Goal: Task Accomplishment & Management: Use online tool/utility

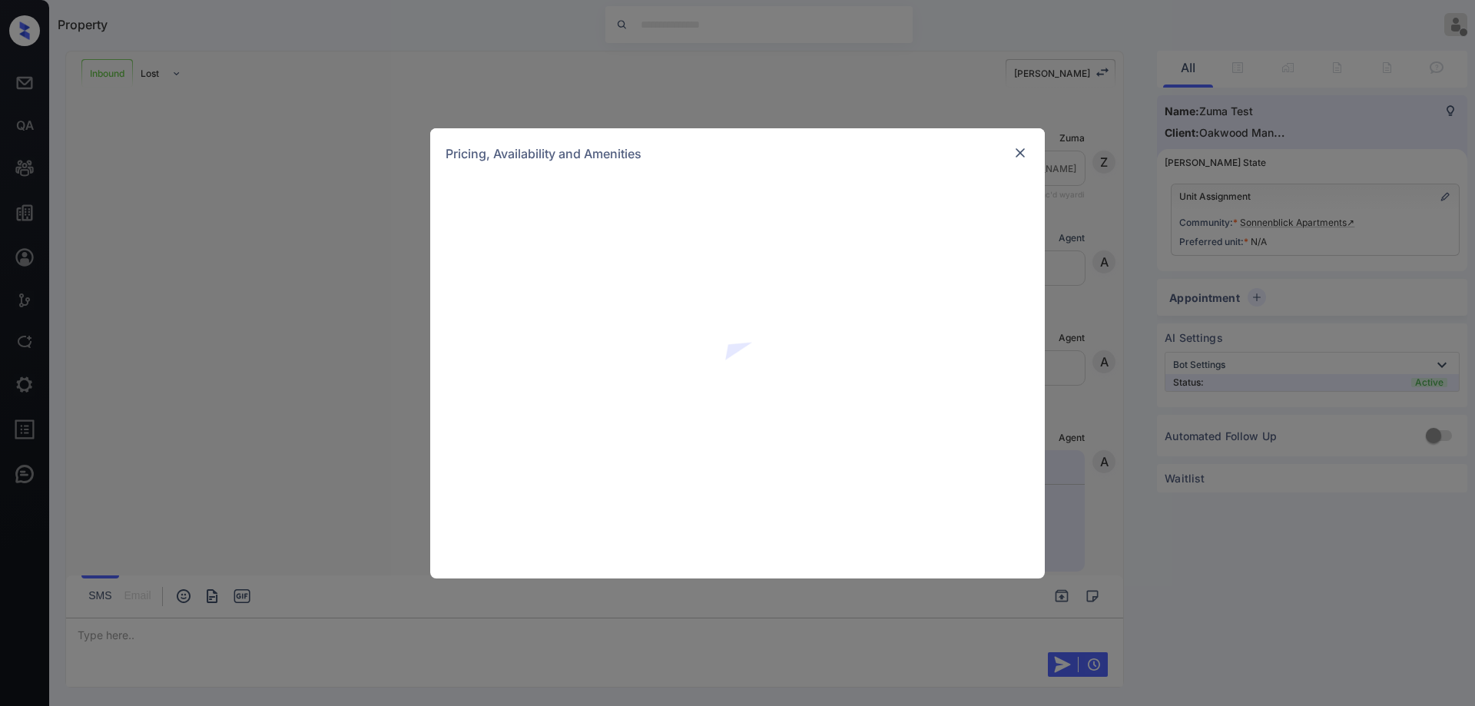
scroll to position [268, 0]
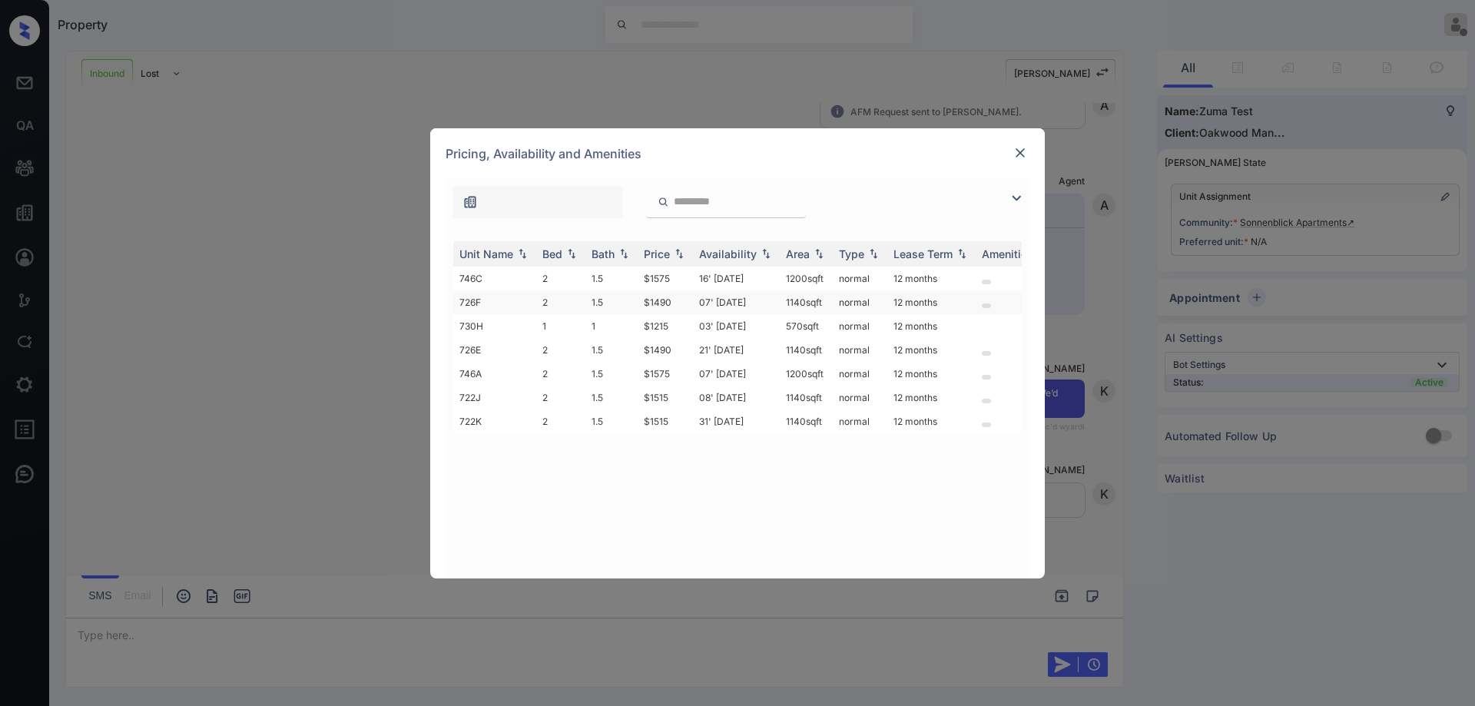
click at [707, 305] on td "07' Sep 25" at bounding box center [736, 302] width 87 height 24
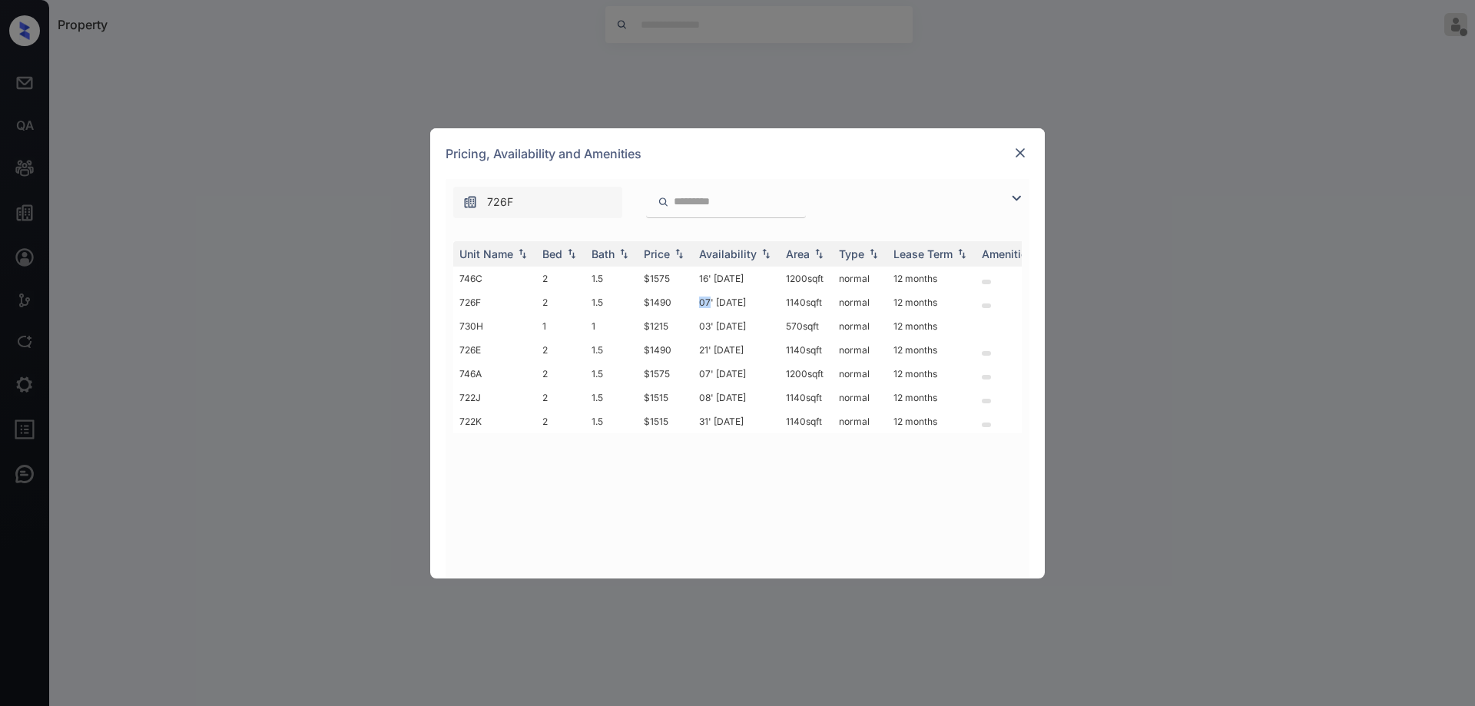
click at [1021, 154] on img at bounding box center [1020, 152] width 15 height 15
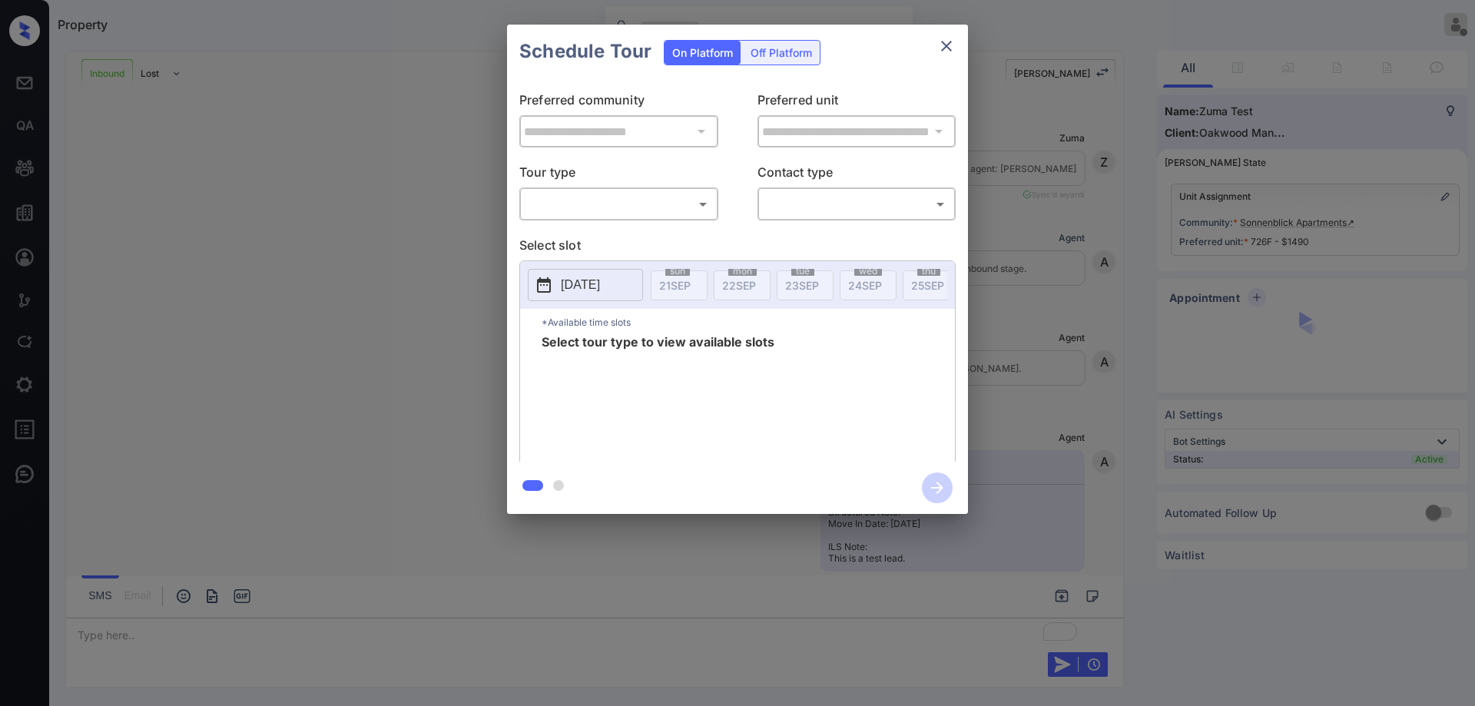
scroll to position [368, 0]
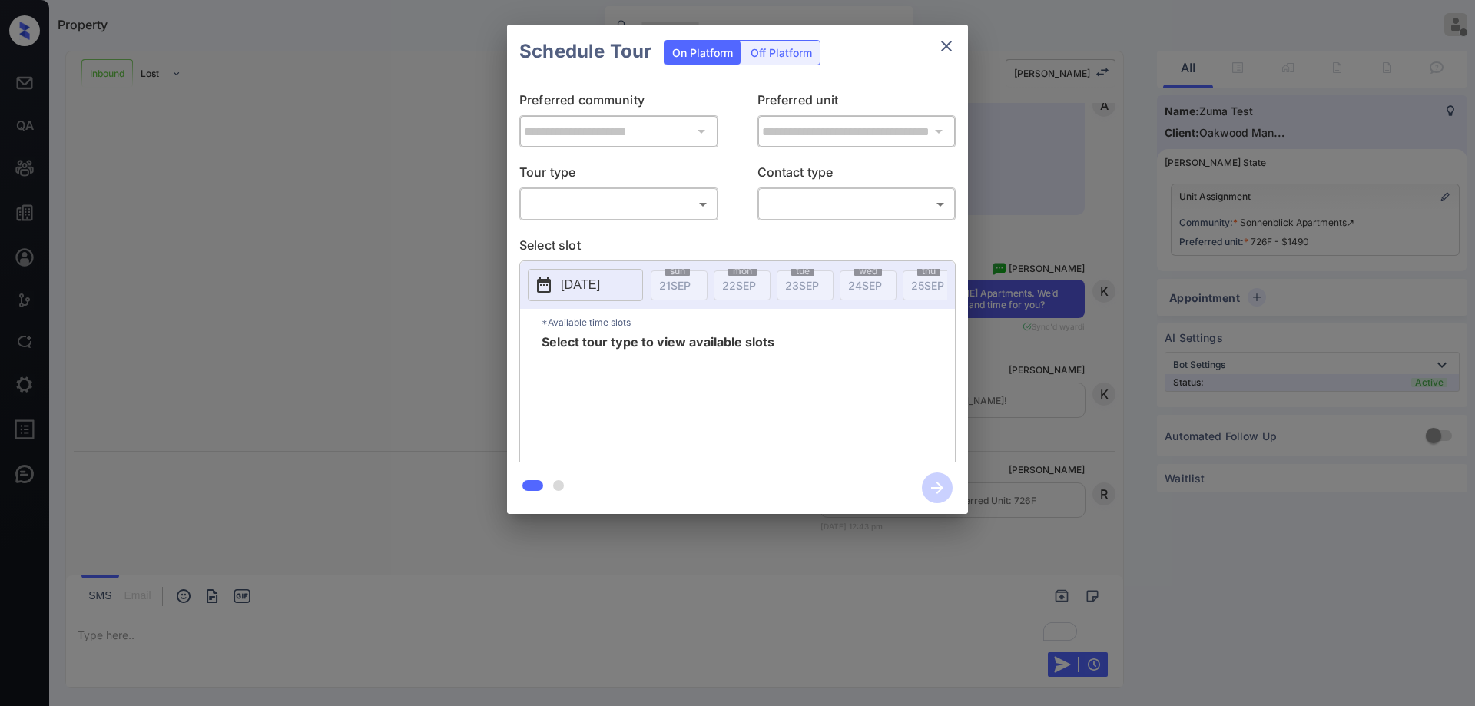
click at [638, 222] on div "**********" at bounding box center [737, 269] width 461 height 383
click at [633, 211] on body "Property Ryan Guarin Offline Set yourself online Set yourself on break Profile …" at bounding box center [737, 353] width 1475 height 706
type input "********"
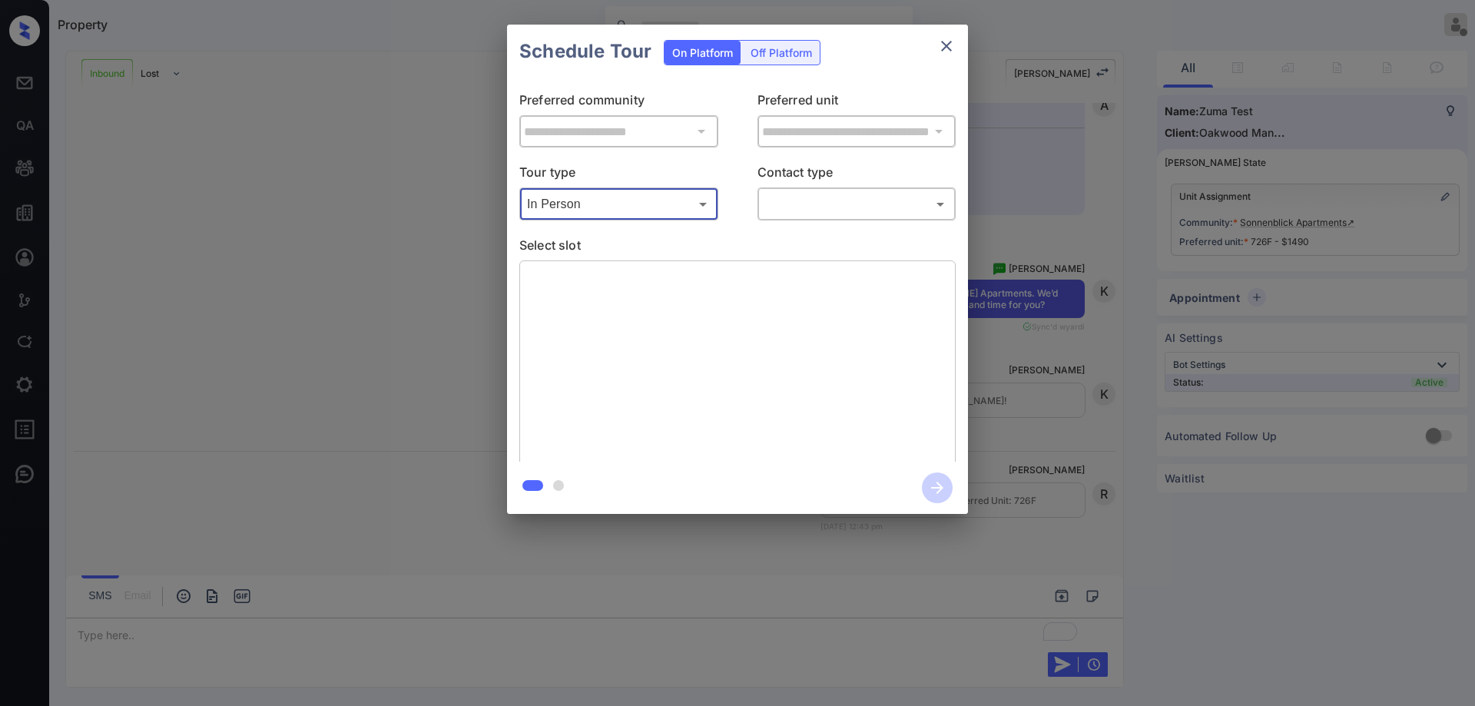
click at [819, 201] on body "Property Ryan Guarin Offline Set yourself online Set yourself on break Profile …" at bounding box center [737, 353] width 1475 height 706
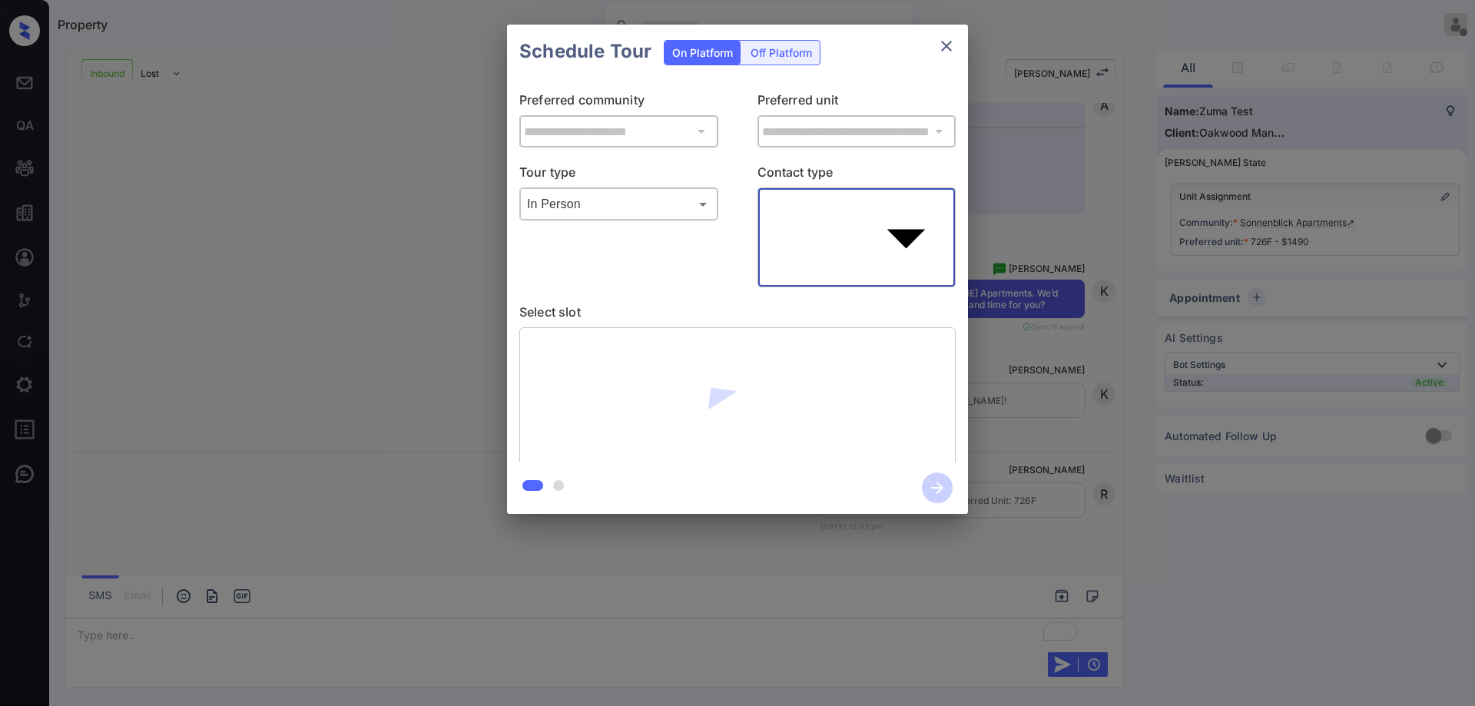
type input "****"
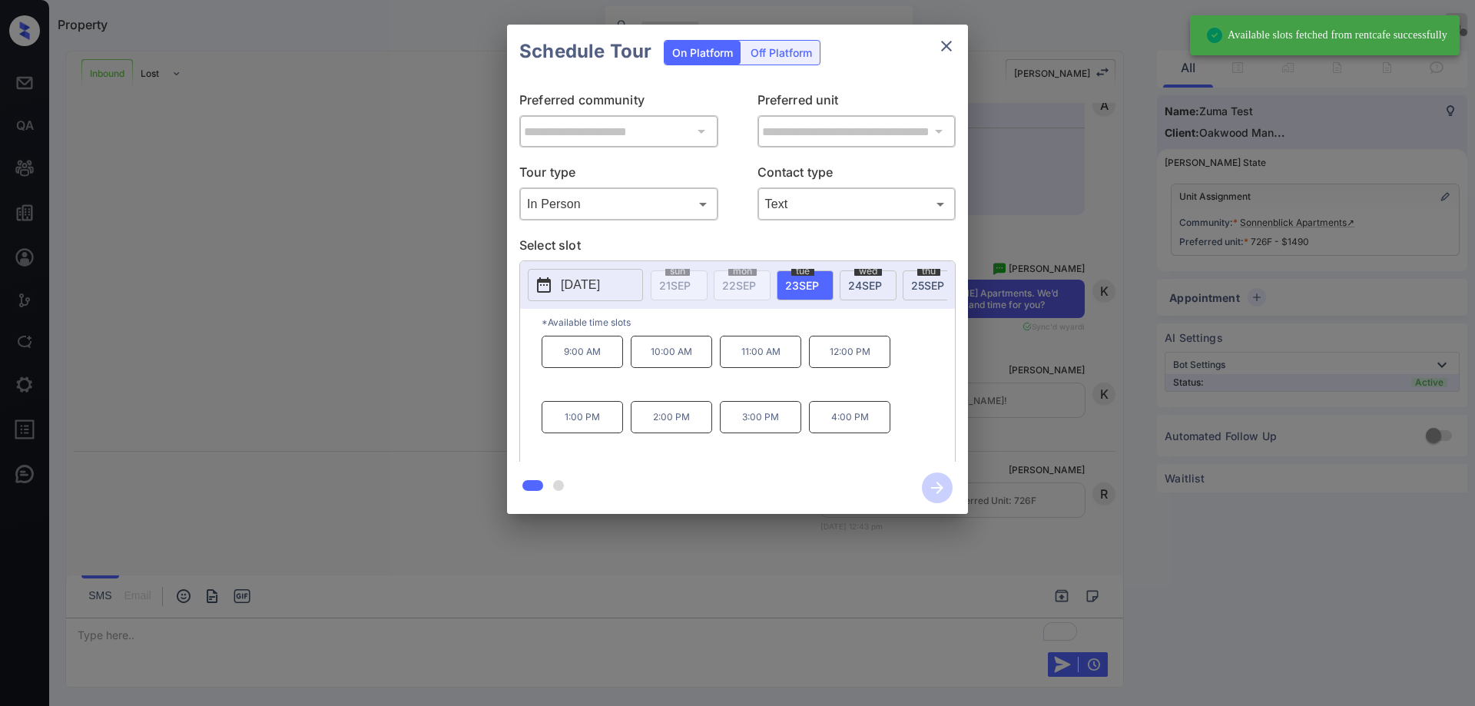
click at [877, 285] on span "24 SEP" at bounding box center [865, 285] width 34 height 13
drag, startPoint x: 772, startPoint y: 435, endPoint x: 794, endPoint y: 446, distance: 24.7
click at [771, 433] on p "3:00 PM" at bounding box center [760, 417] width 81 height 32
click at [940, 489] on icon "button" at bounding box center [937, 488] width 12 height 12
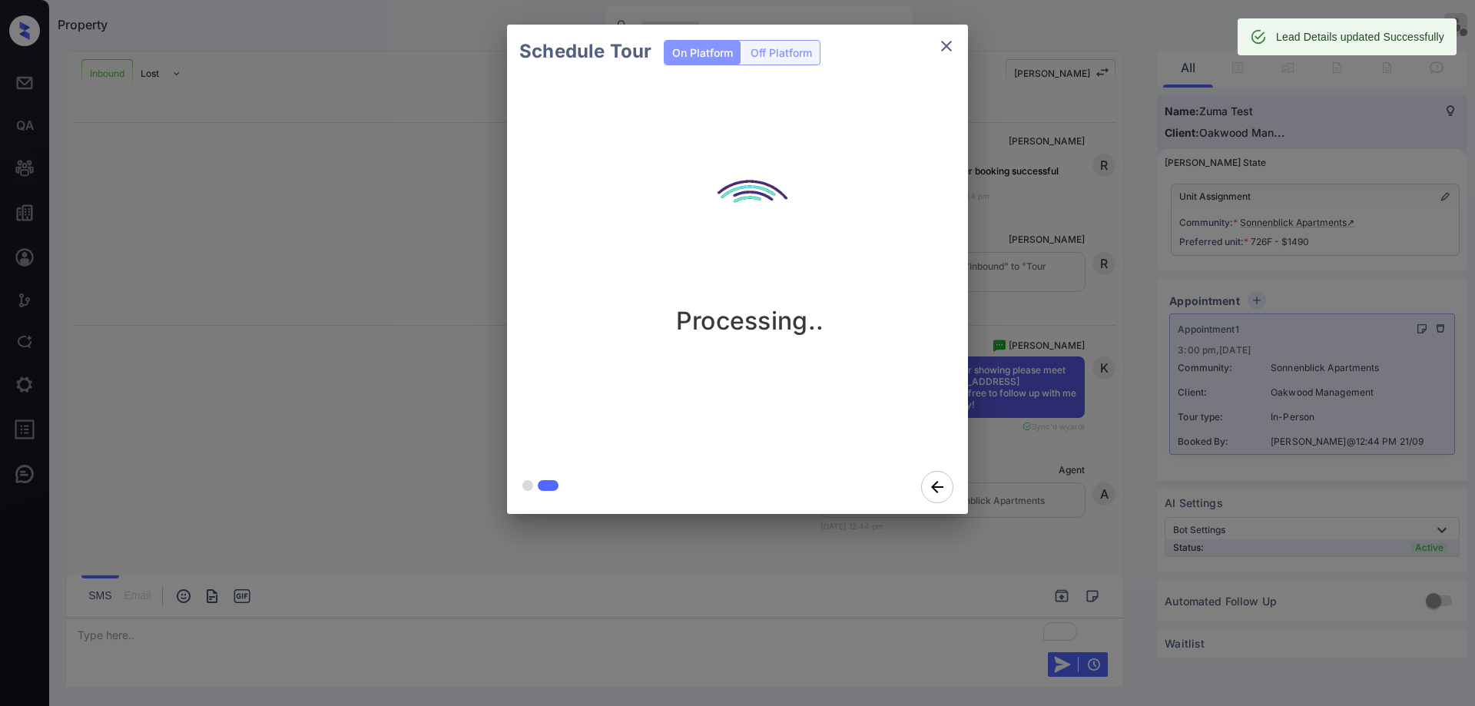
scroll to position [797, 0]
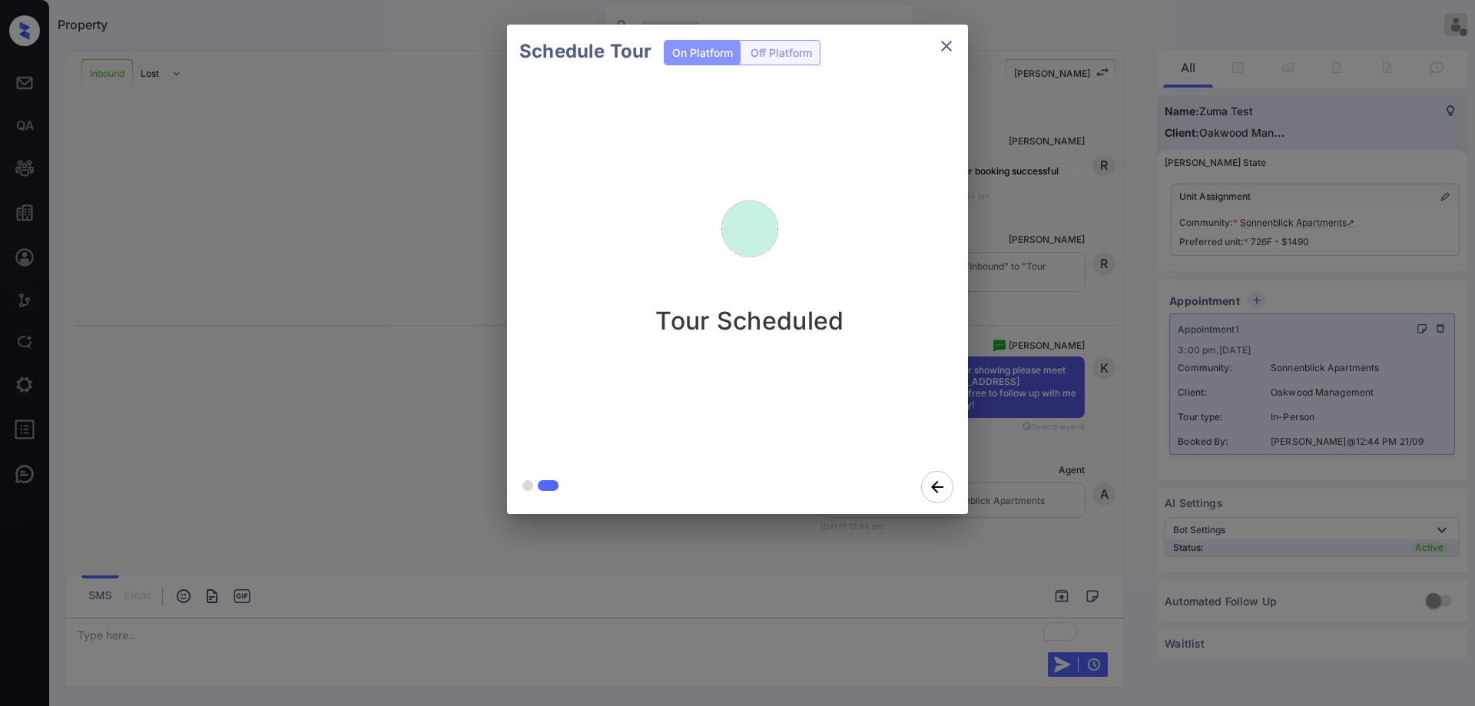
click at [948, 52] on icon "close" at bounding box center [946, 46] width 18 height 18
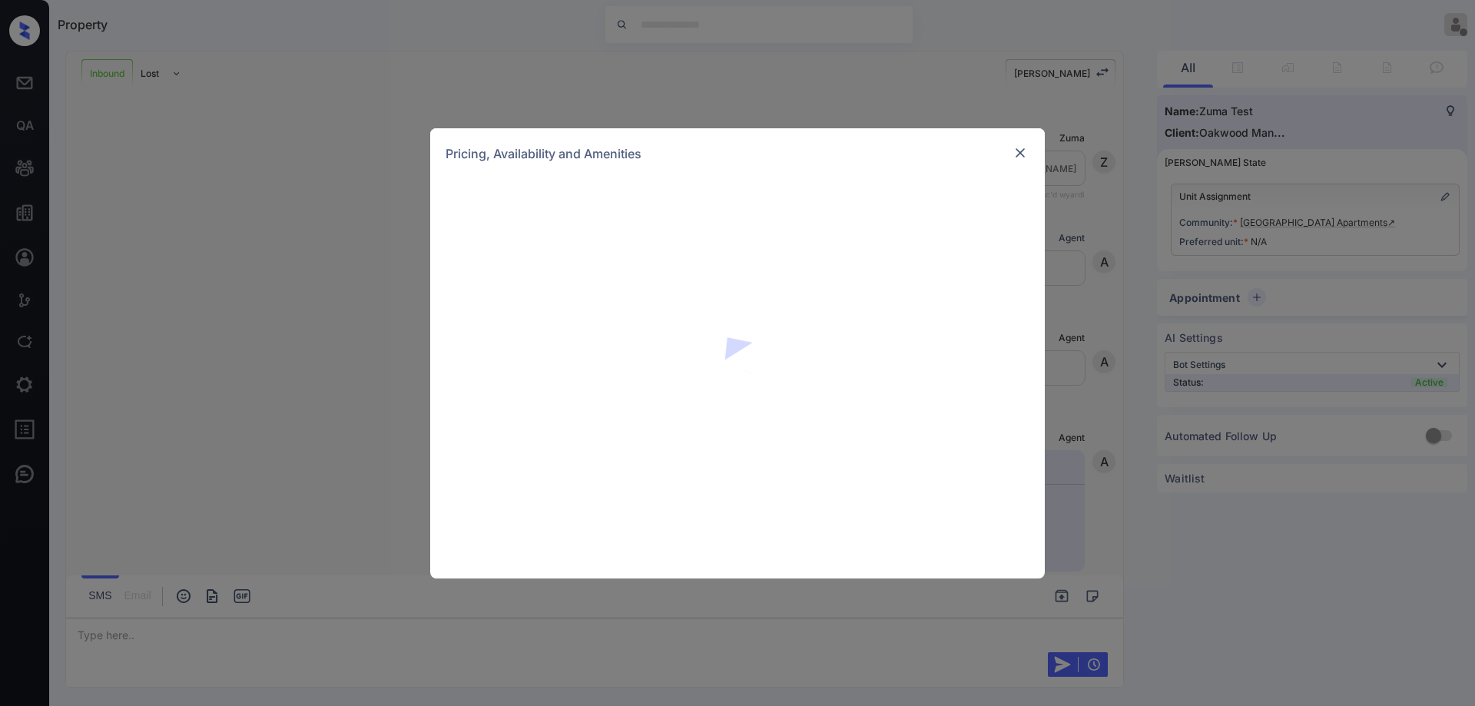
scroll to position [268, 0]
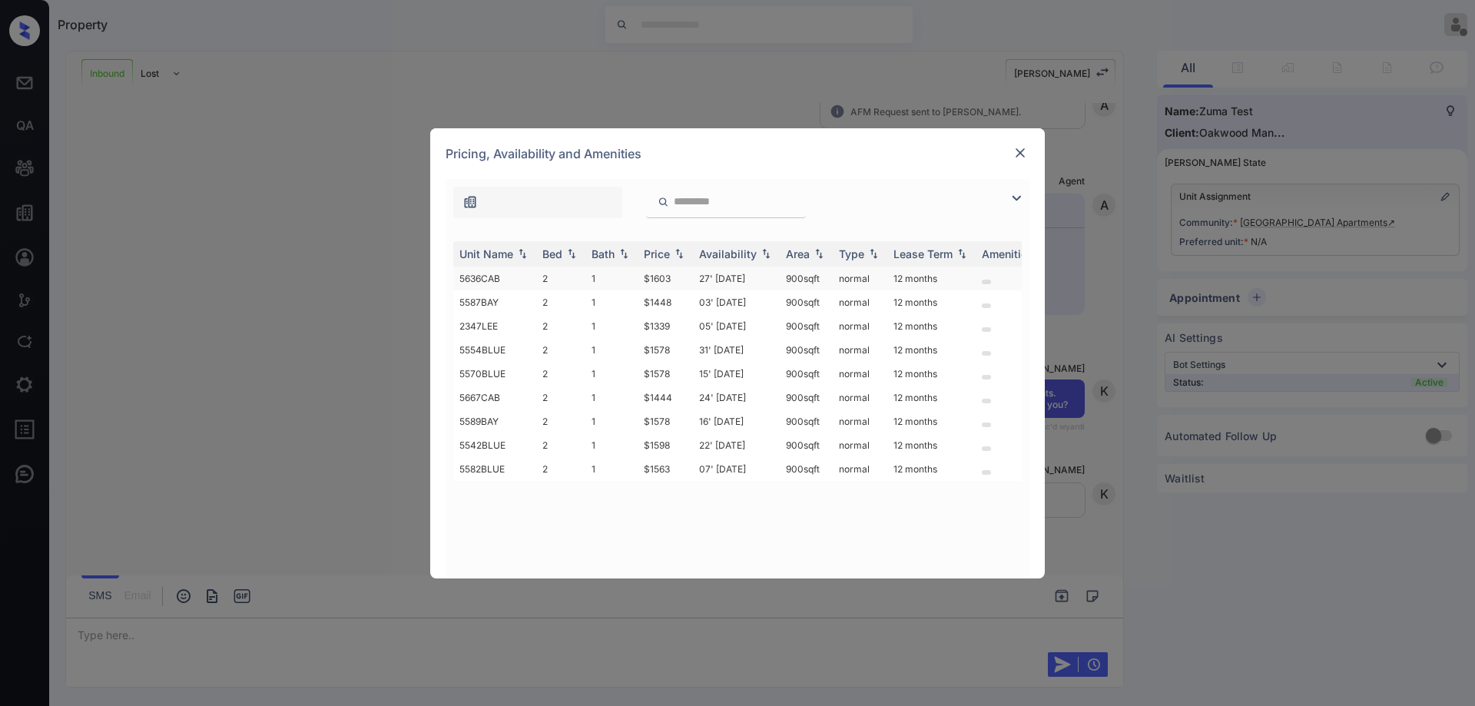
click at [733, 278] on td "27' Sep 25" at bounding box center [736, 279] width 87 height 24
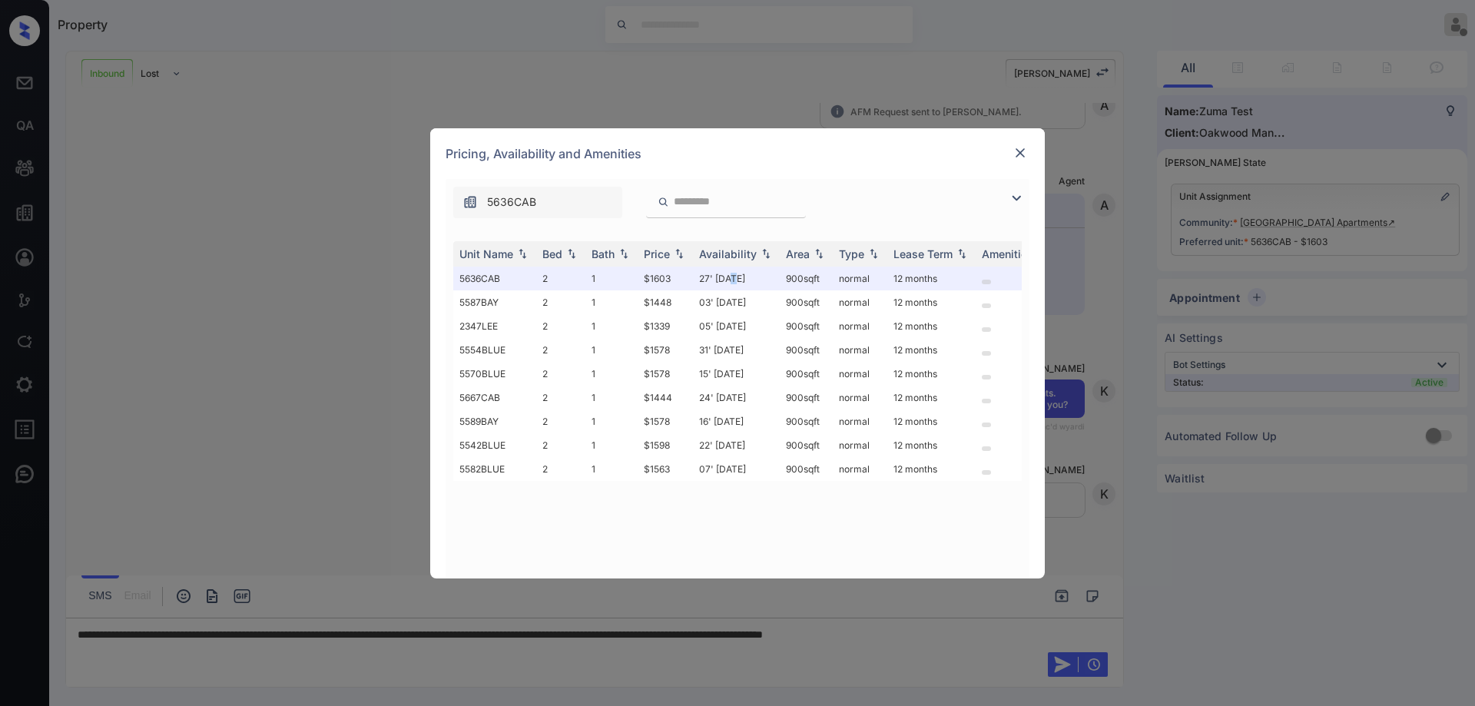
click at [1017, 159] on img at bounding box center [1020, 152] width 15 height 15
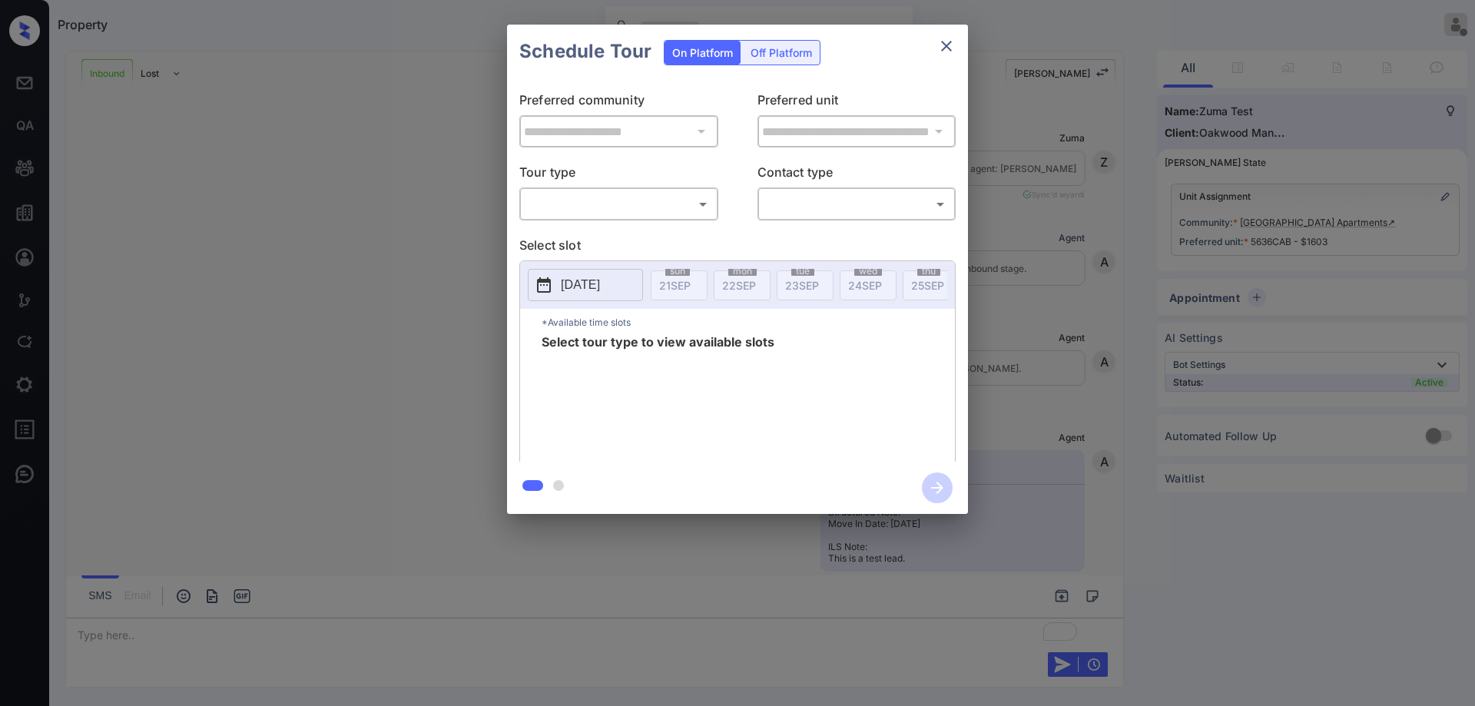
scroll to position [368, 0]
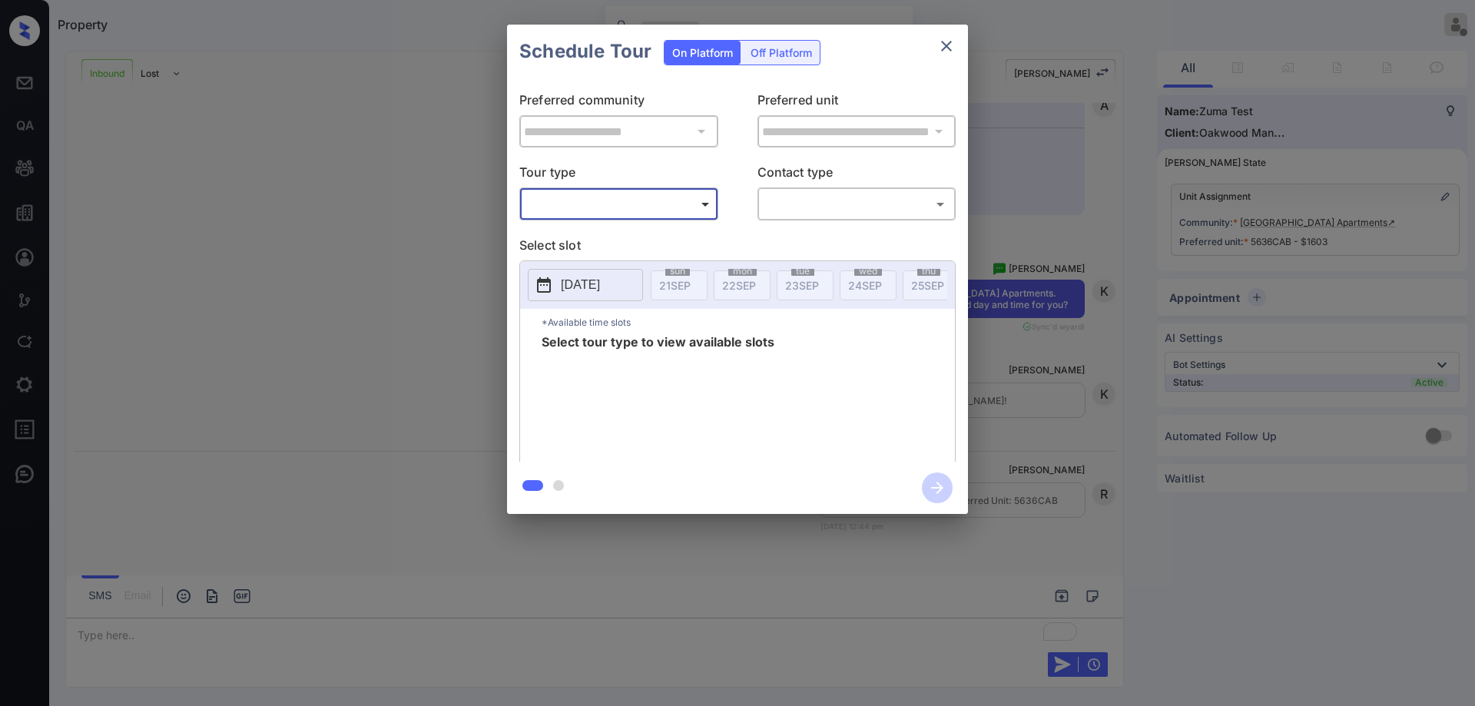
click at [671, 214] on body "Property [PERSON_NAME] Offline Set yourself online Set yourself on break Profil…" at bounding box center [737, 353] width 1475 height 706
type input "********"
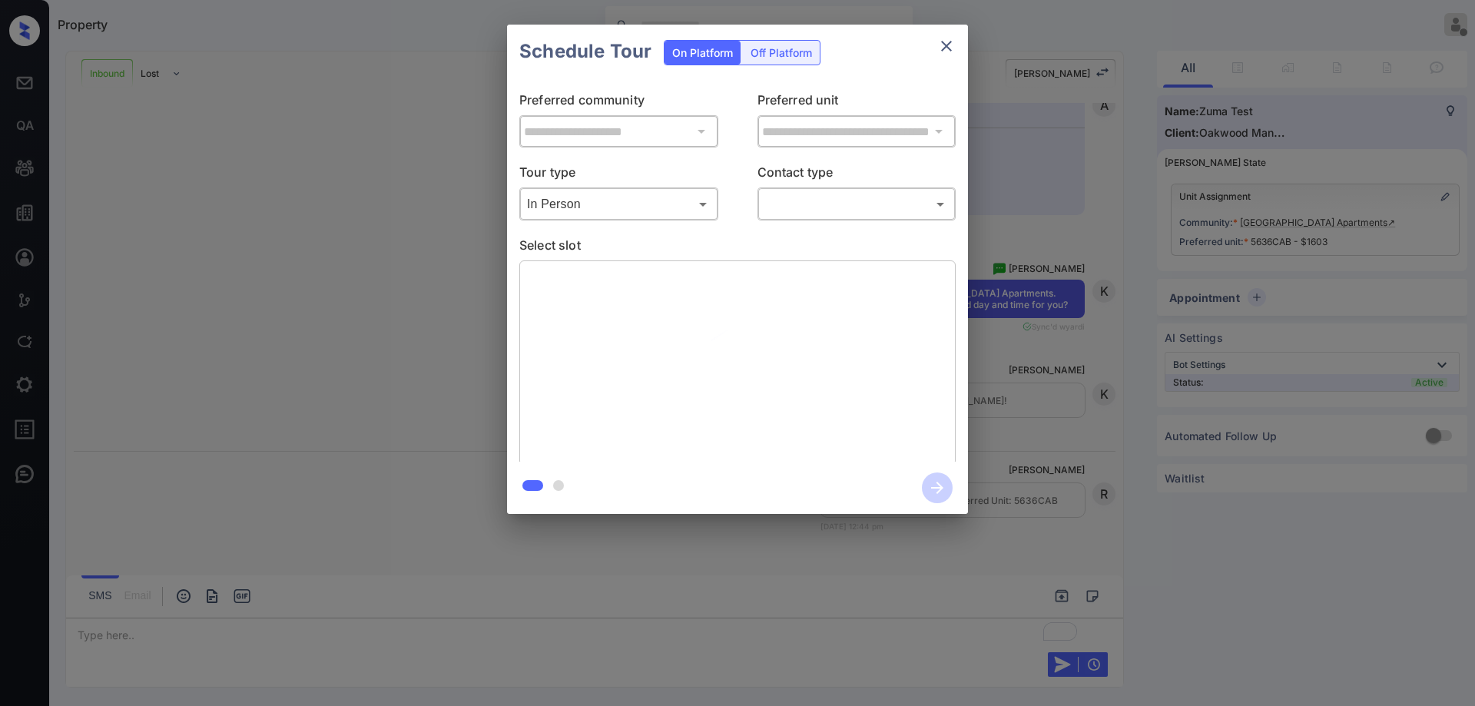
click at [858, 187] on p "Contact type" at bounding box center [857, 175] width 199 height 25
click at [857, 198] on body "Property Ryan Guarin Offline Set yourself online Set yourself on break Profile …" at bounding box center [737, 353] width 1475 height 706
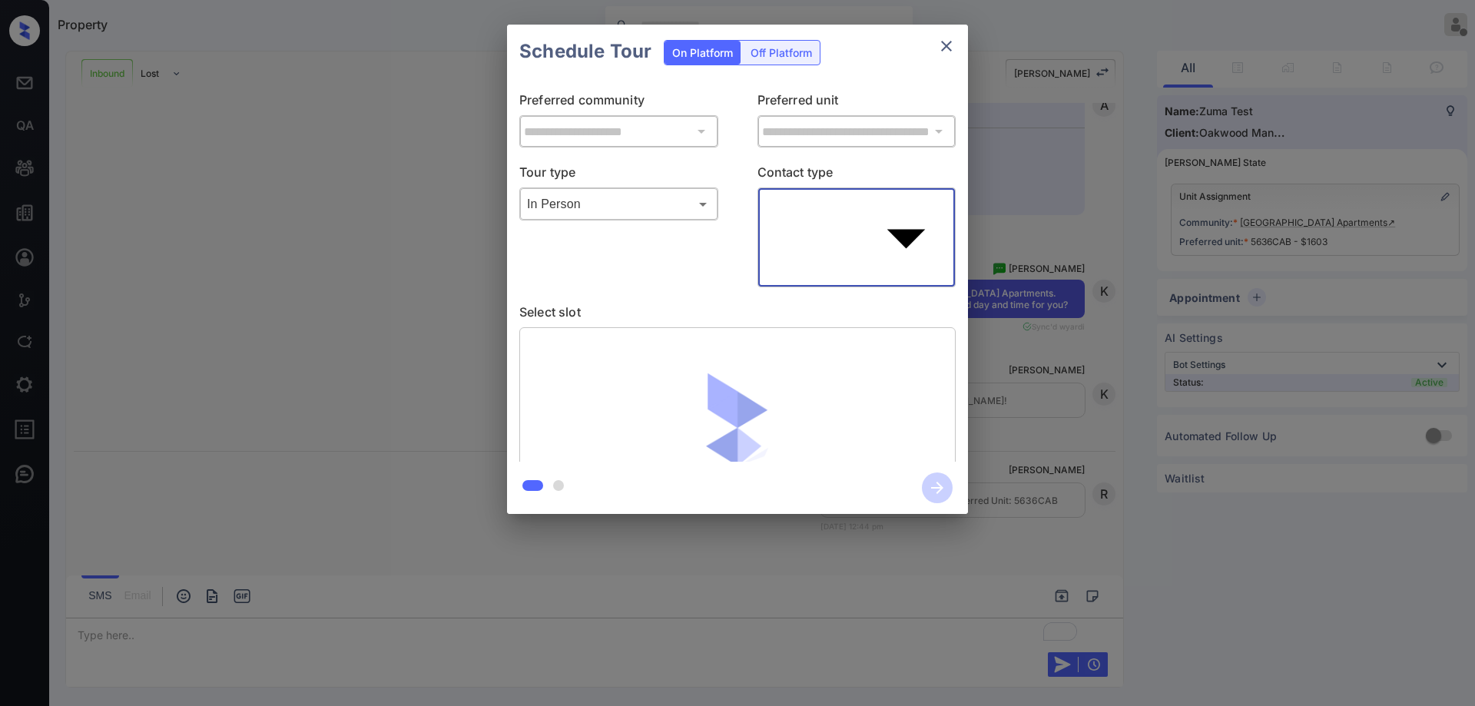
type input "****"
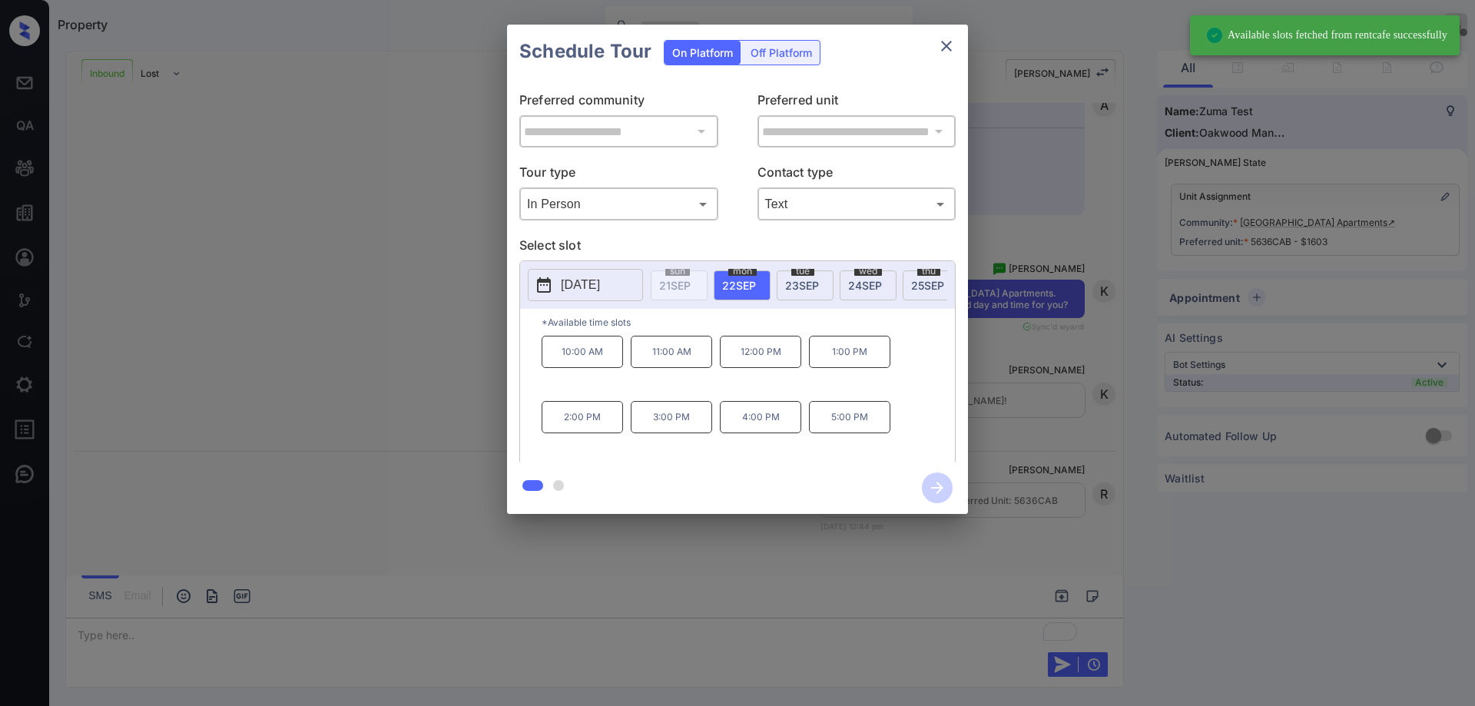
click at [855, 282] on span "24 SEP" at bounding box center [865, 285] width 34 height 13
click at [778, 443] on div "10:00 AM 11:00 AM 12:00 PM 1:00 PM 2:00 PM 3:00 PM 4:00 PM 5:00 PM" at bounding box center [748, 397] width 413 height 123
drag, startPoint x: 776, startPoint y: 432, endPoint x: 881, endPoint y: 476, distance: 114.3
click at [777, 433] on p "4:00 PM" at bounding box center [760, 417] width 81 height 32
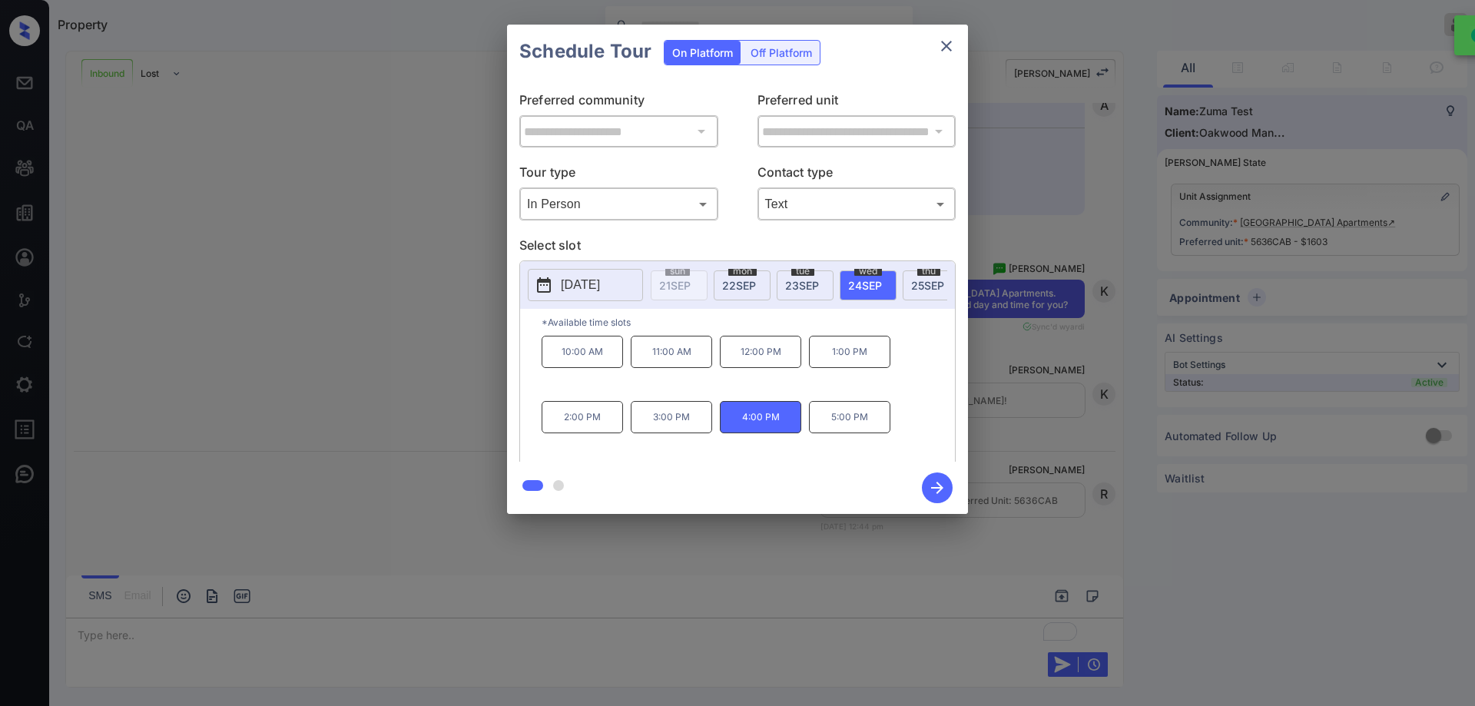
click at [953, 486] on button "button" at bounding box center [937, 488] width 49 height 40
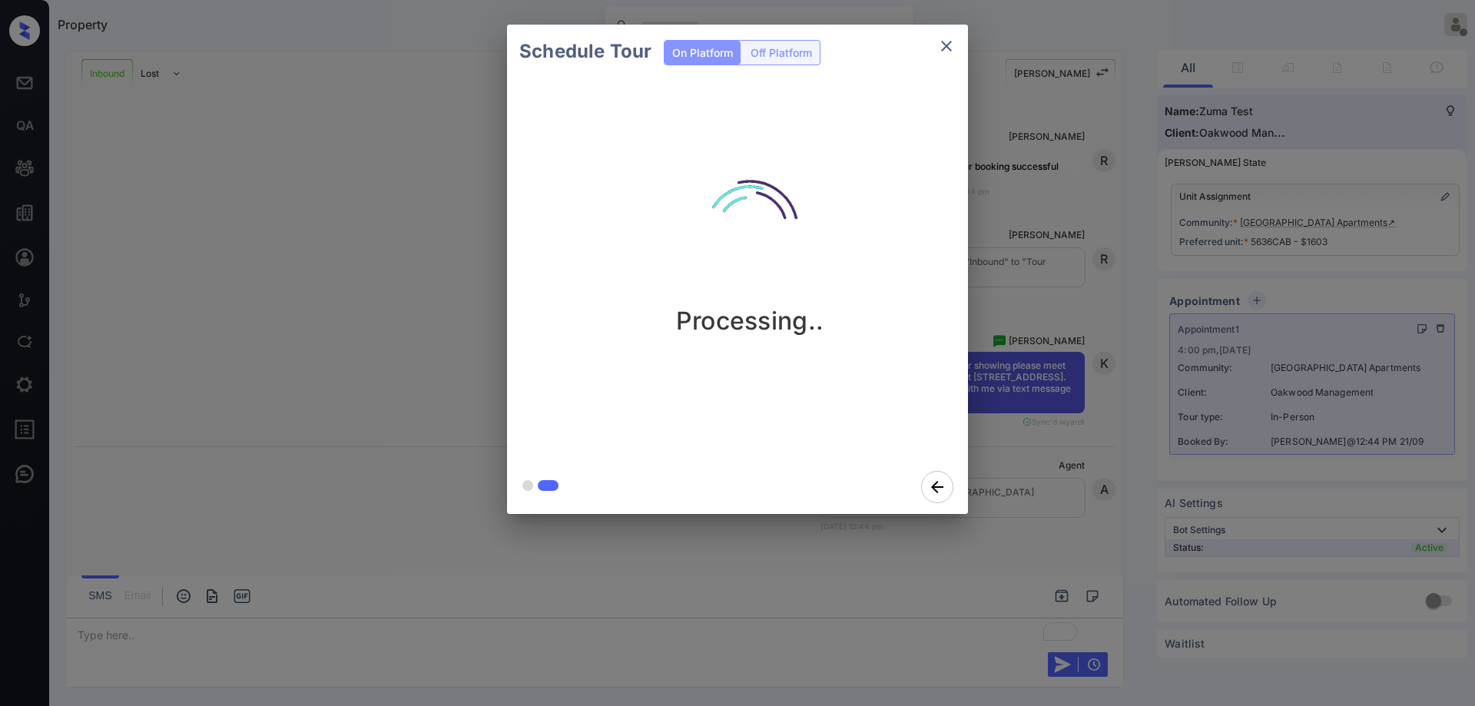
scroll to position [797, 0]
click at [941, 42] on icon "close" at bounding box center [946, 46] width 18 height 18
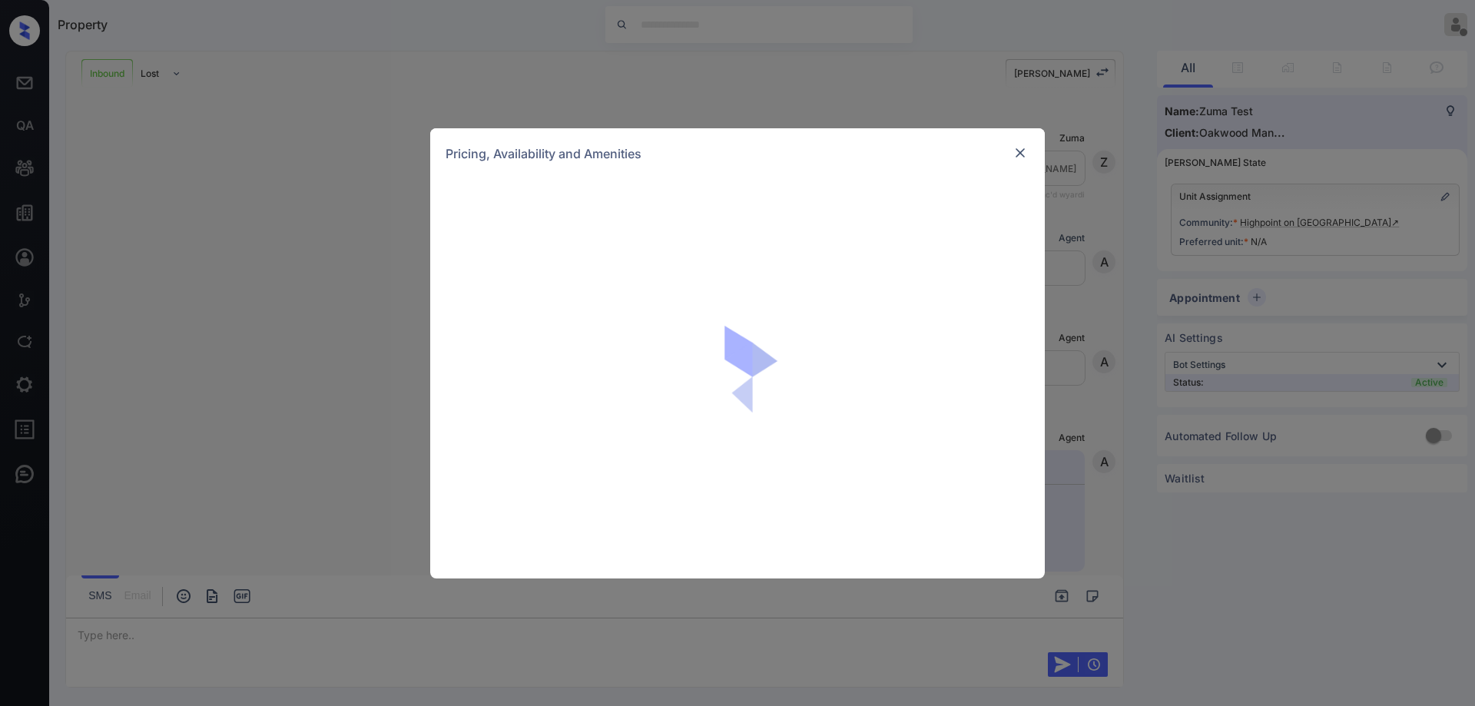
scroll to position [268, 0]
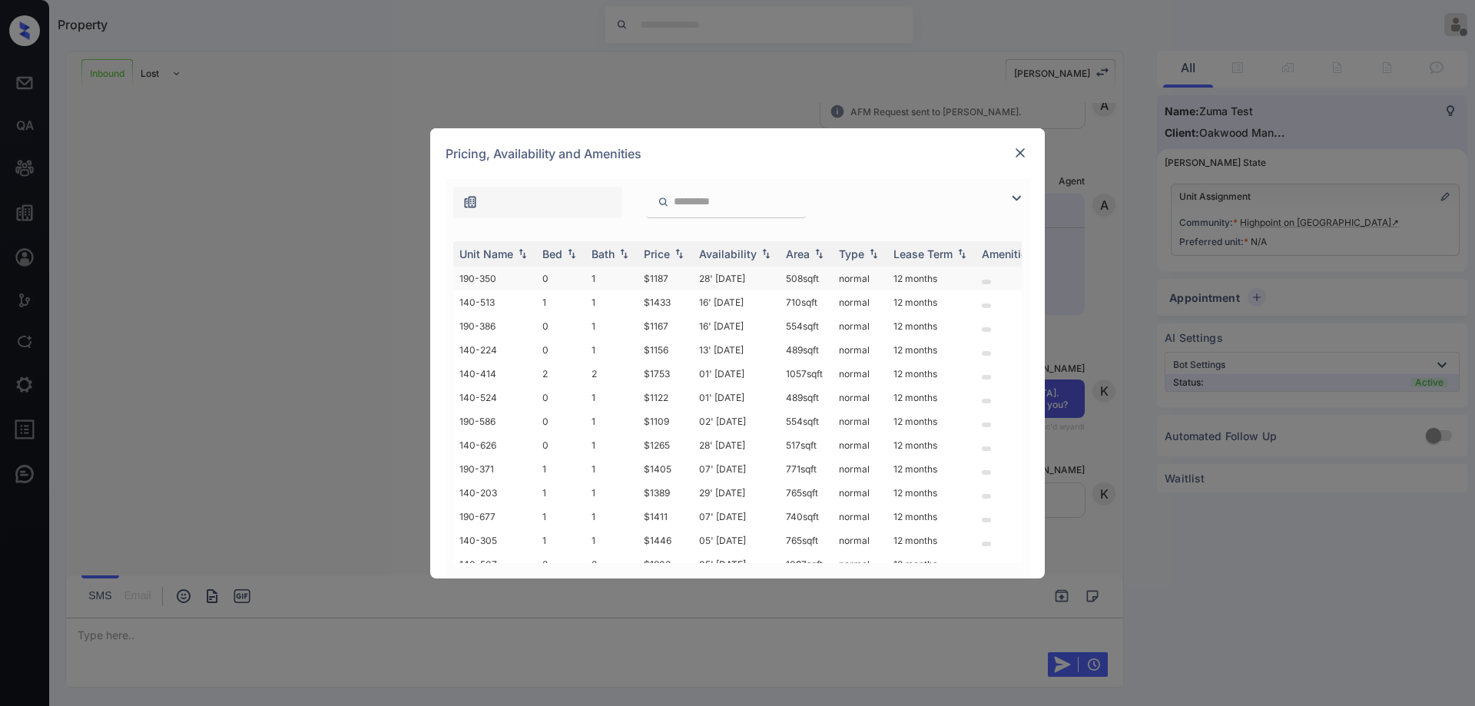
click at [755, 285] on td "28' [DATE]" at bounding box center [736, 279] width 87 height 24
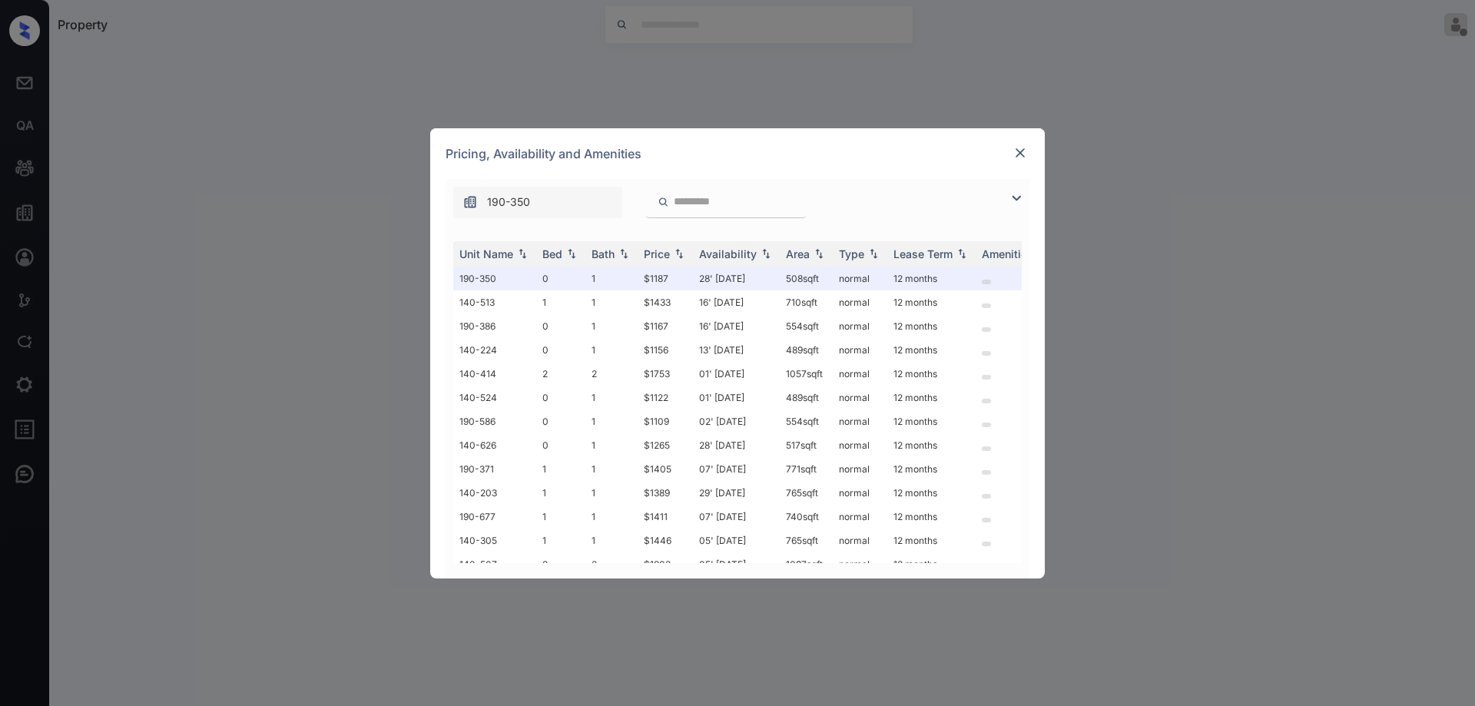
click at [1022, 154] on img at bounding box center [1020, 152] width 15 height 15
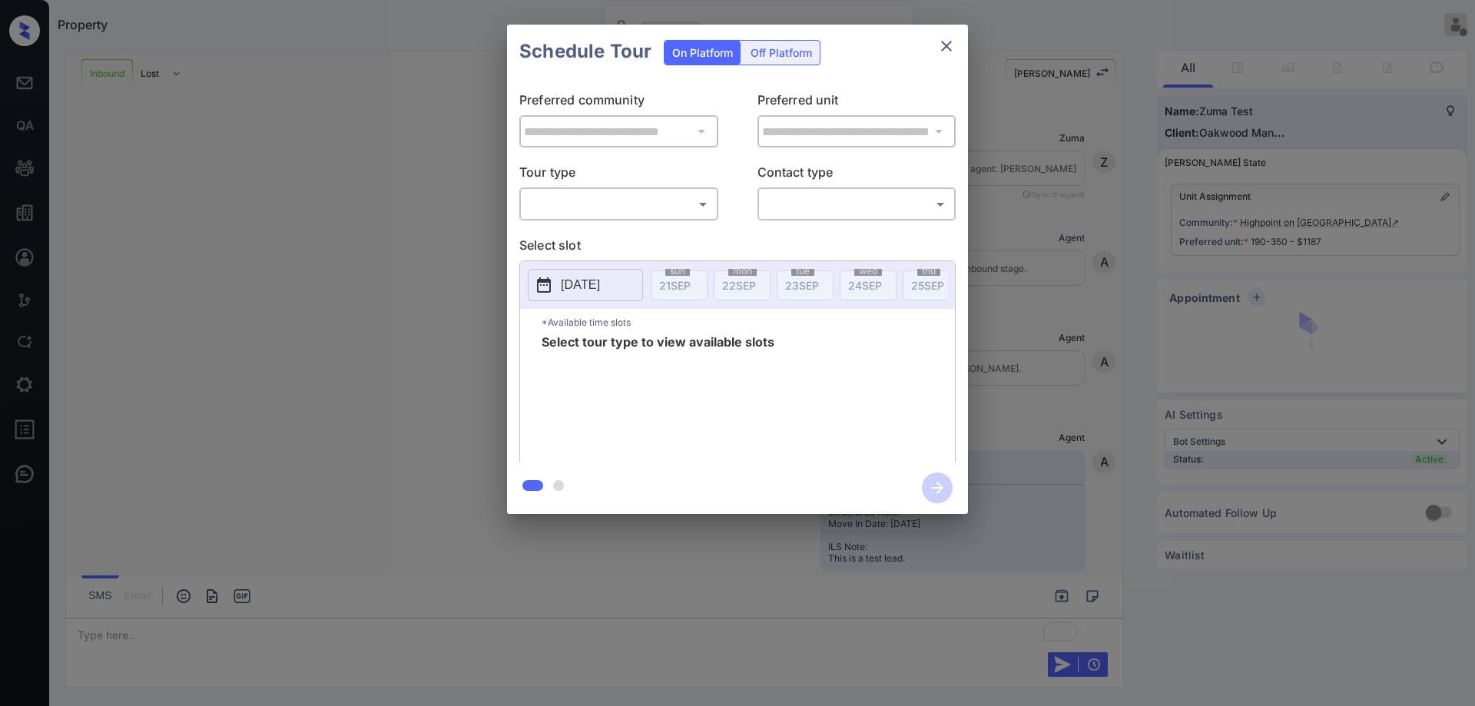
scroll to position [368, 0]
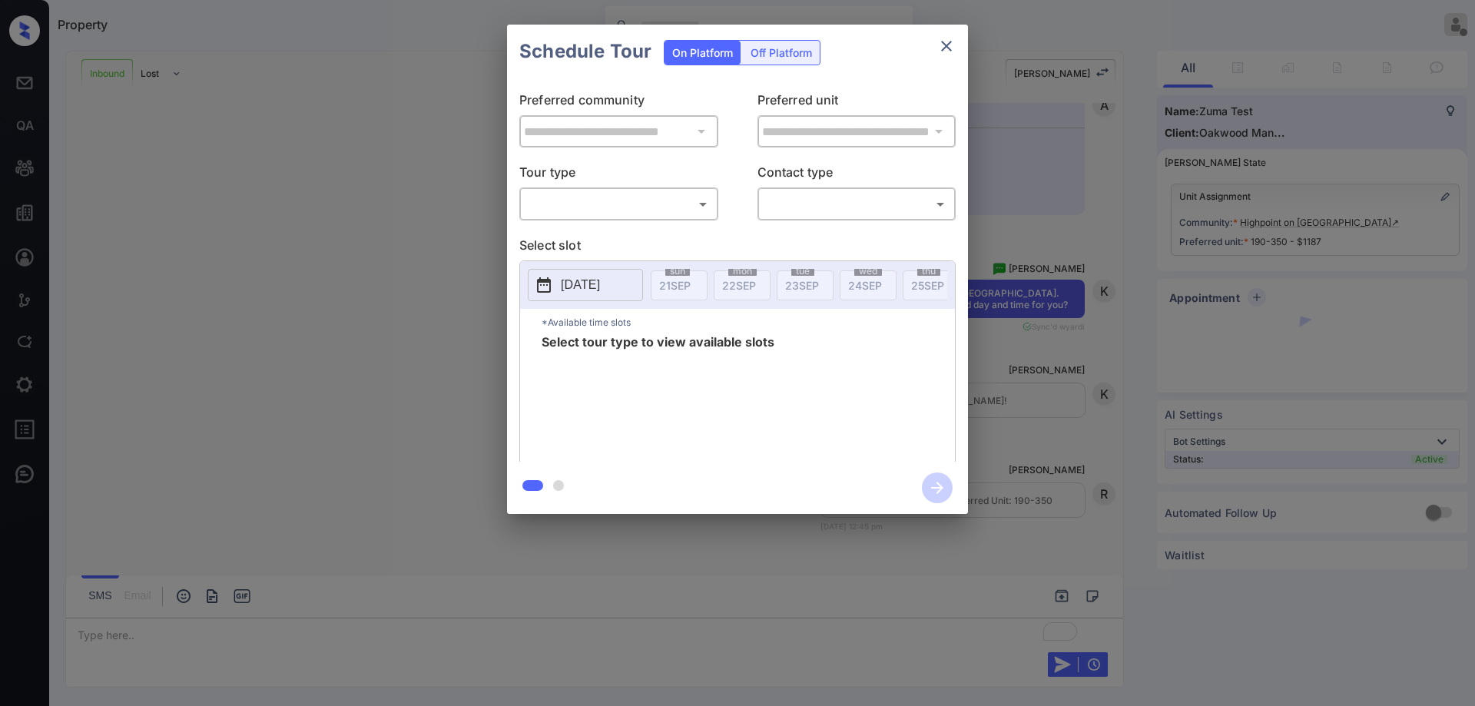
click at [645, 204] on body "Property Ryan Guarin Offline Set yourself online Set yourself on break Profile …" at bounding box center [737, 353] width 1475 height 706
type input "********"
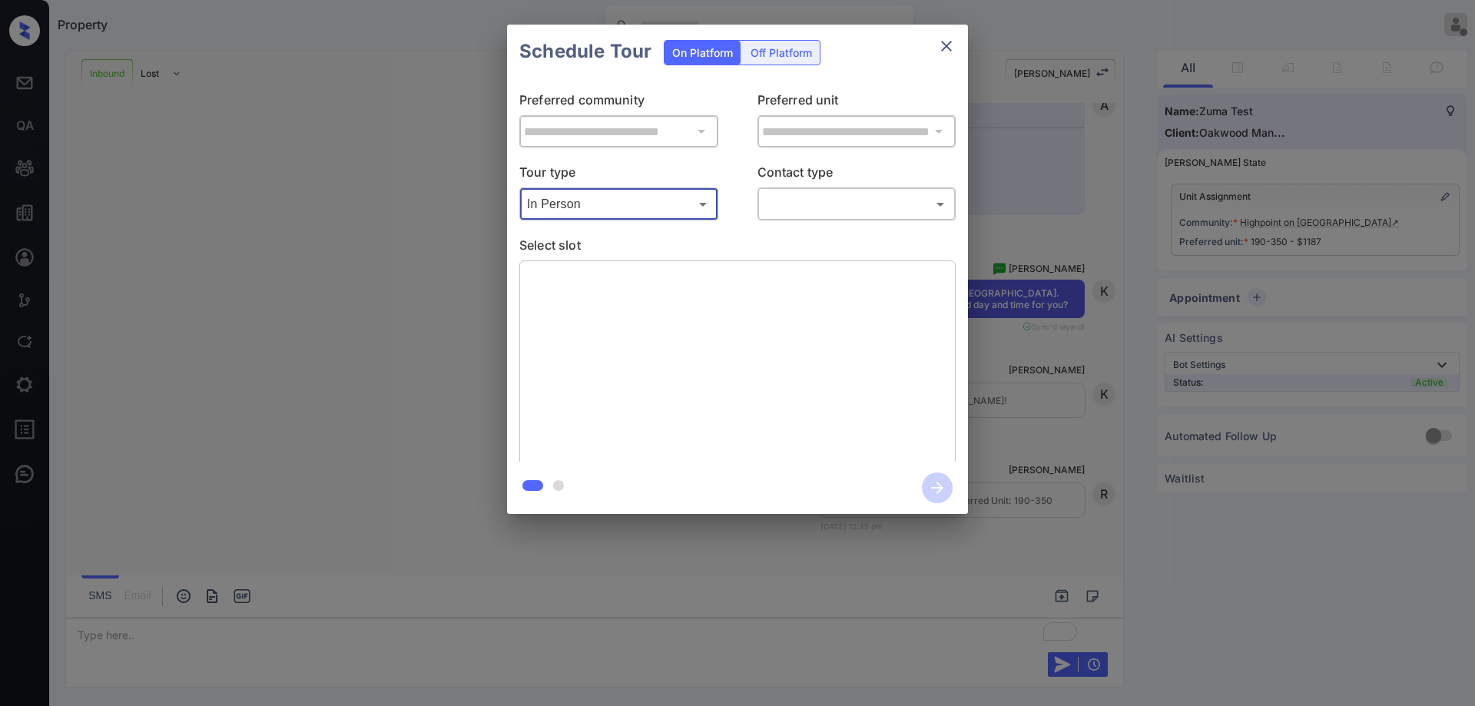
click at [824, 203] on body "Property Ryan Guarin Offline Set yourself online Set yourself on break Profile …" at bounding box center [737, 353] width 1475 height 706
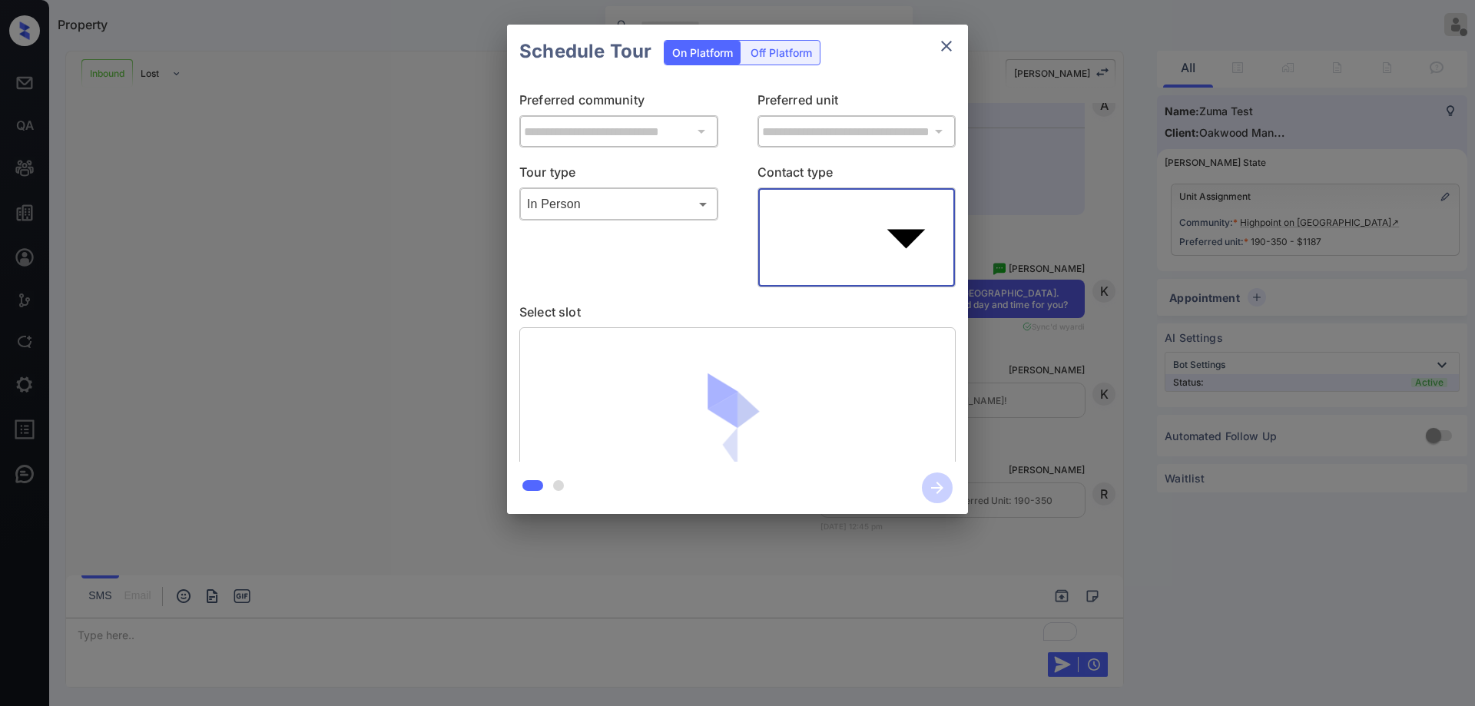
type input "****"
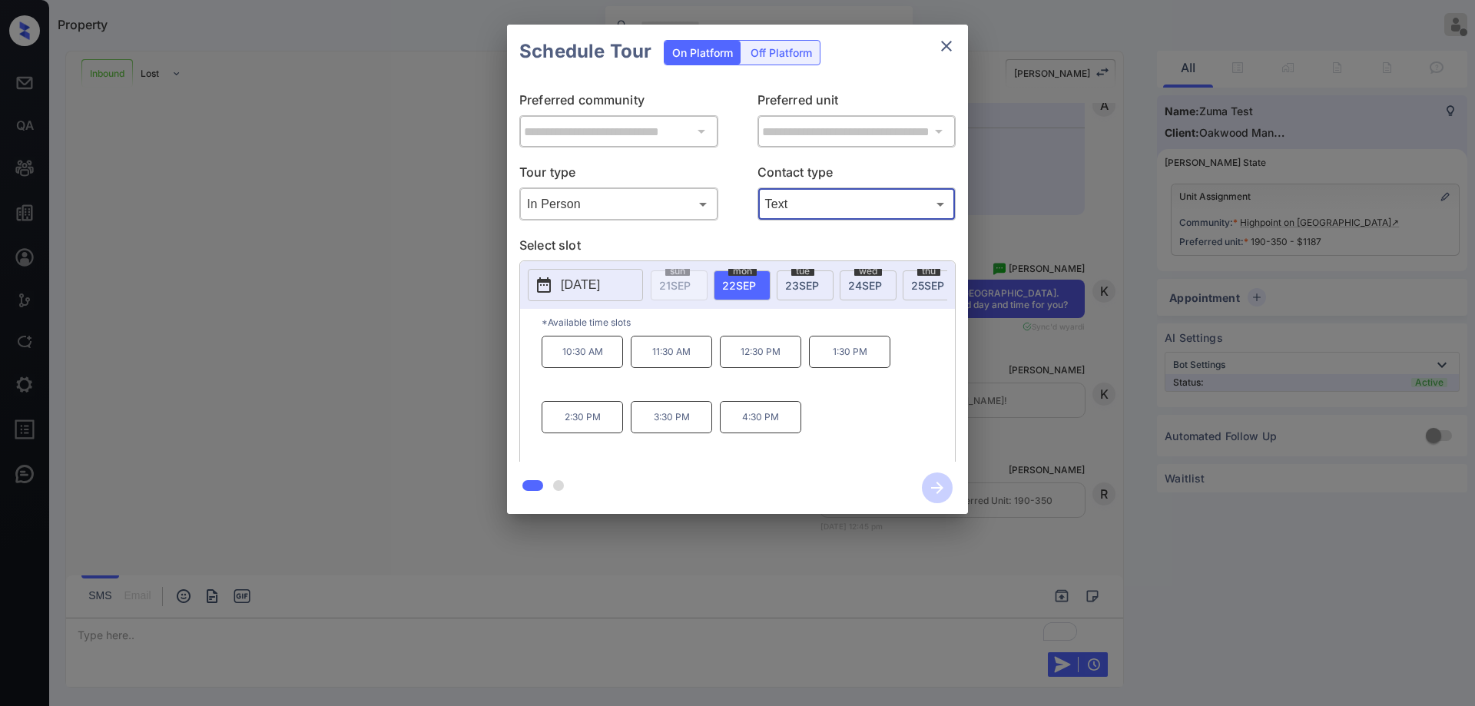
click at [880, 290] on span "24 SEP" at bounding box center [865, 285] width 34 height 13
click at [764, 426] on p "4:30 PM" at bounding box center [760, 417] width 81 height 32
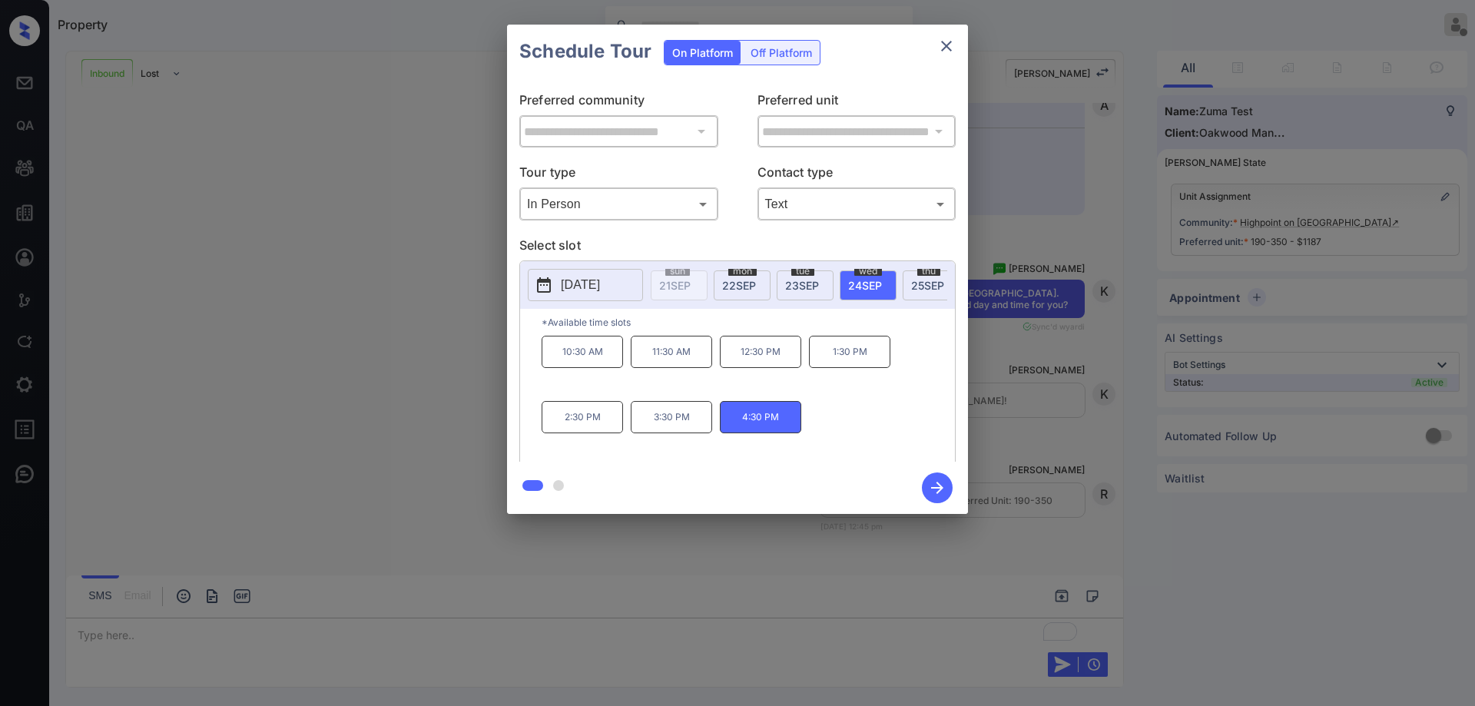
click at [927, 480] on icon "button" at bounding box center [937, 488] width 31 height 31
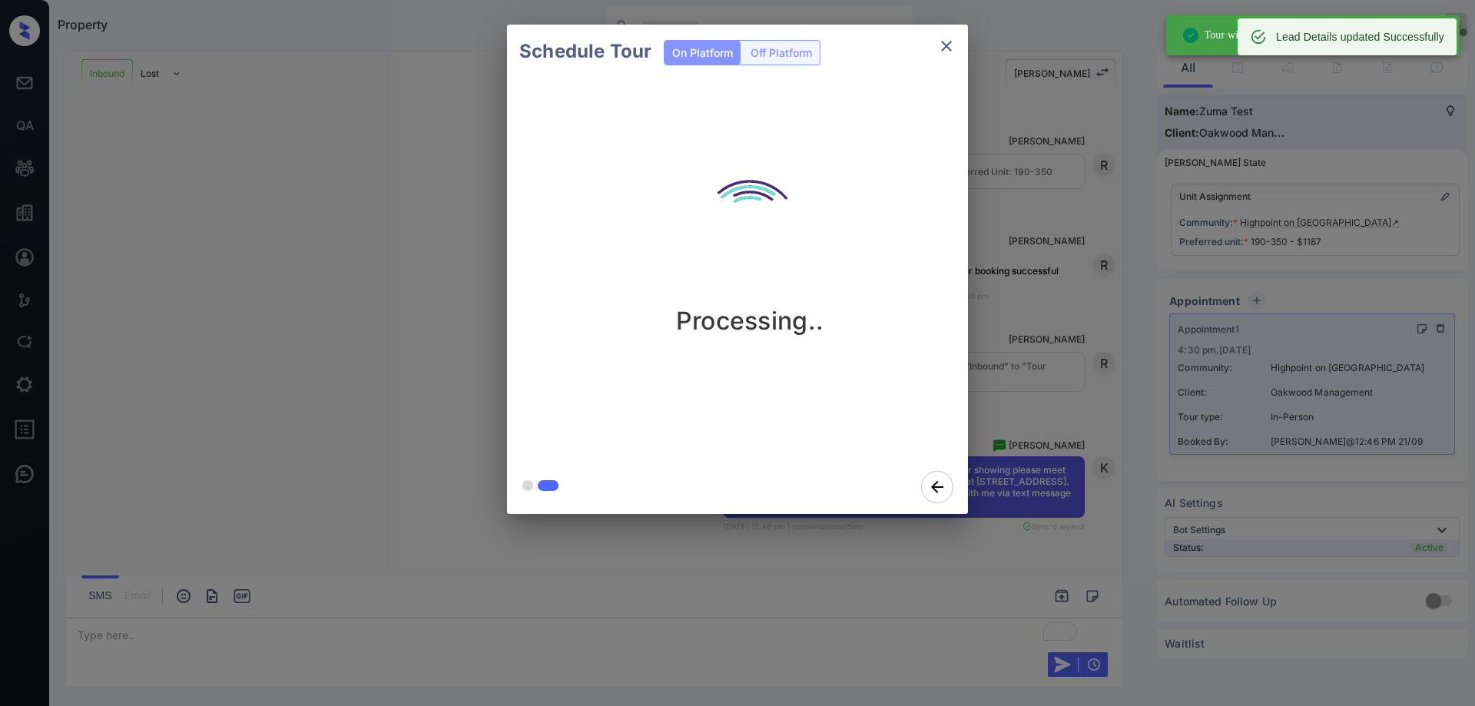
scroll to position [697, 0]
click at [953, 50] on icon "close" at bounding box center [946, 46] width 18 height 18
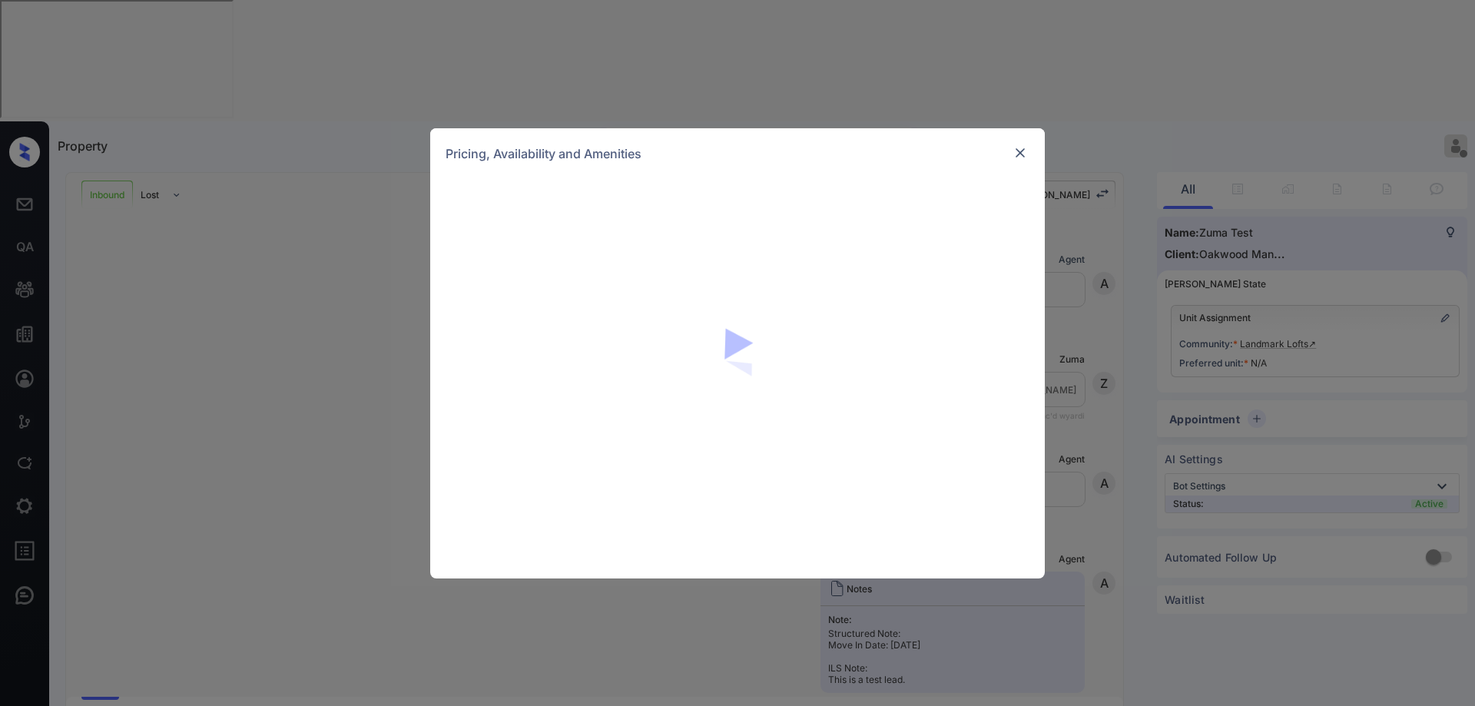
scroll to position [268, 0]
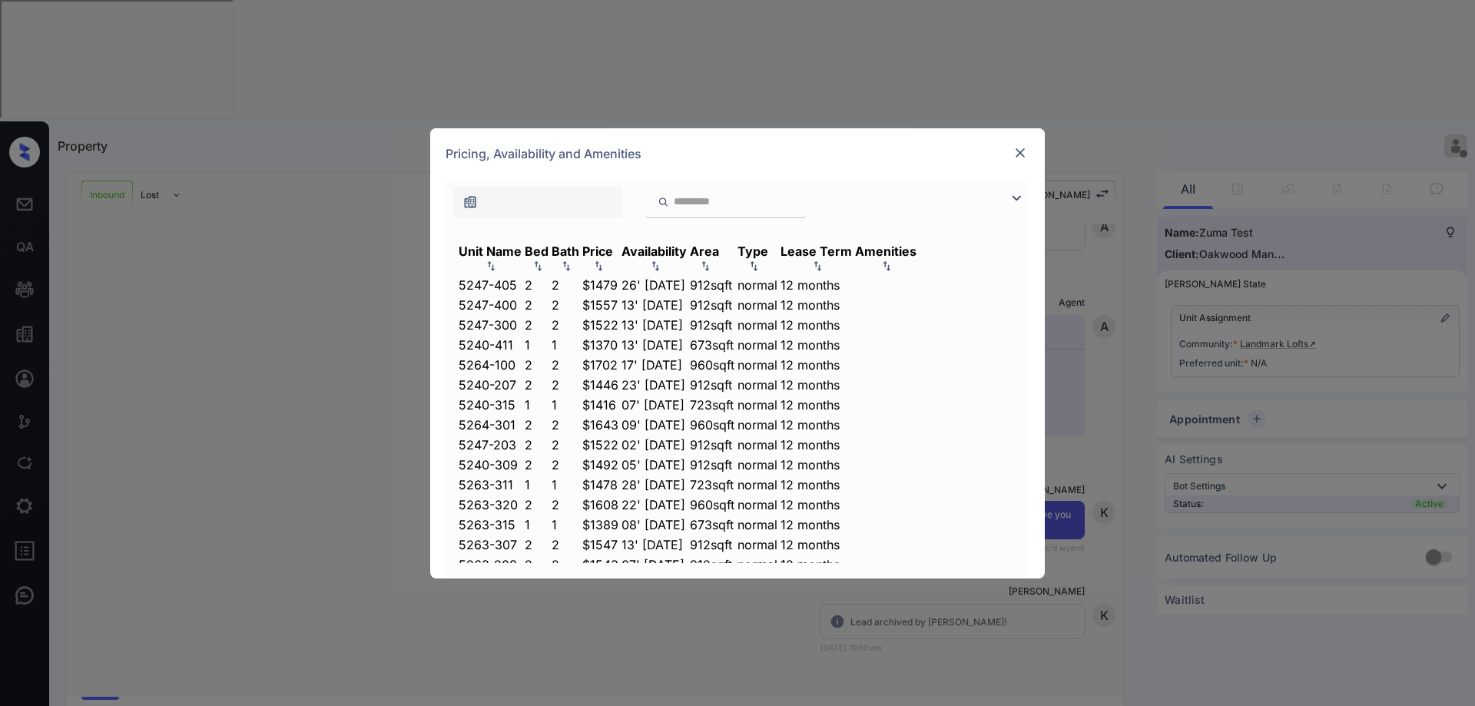
click at [619, 277] on td "$1479" at bounding box center [601, 285] width 38 height 17
click at [1020, 148] on img at bounding box center [1020, 152] width 15 height 15
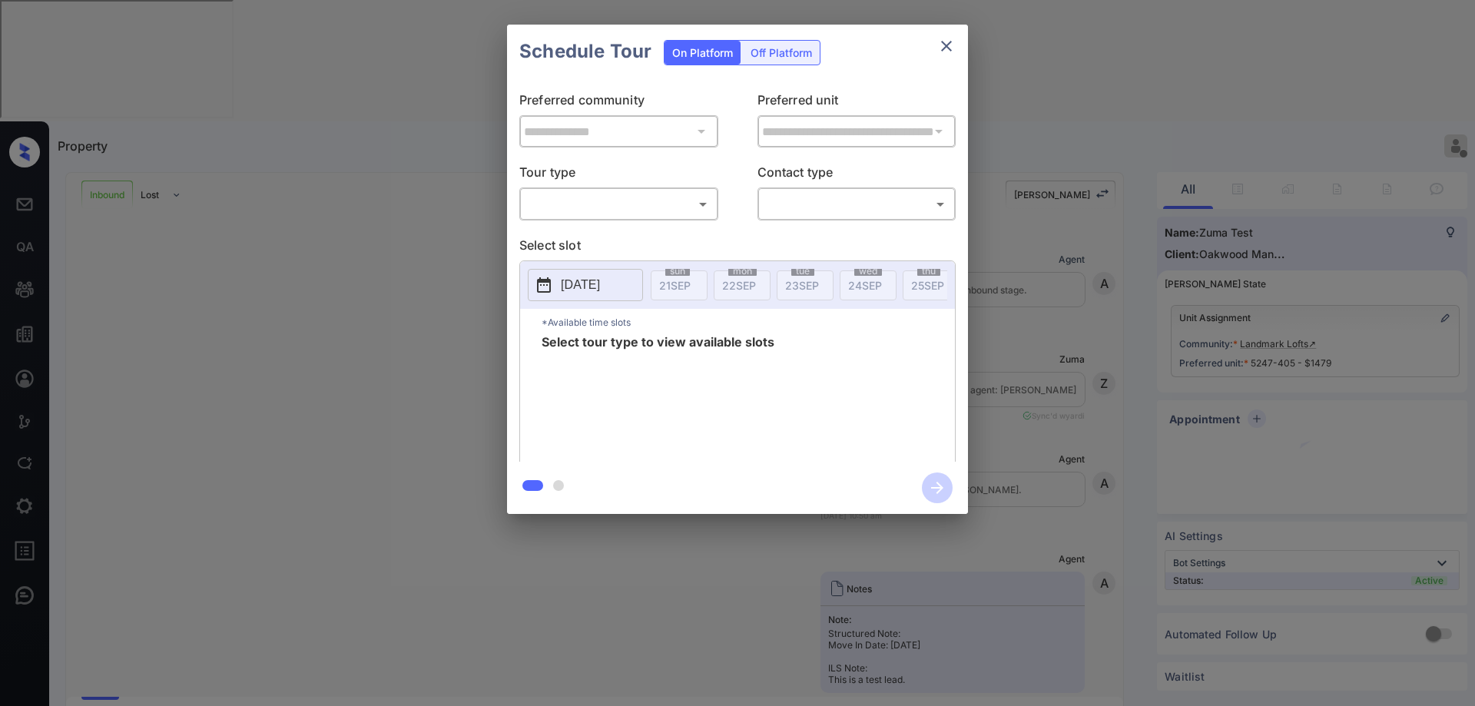
scroll to position [368, 0]
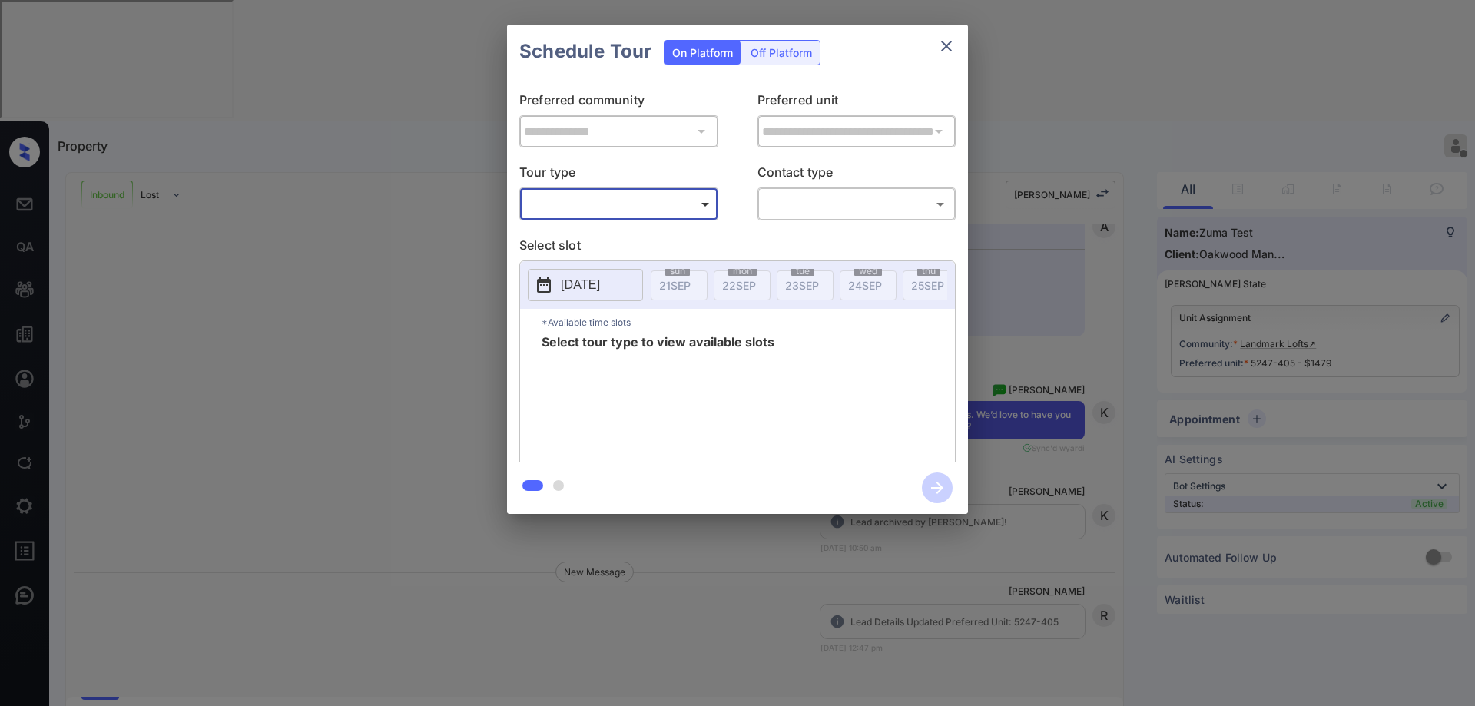
click at [639, 210] on body "Property Ryan Guarin Offline Set yourself online Set yourself on break Profile …" at bounding box center [737, 353] width 1475 height 706
type input "********"
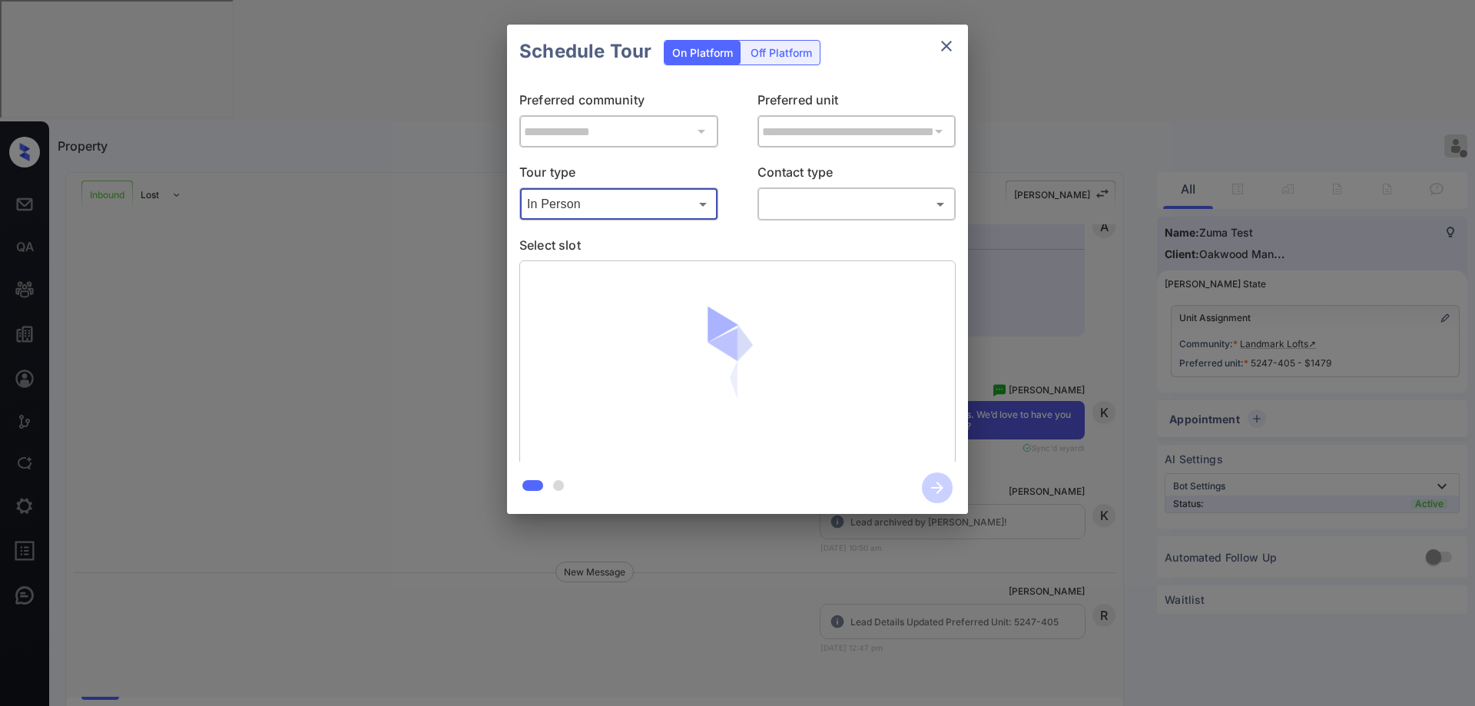
click at [840, 197] on body "Property Ryan Guarin Offline Set yourself online Set yourself on break Profile …" at bounding box center [737, 353] width 1475 height 706
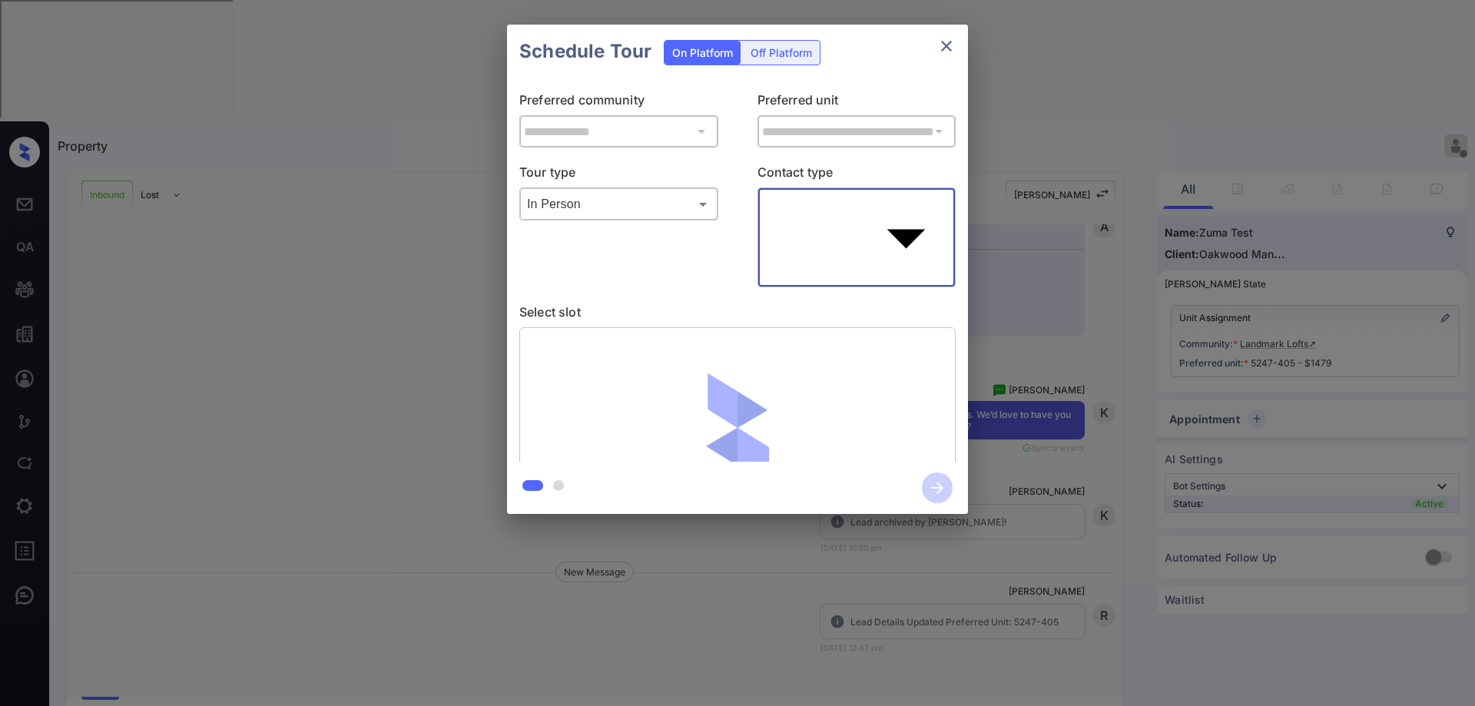
type input "****"
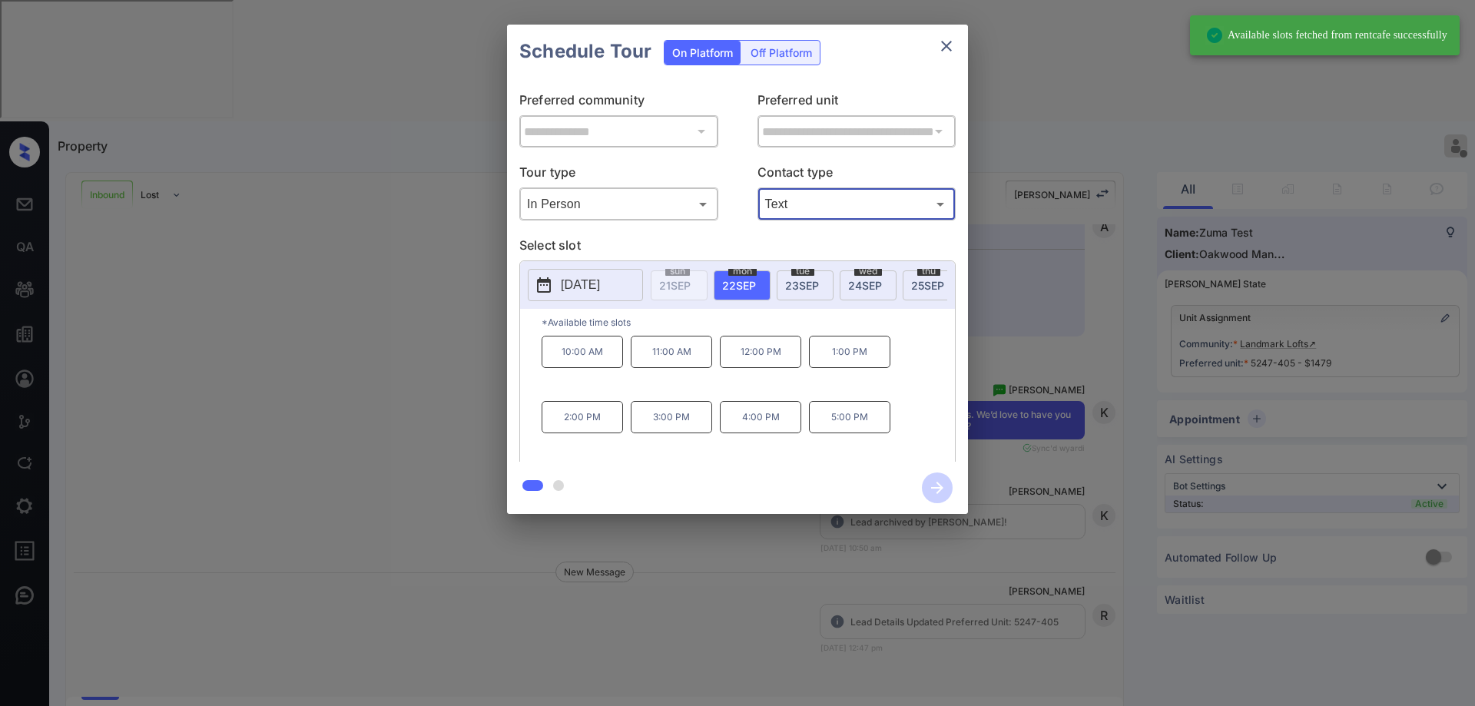
click at [889, 281] on div "[DATE]" at bounding box center [868, 285] width 57 height 30
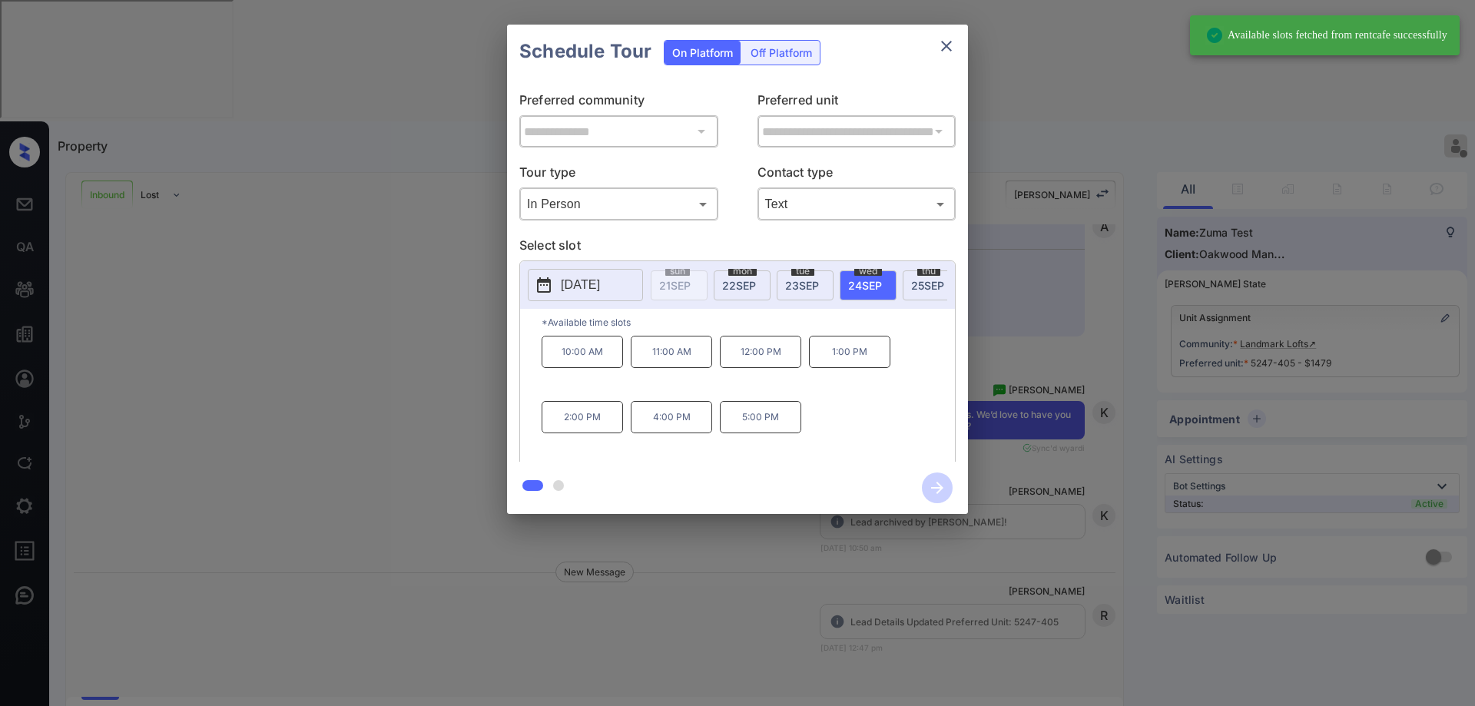
click at [752, 428] on p "5:00 PM" at bounding box center [760, 417] width 81 height 32
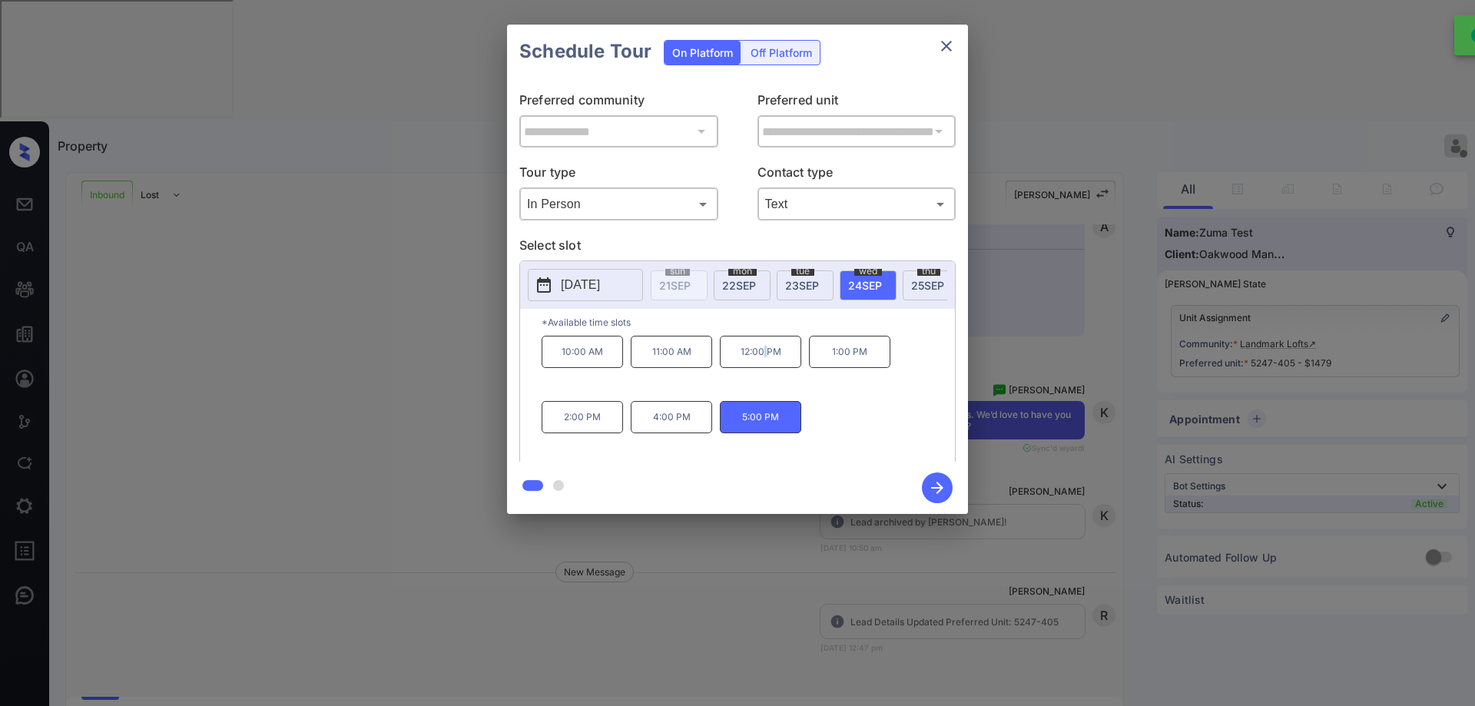
click at [764, 352] on p "12:00 PM" at bounding box center [760, 352] width 81 height 32
click at [937, 482] on icon "button" at bounding box center [937, 488] width 12 height 12
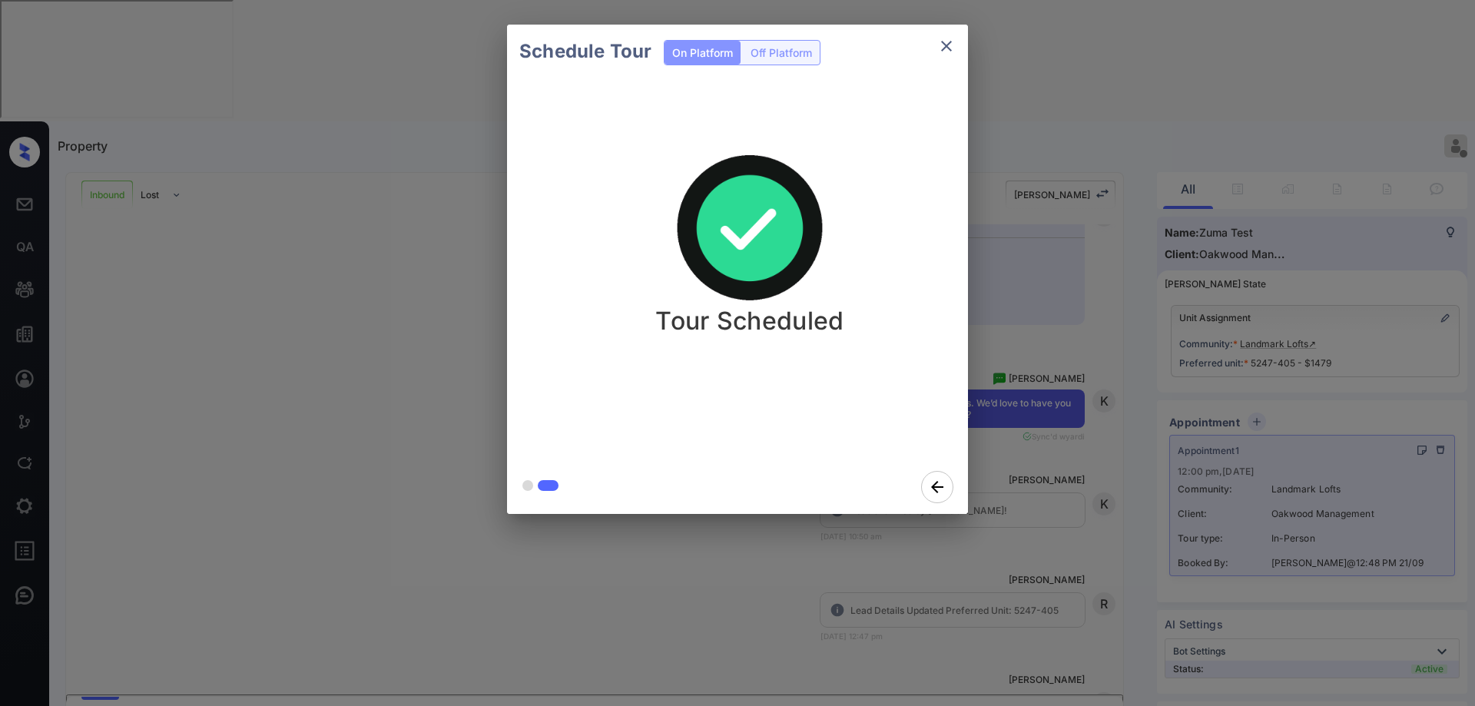
scroll to position [571, 0]
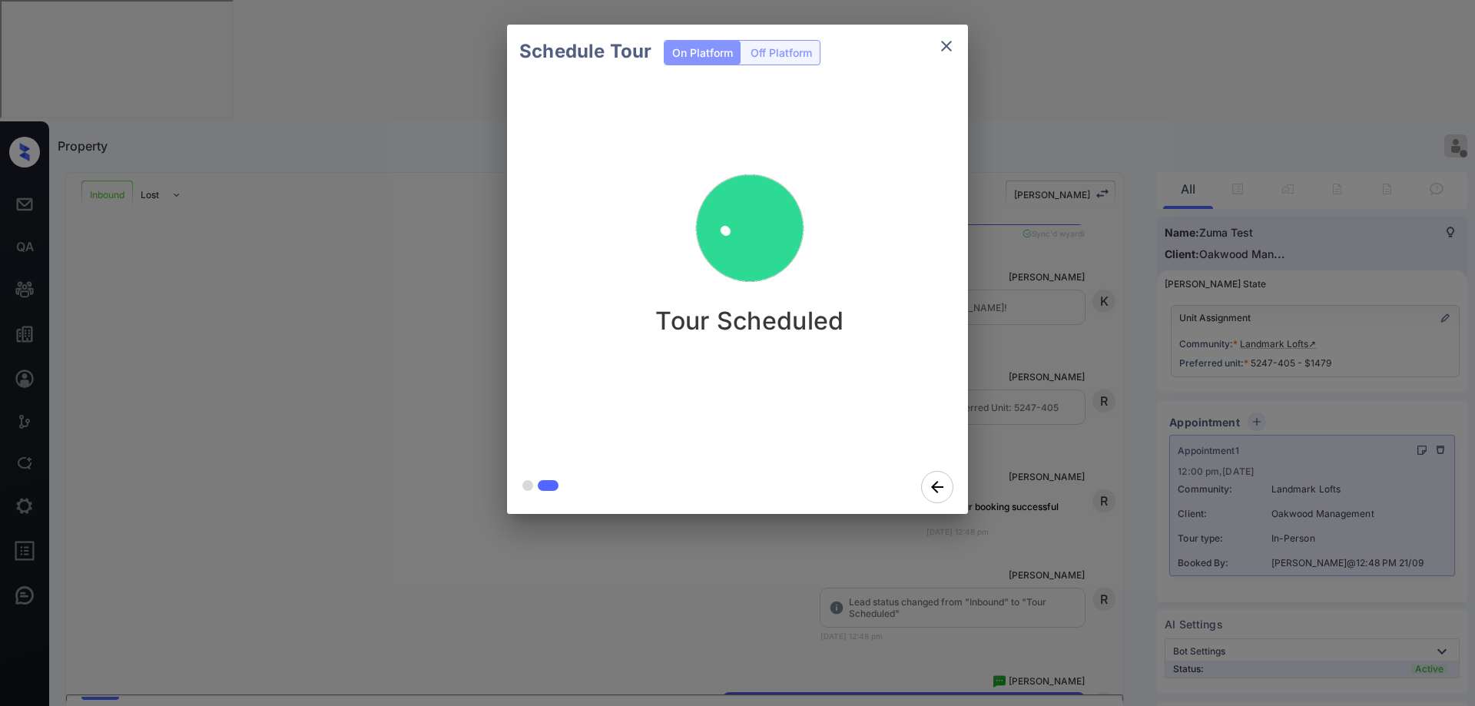
click at [943, 52] on icon "close" at bounding box center [946, 46] width 18 height 18
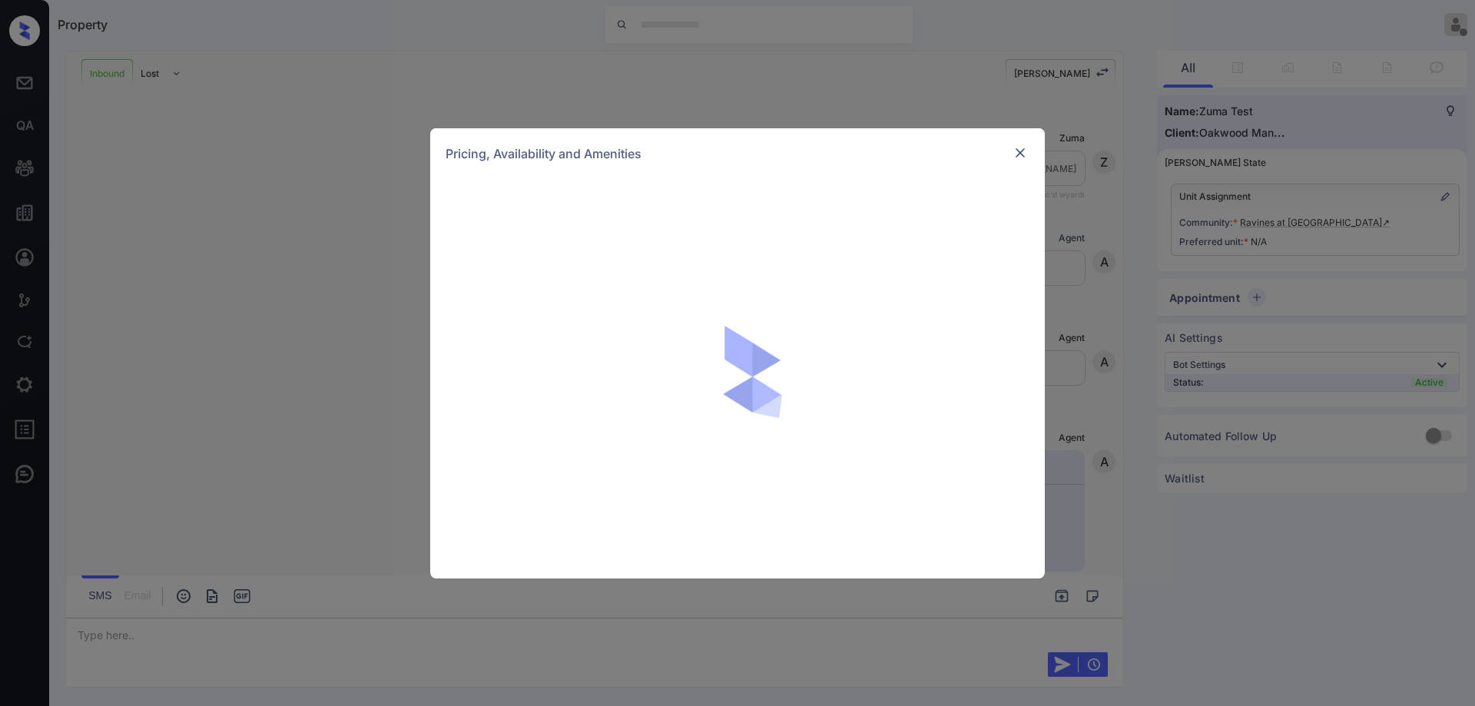
scroll to position [268, 0]
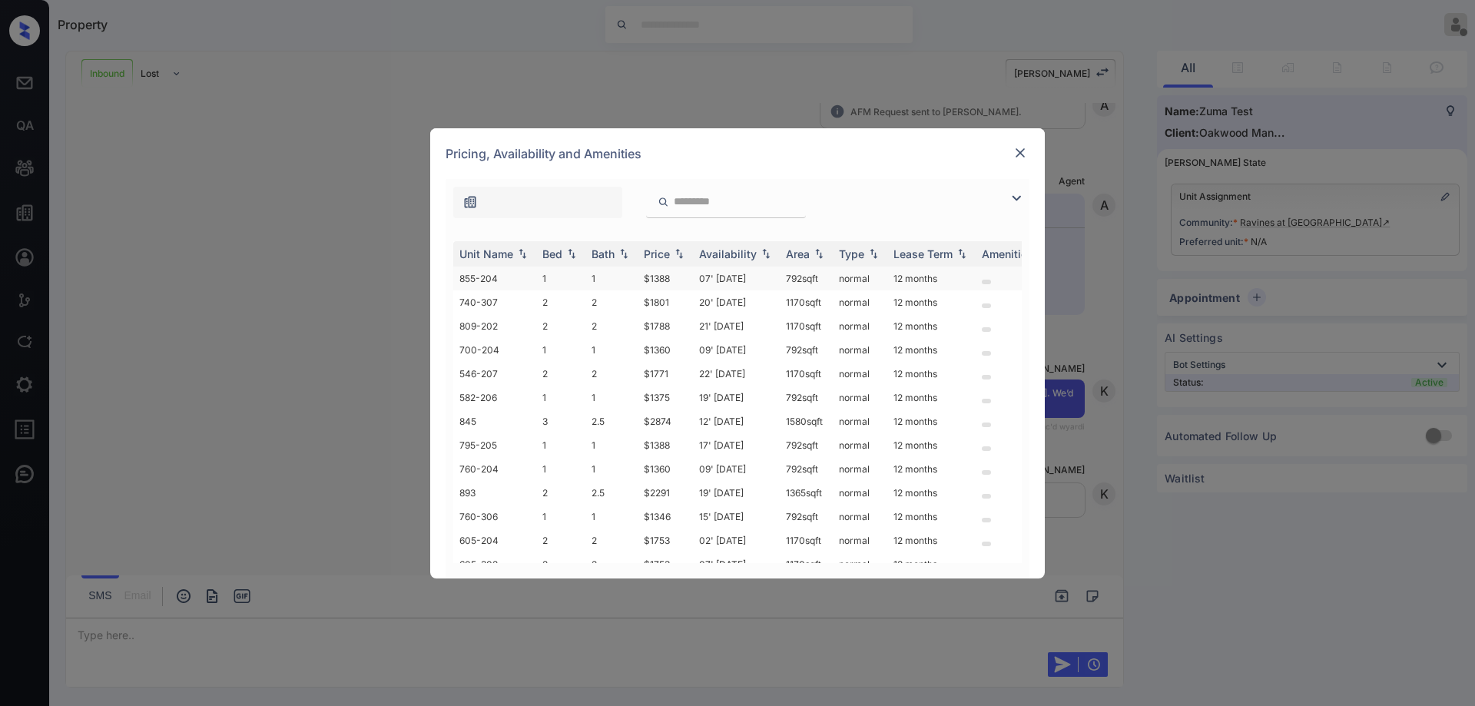
click at [754, 280] on td "07' Nov 25" at bounding box center [736, 279] width 87 height 24
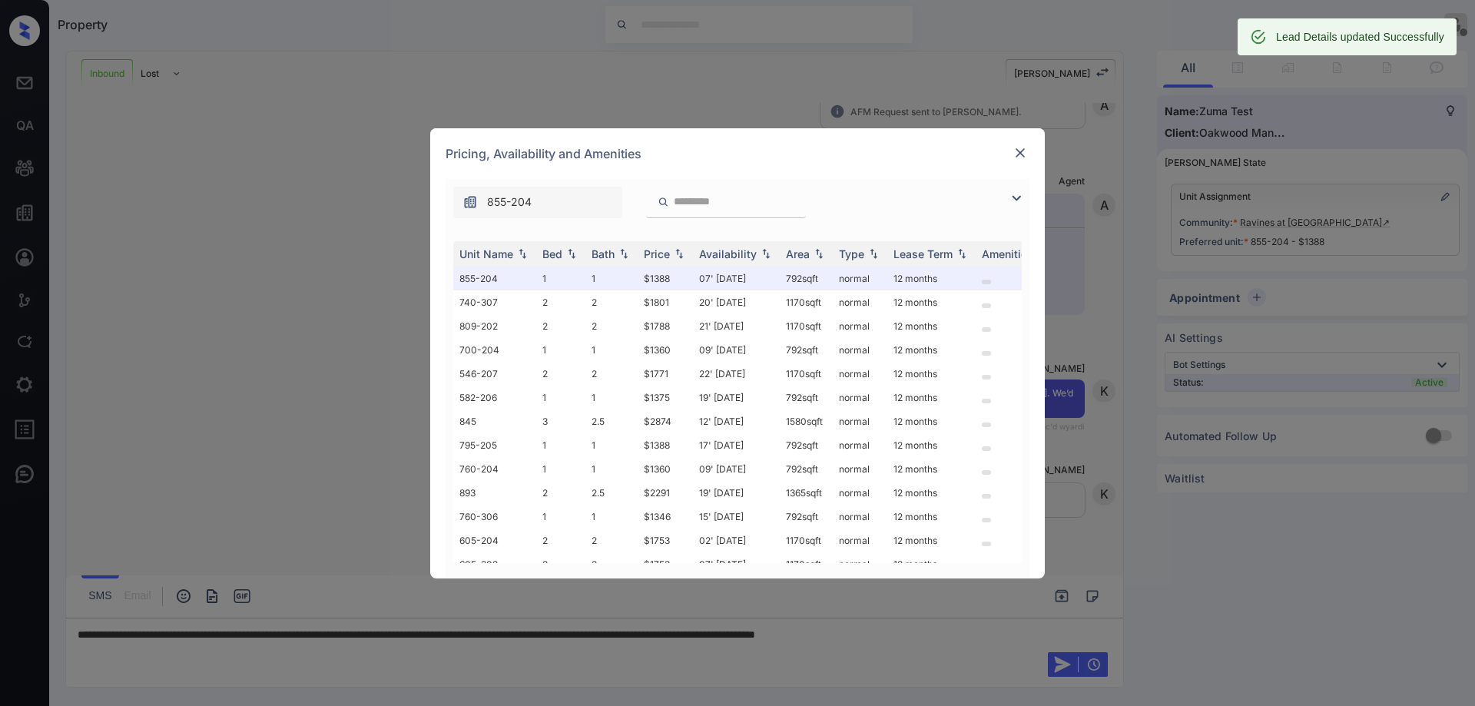
click at [1019, 154] on img at bounding box center [1020, 152] width 15 height 15
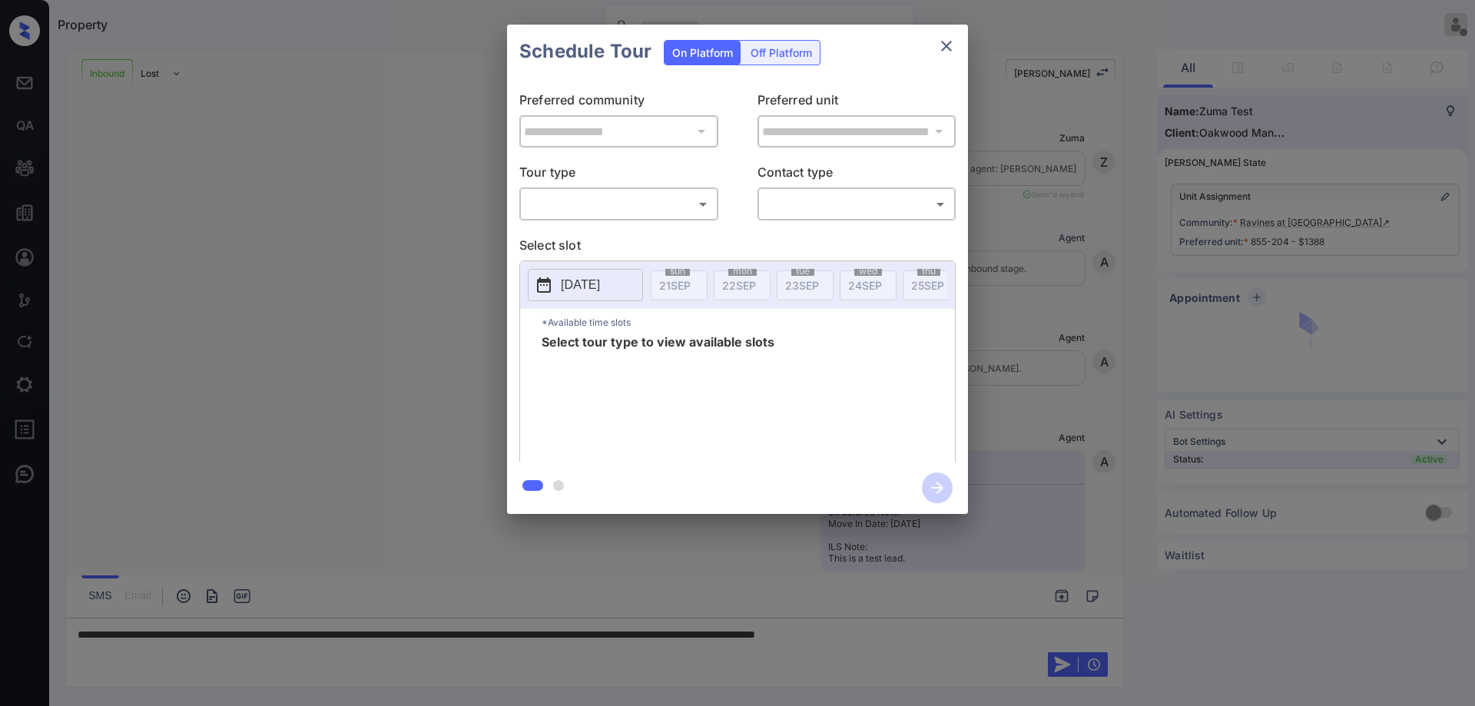
scroll to position [368, 0]
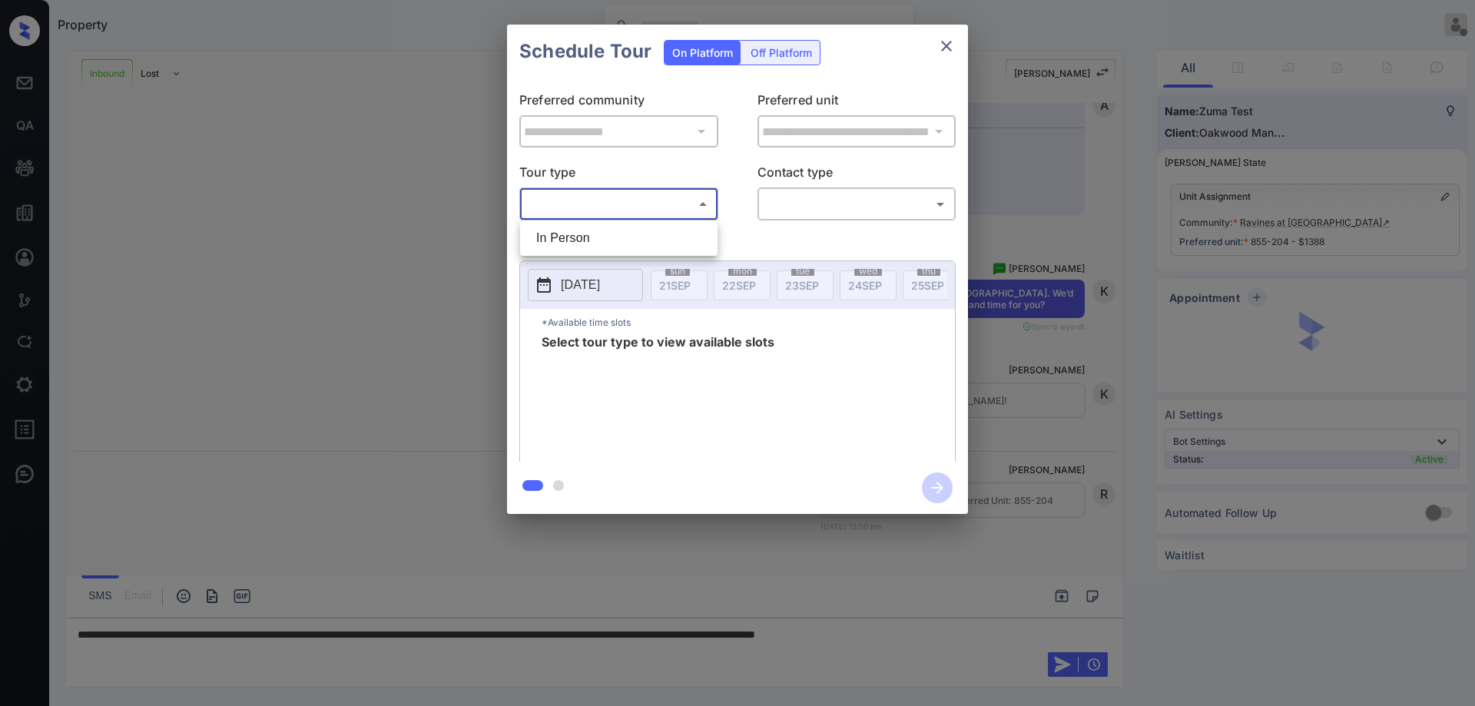
click at [640, 201] on body "Property Ryan Guarin Offline Set yourself online Set yourself on break Profile …" at bounding box center [737, 353] width 1475 height 706
click at [615, 231] on li "In Person" at bounding box center [619, 238] width 190 height 28
type input "********"
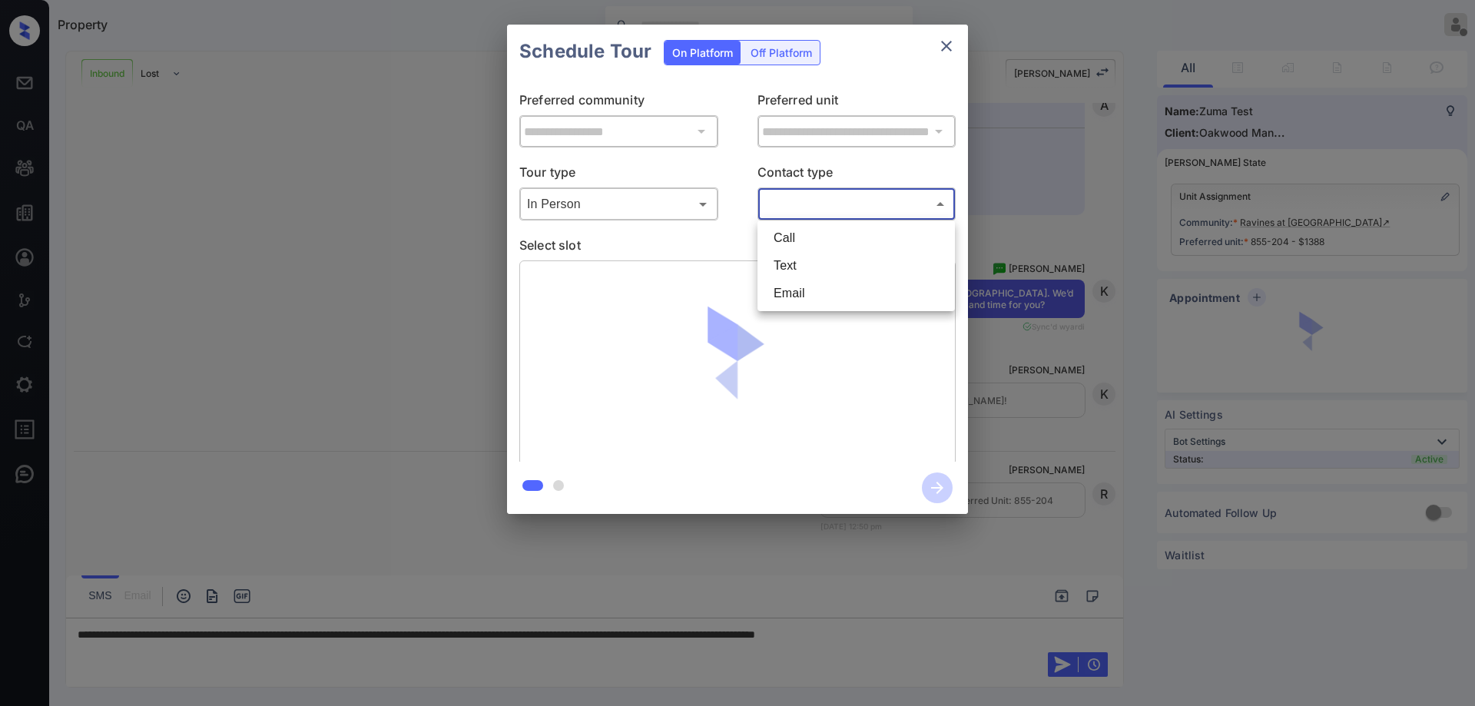
click at [889, 197] on body "Property Ryan Guarin Offline Set yourself online Set yourself on break Profile …" at bounding box center [737, 353] width 1475 height 706
click at [854, 262] on li "Text" at bounding box center [856, 266] width 190 height 28
type input "****"
click at [721, 157] on div "**********" at bounding box center [737, 269] width 461 height 383
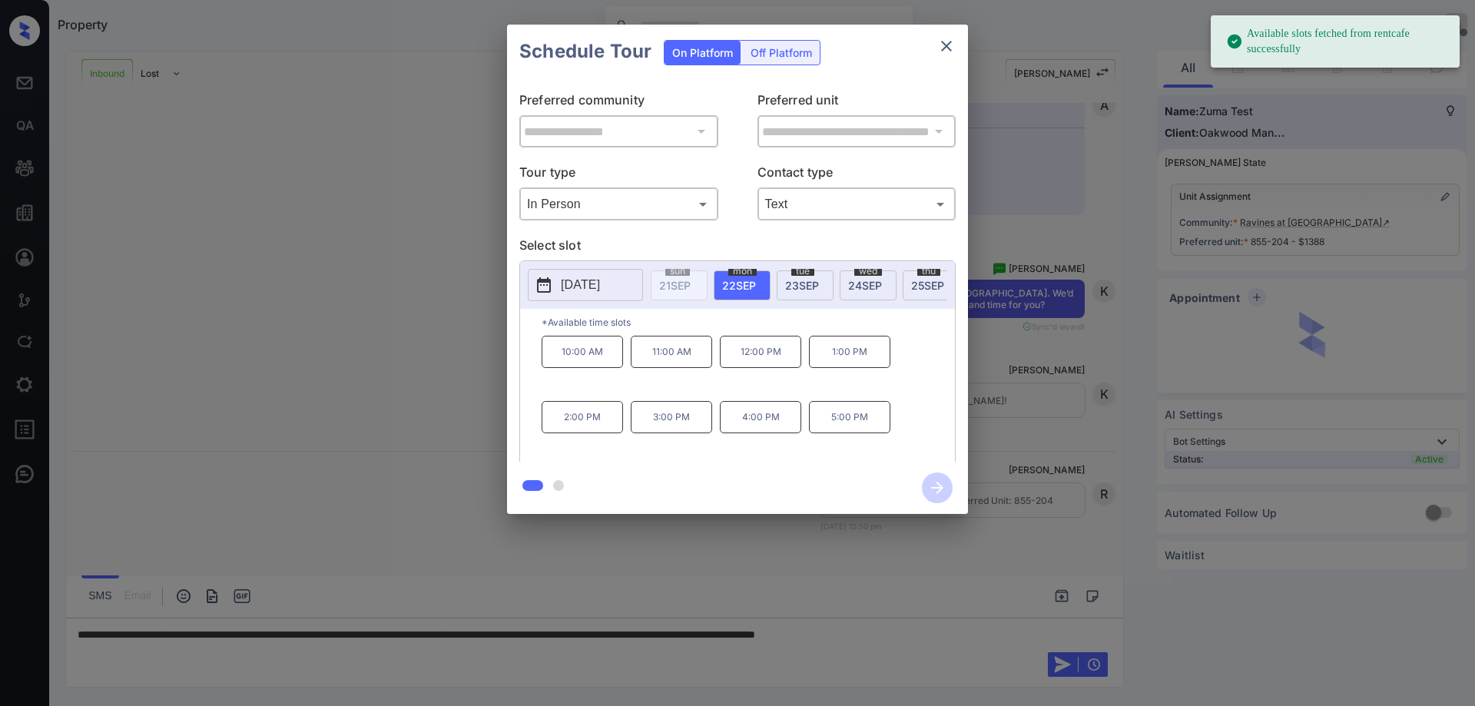
click at [883, 290] on div "wed 24 SEP" at bounding box center [868, 285] width 57 height 30
click at [781, 427] on p "4:00 PM" at bounding box center [760, 417] width 81 height 32
click at [947, 473] on button "button" at bounding box center [937, 488] width 49 height 40
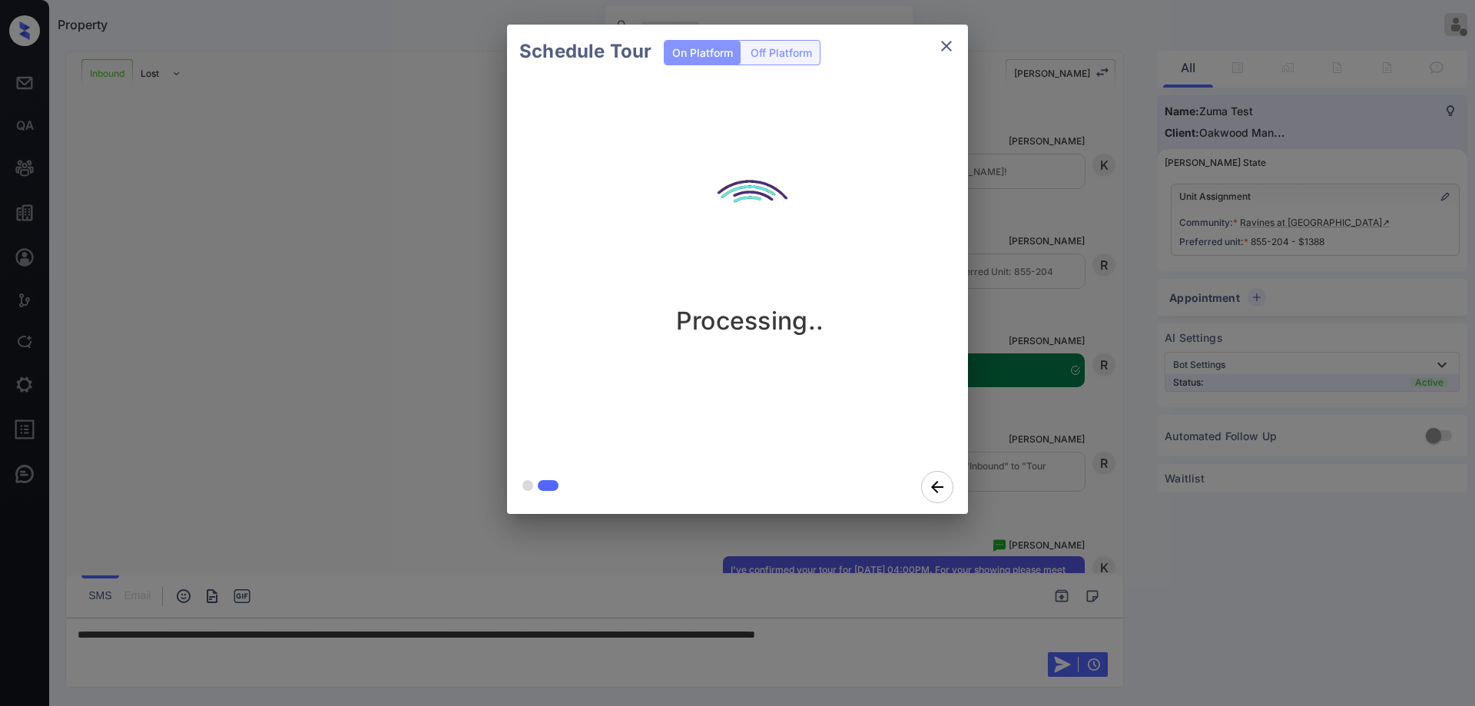
scroll to position [697, 0]
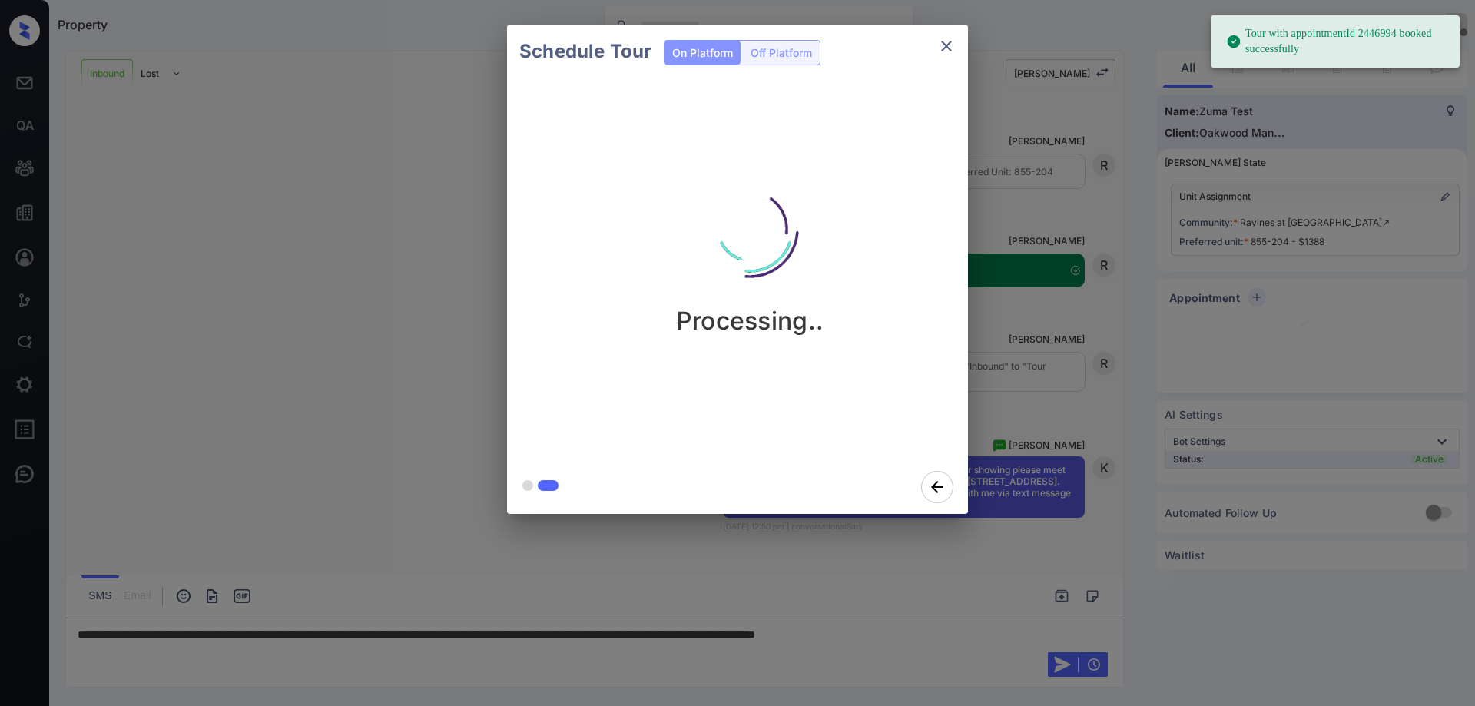
click at [944, 51] on icon "close" at bounding box center [946, 46] width 18 height 18
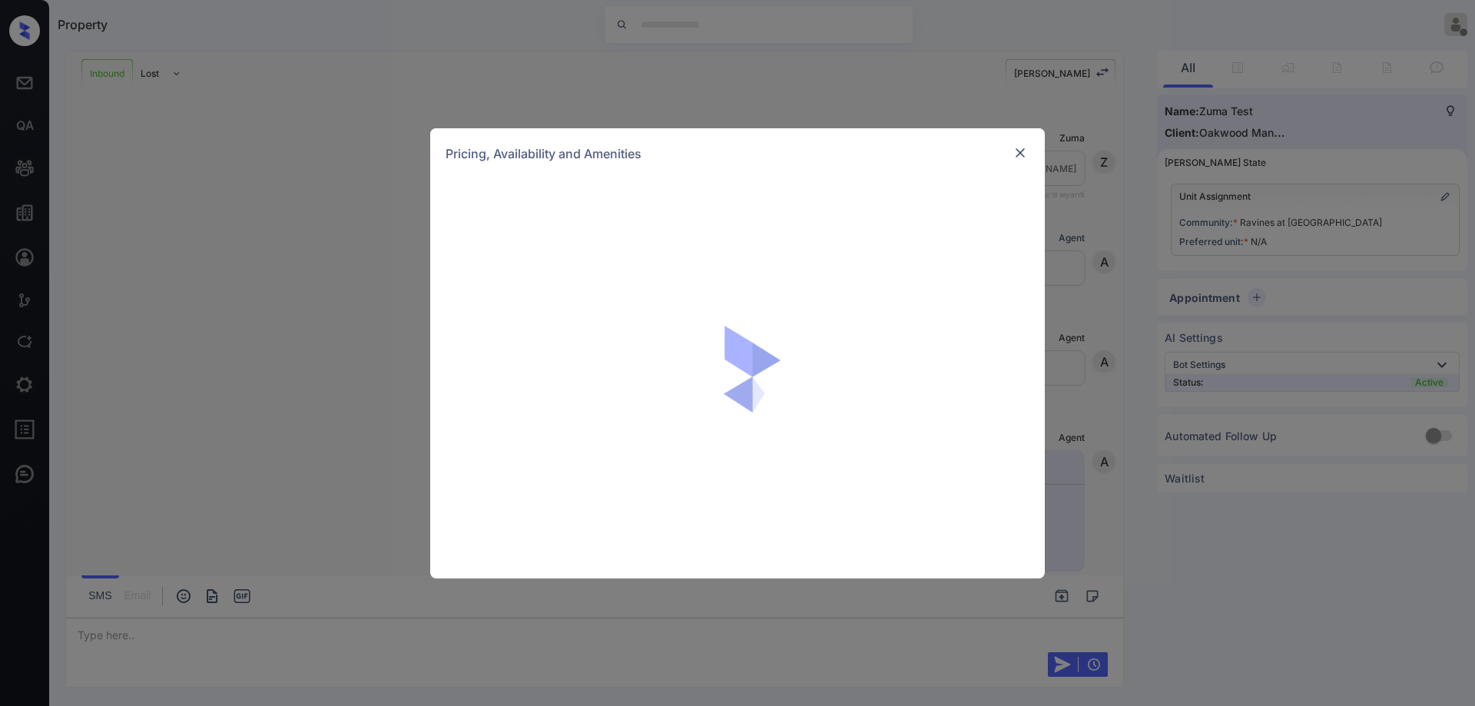
scroll to position [268, 0]
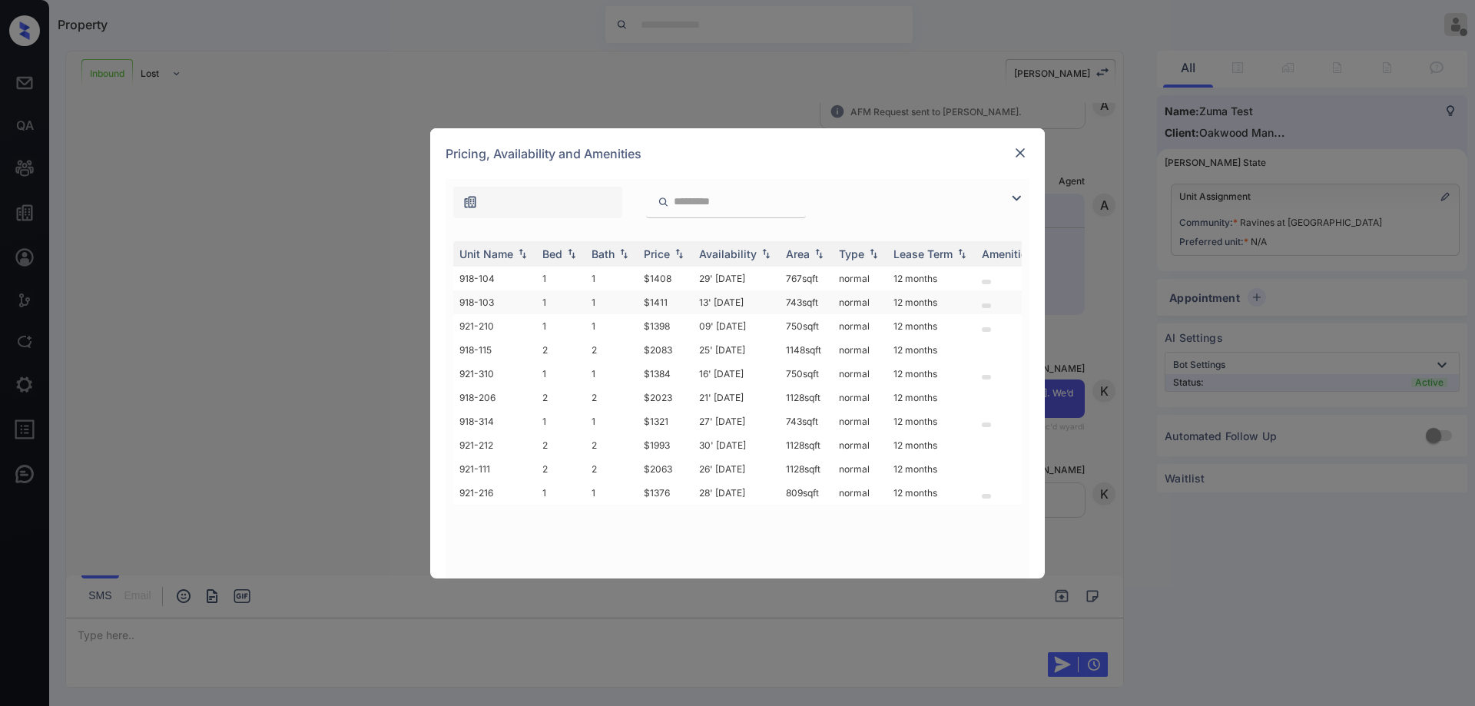
click at [767, 305] on td "13' [DATE]" at bounding box center [736, 302] width 87 height 24
click at [765, 306] on td "13' [DATE]" at bounding box center [736, 302] width 87 height 24
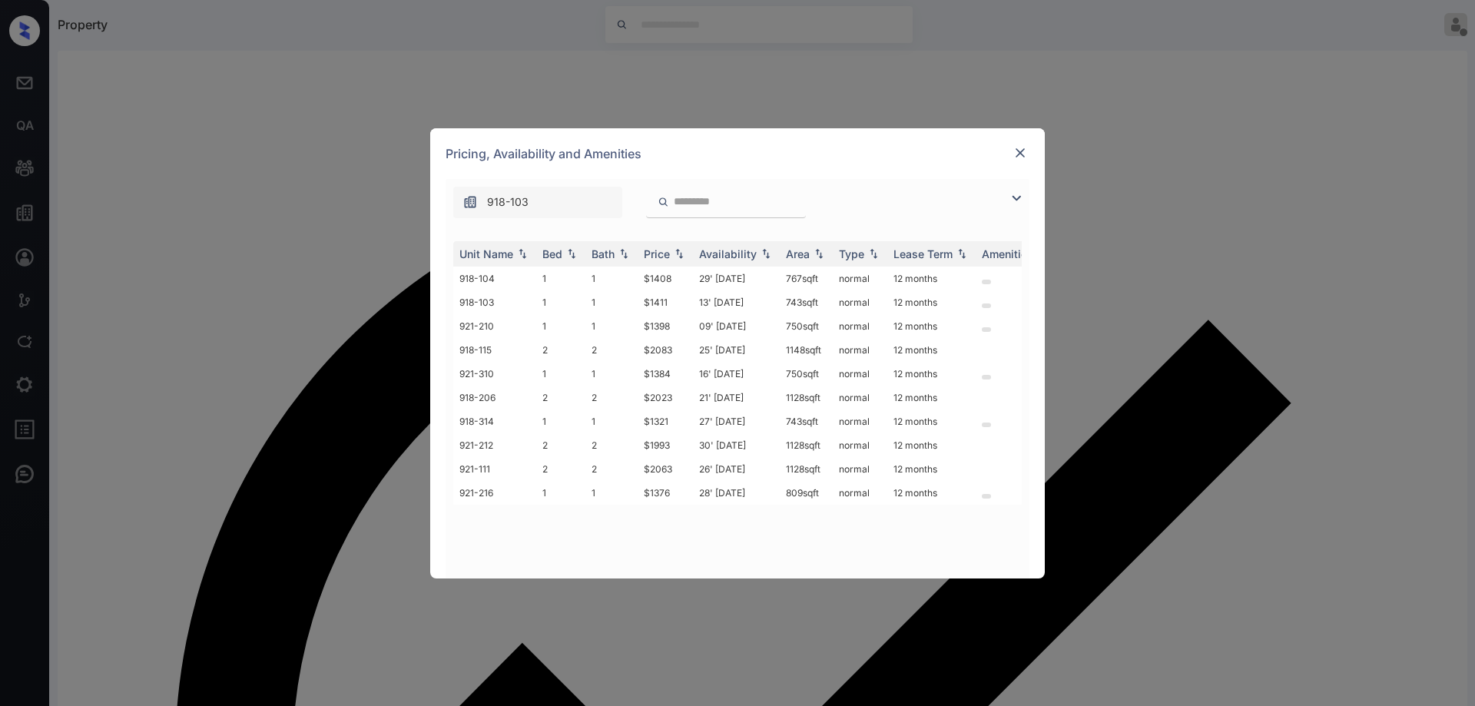
click at [1020, 155] on img at bounding box center [1020, 152] width 15 height 15
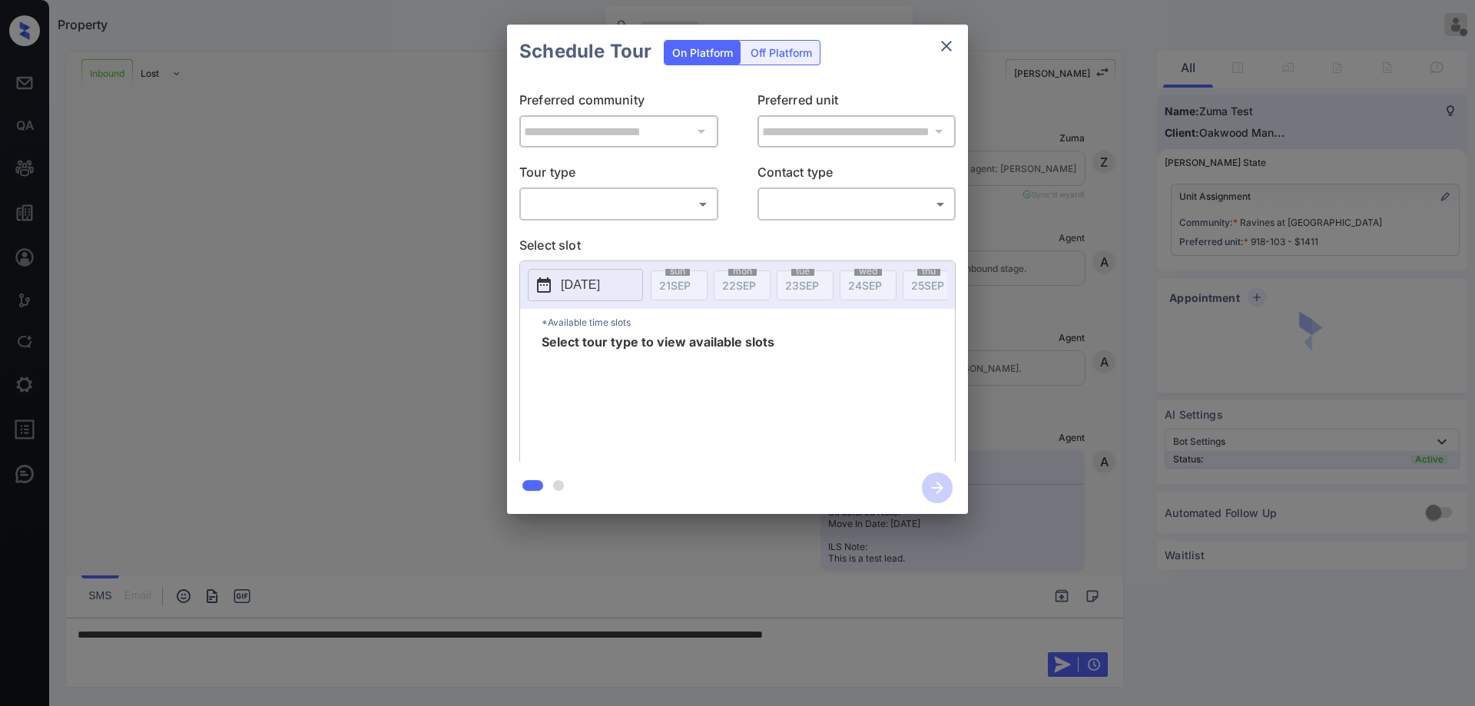
scroll to position [368, 0]
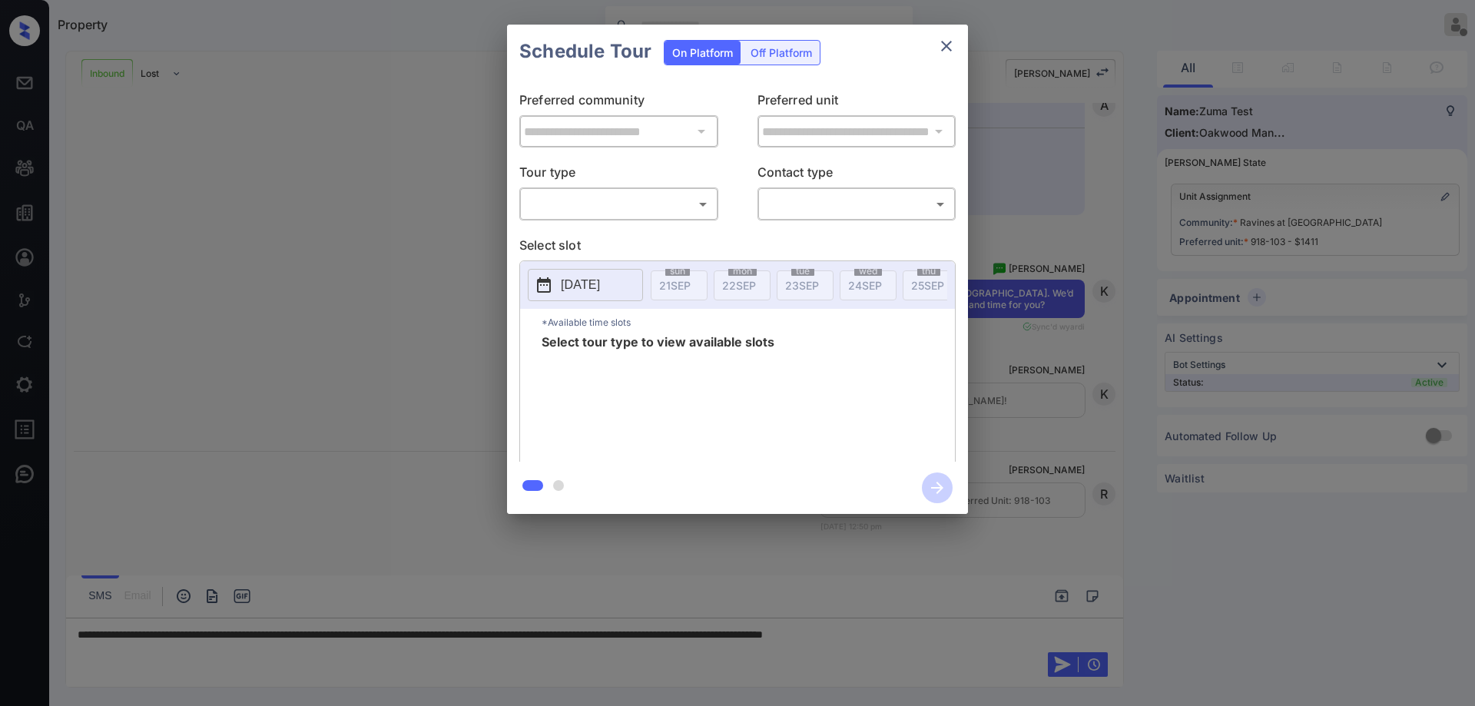
click at [635, 189] on div "​ ​" at bounding box center [618, 203] width 199 height 33
click at [625, 204] on body "Property Ryan Guarin Offline Set yourself online Set yourself on break Profile …" at bounding box center [737, 353] width 1475 height 706
type input "********"
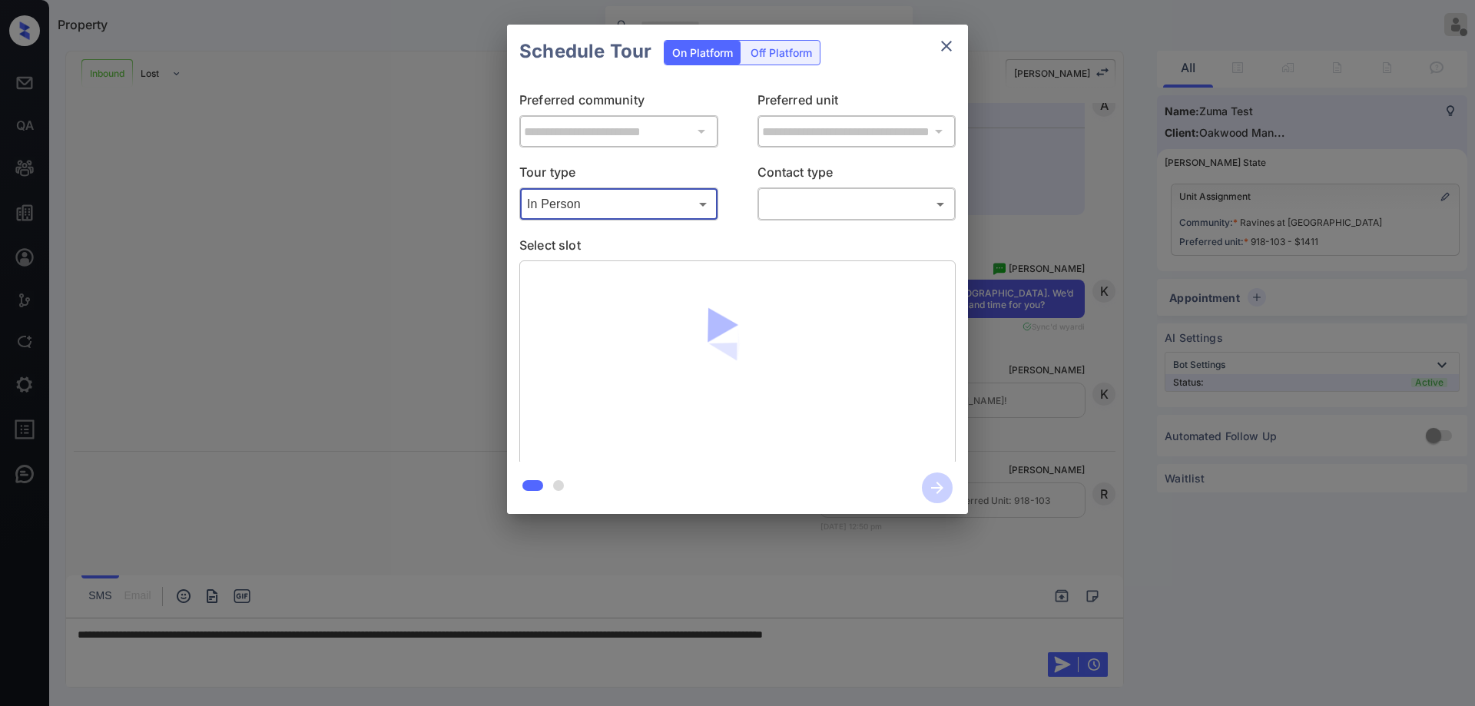
click at [826, 207] on body "Property Ryan Guarin Offline Set yourself online Set yourself on break Profile …" at bounding box center [737, 353] width 1475 height 706
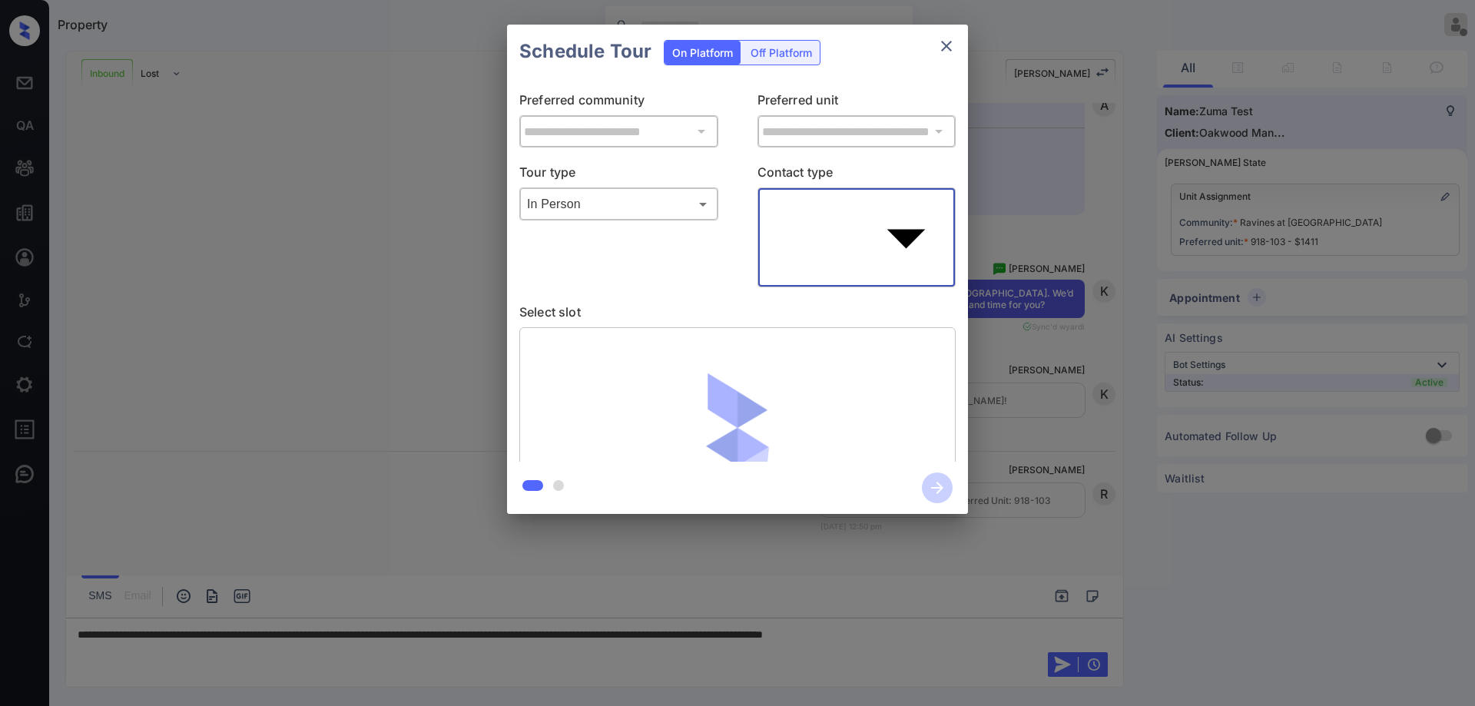
type input "****"
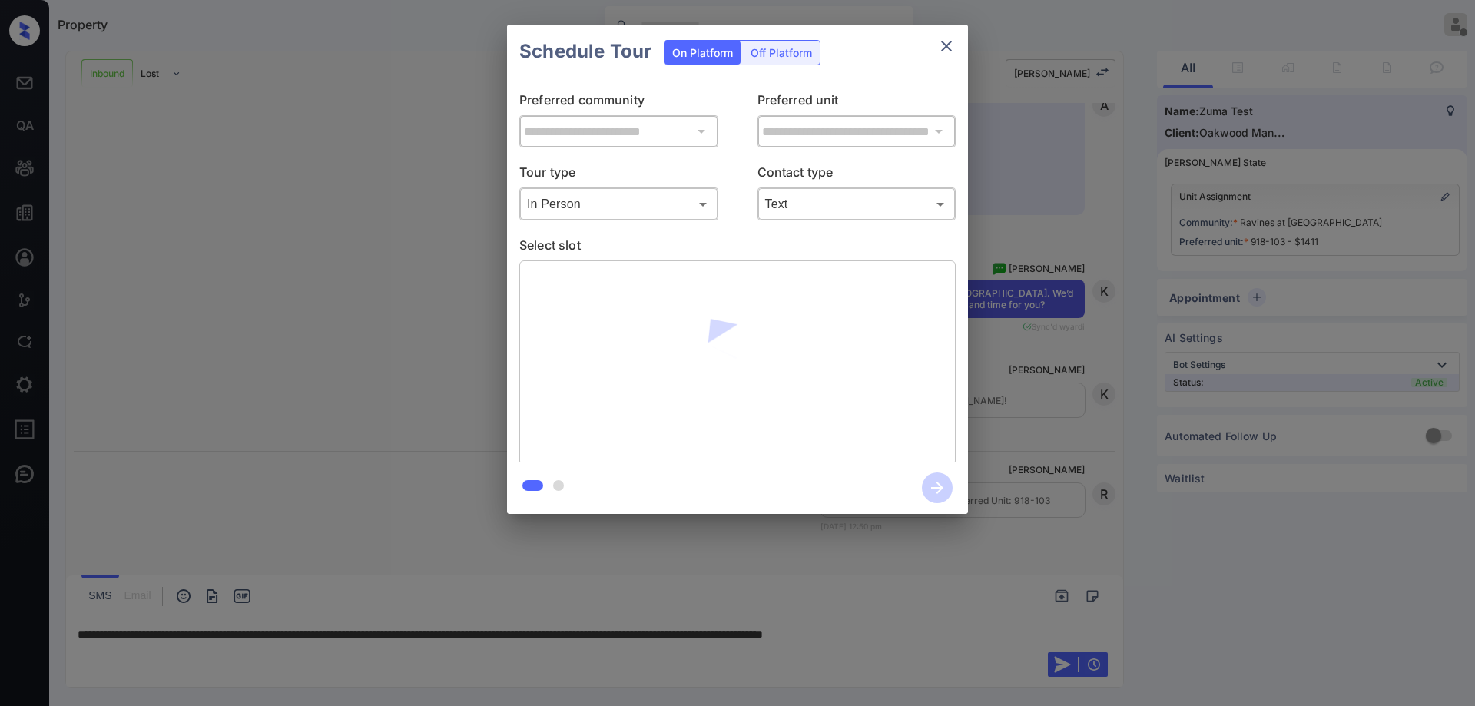
click at [729, 179] on div "Tour type In Person ******** ​ Contact type Text **** ​" at bounding box center [737, 192] width 436 height 58
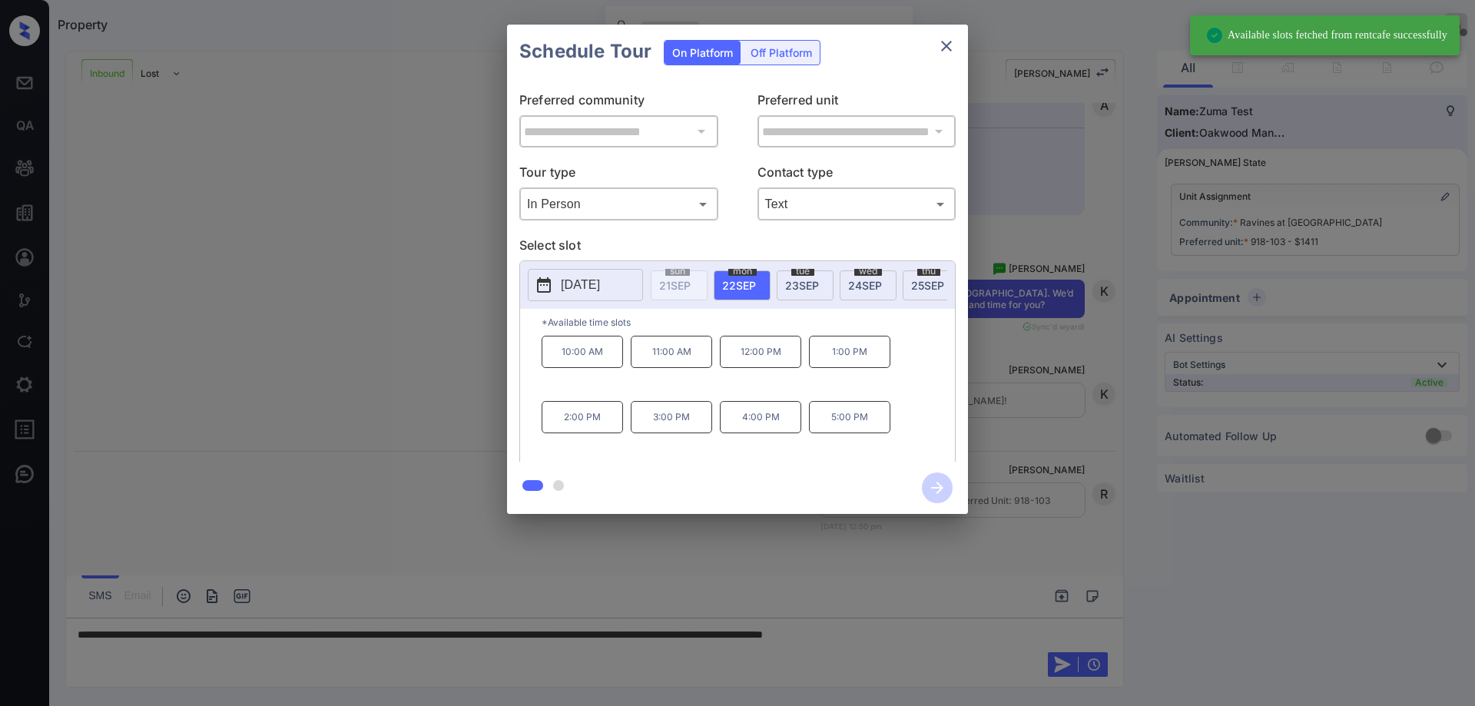
click at [877, 296] on div "[DATE]" at bounding box center [868, 285] width 57 height 30
click at [768, 431] on p "4:00 PM" at bounding box center [760, 417] width 81 height 32
click at [946, 478] on icon "button" at bounding box center [937, 488] width 31 height 31
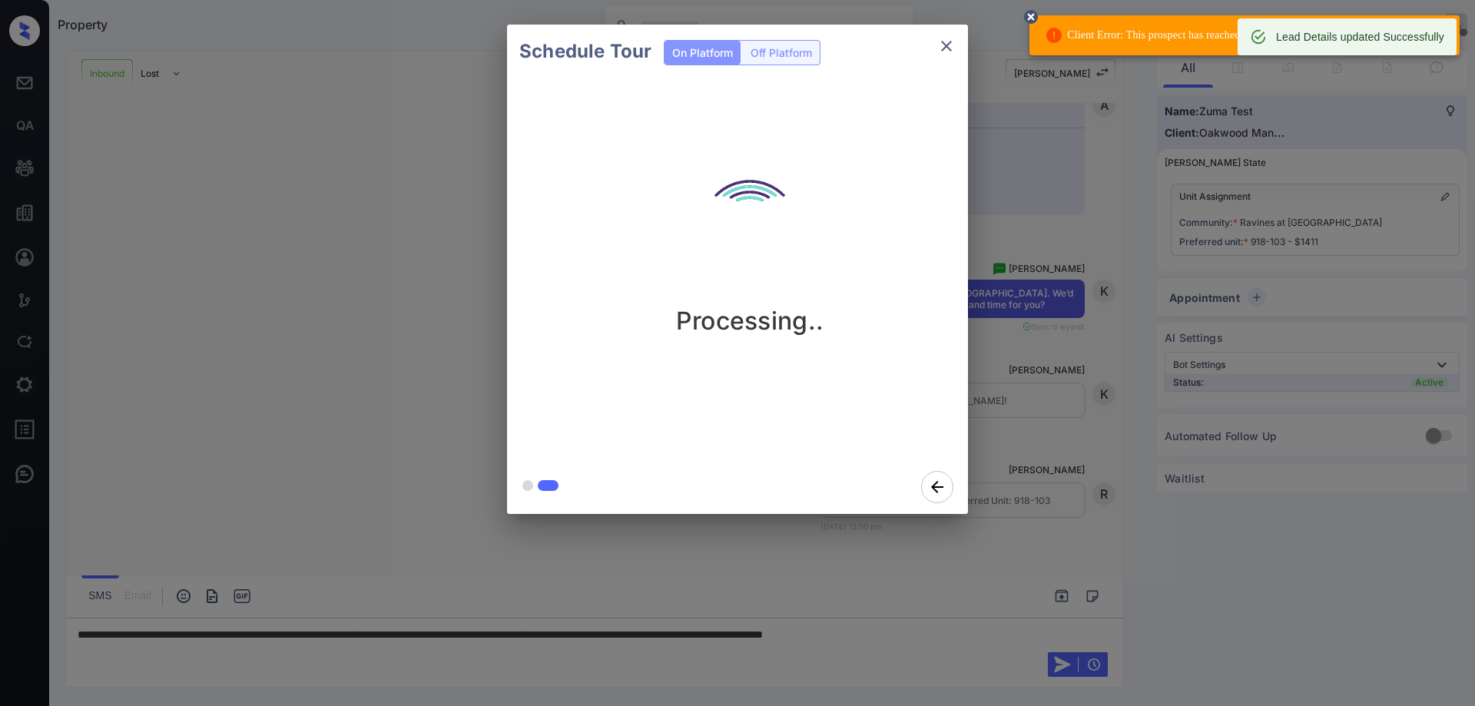
click at [1036, 16] on circle at bounding box center [1030, 16] width 9 height 9
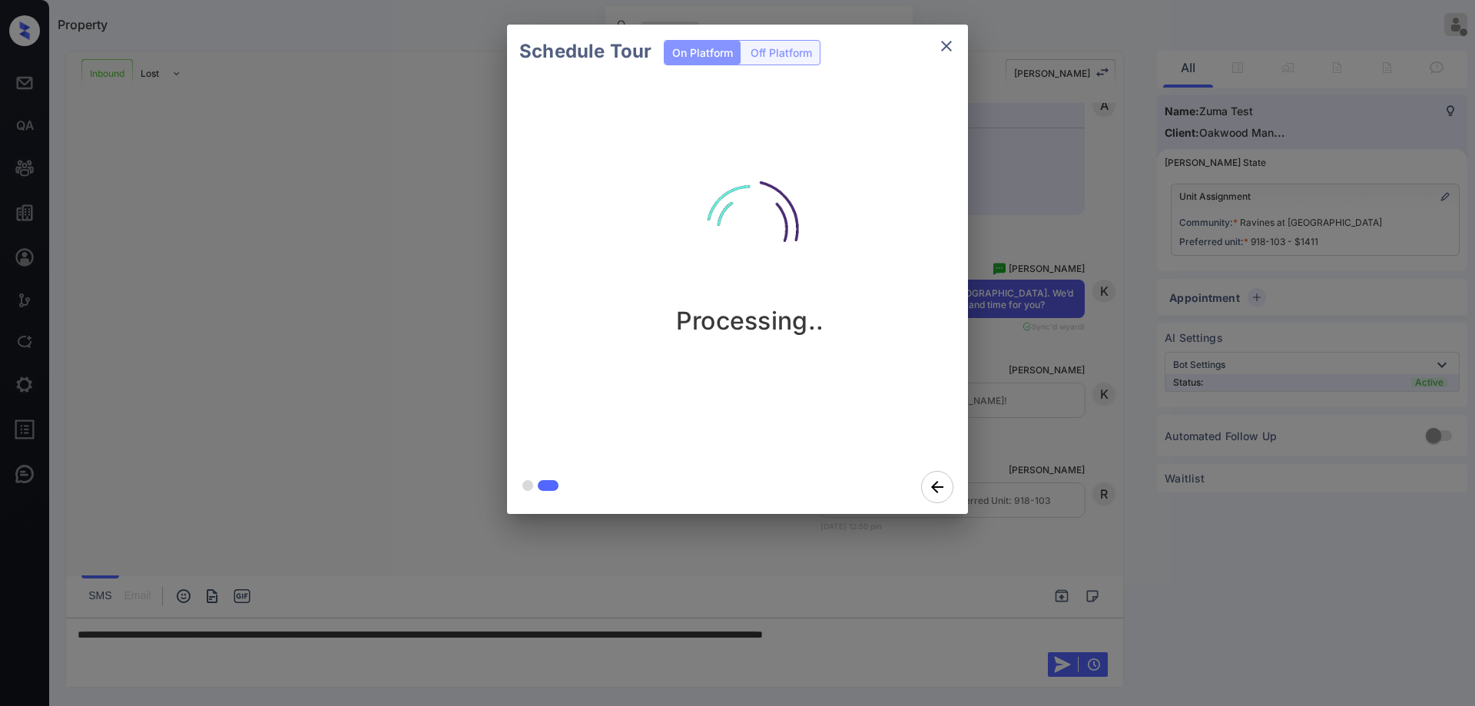
click at [942, 51] on icon "close" at bounding box center [946, 46] width 11 height 11
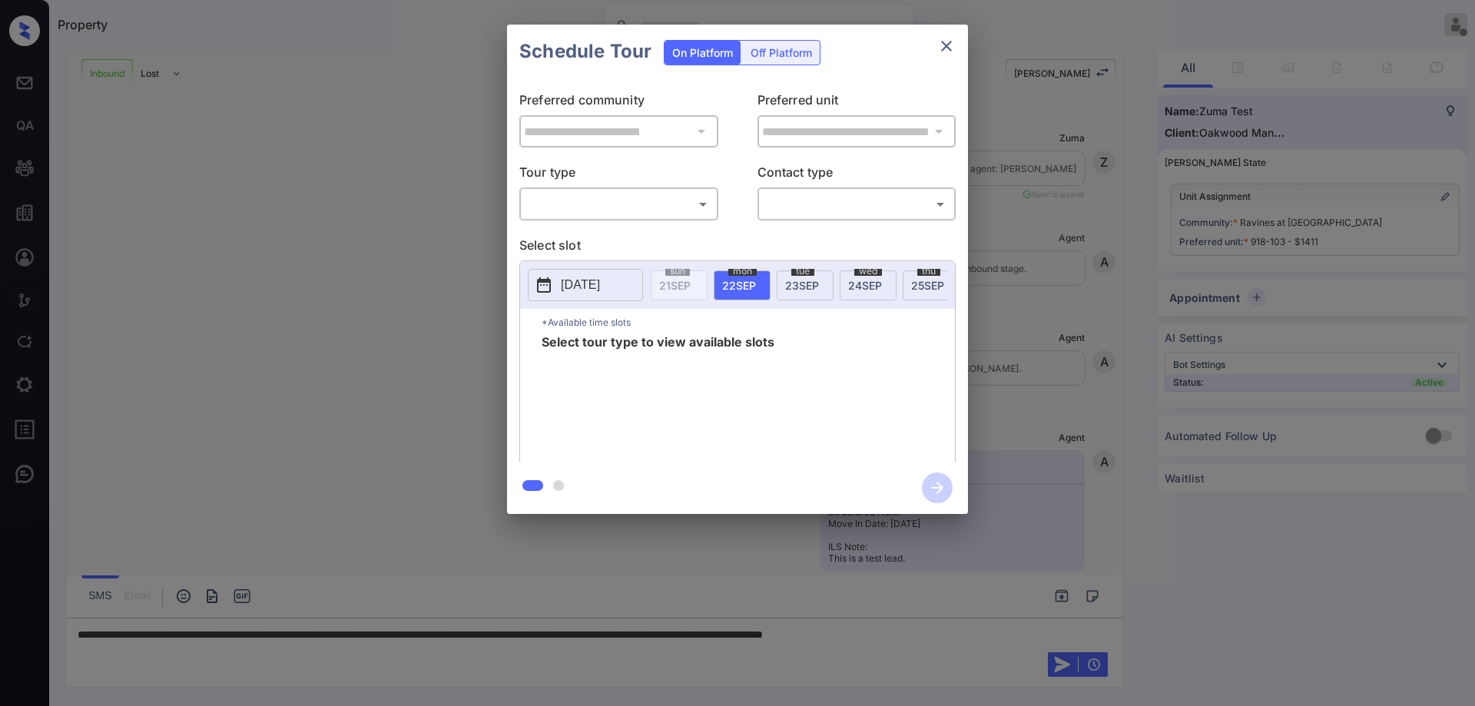
scroll to position [368, 0]
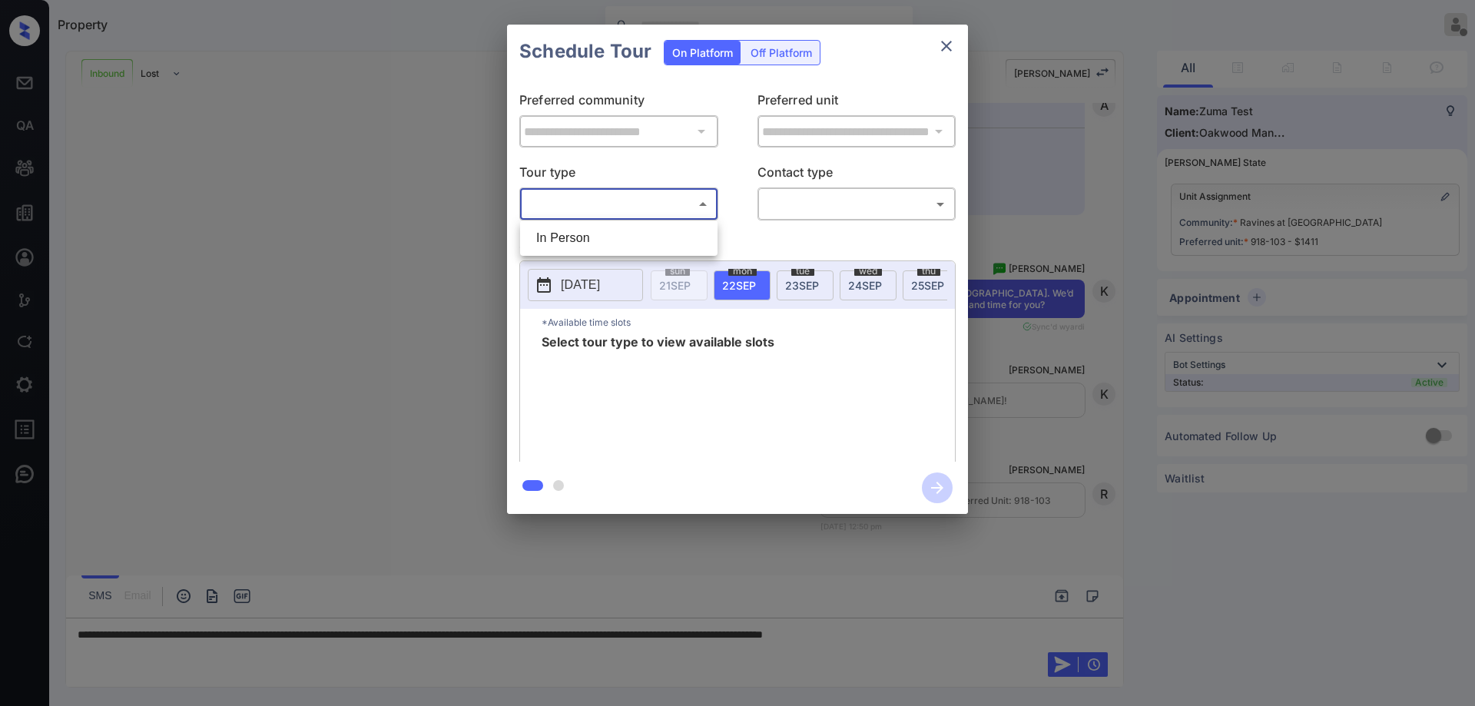
click at [664, 202] on body "Property [PERSON_NAME] Offline Set yourself online Set yourself on break Profil…" at bounding box center [737, 353] width 1475 height 706
click at [645, 228] on li "In Person" at bounding box center [619, 238] width 190 height 28
type input "********"
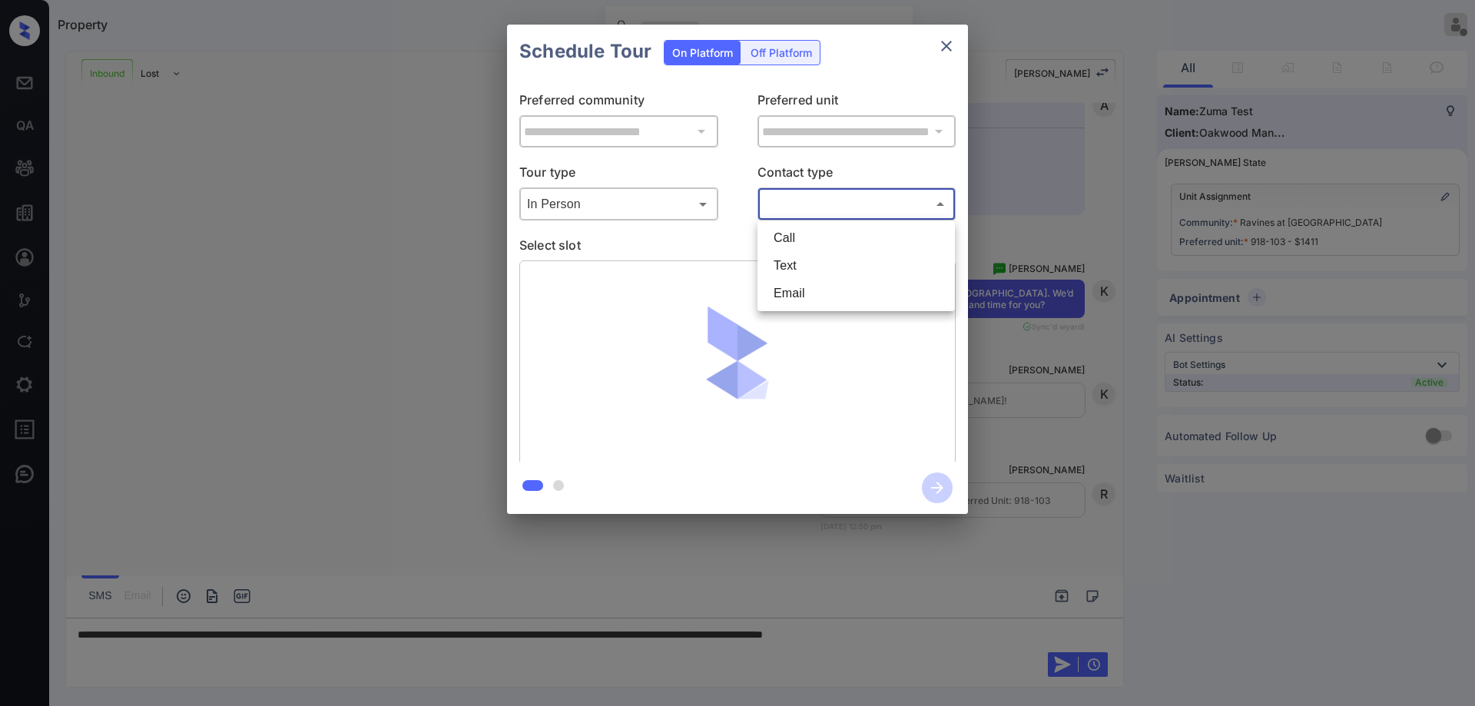
click at [815, 196] on body "Property Ryan Guarin Offline Set yourself online Set yourself on break Profile …" at bounding box center [737, 353] width 1475 height 706
click at [814, 257] on li "Text" at bounding box center [856, 266] width 190 height 28
type input "****"
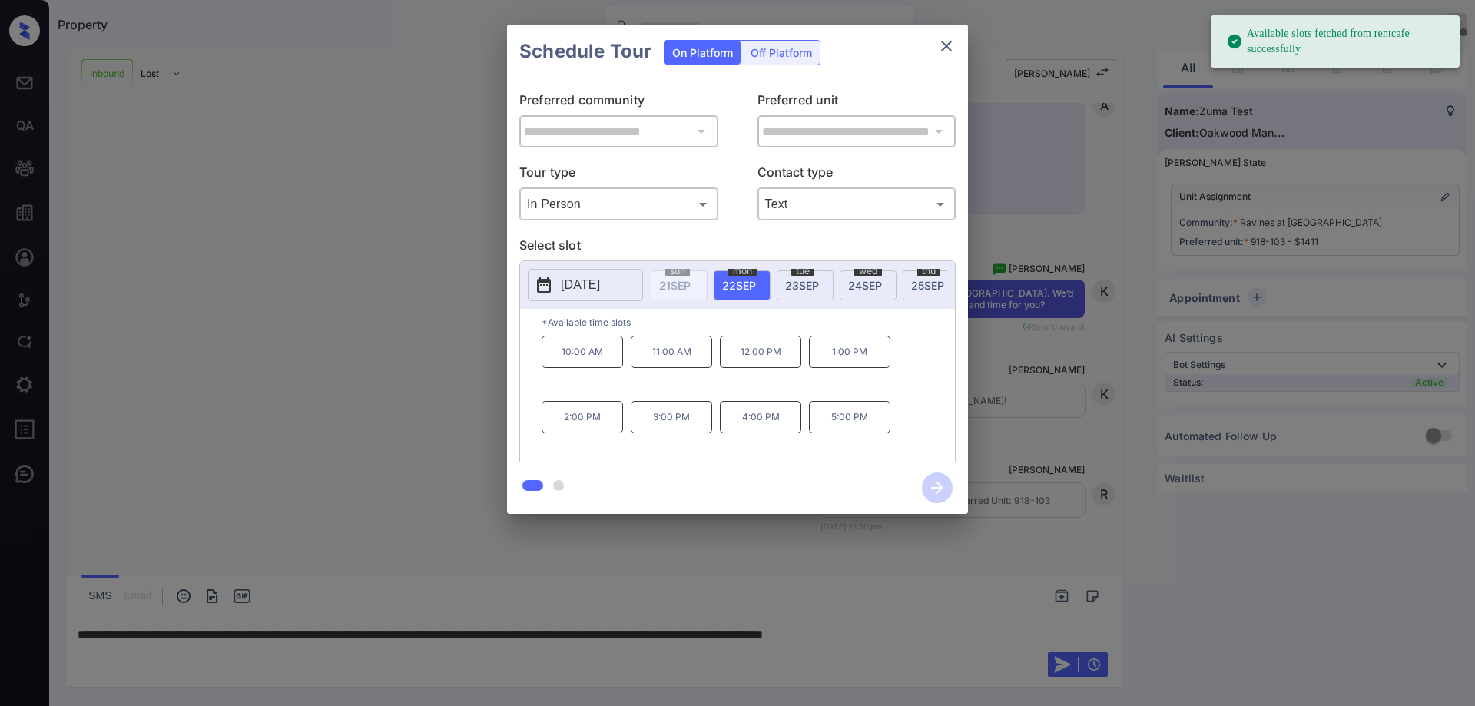
click at [920, 285] on span "25 SEP" at bounding box center [927, 285] width 33 height 13
click at [641, 425] on p "3:00 PM" at bounding box center [671, 417] width 81 height 32
click at [929, 483] on icon "button" at bounding box center [937, 488] width 31 height 31
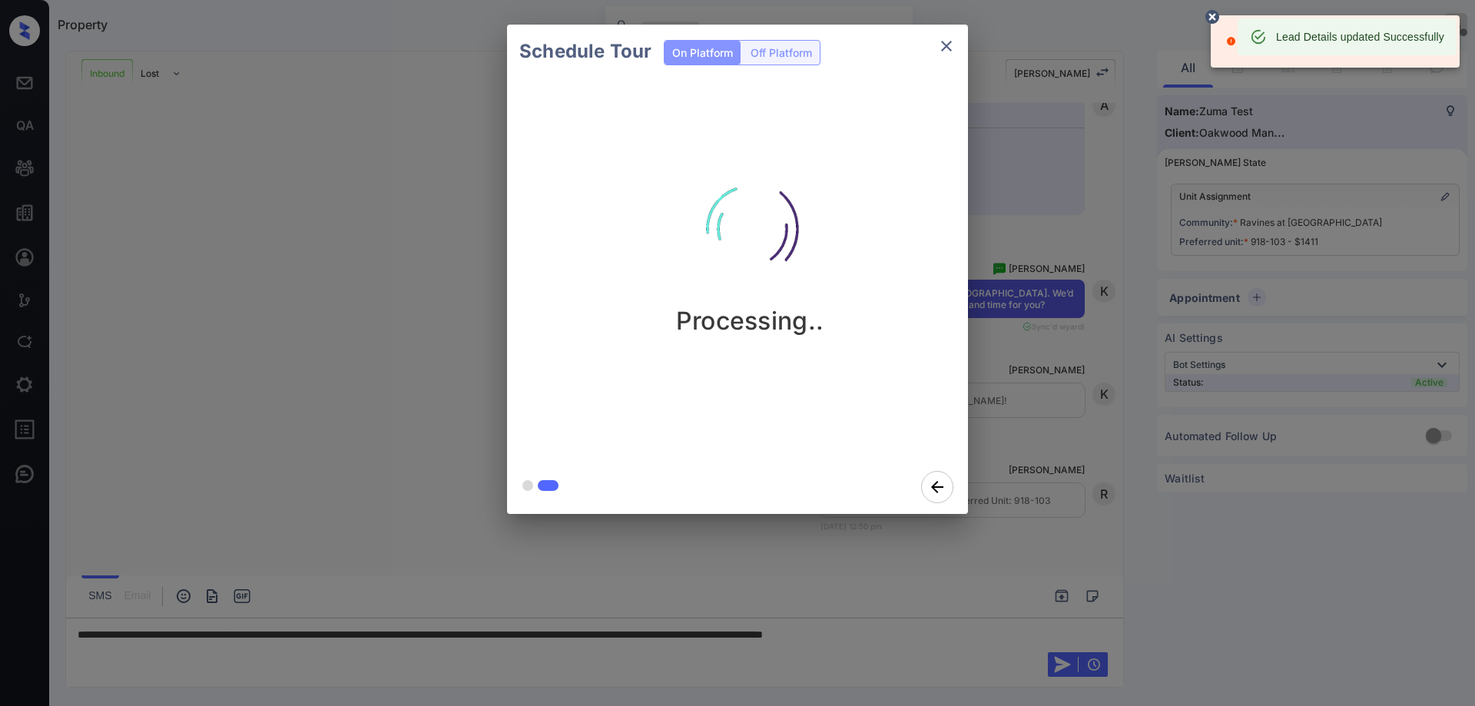
click at [947, 44] on icon "close" at bounding box center [946, 46] width 18 height 18
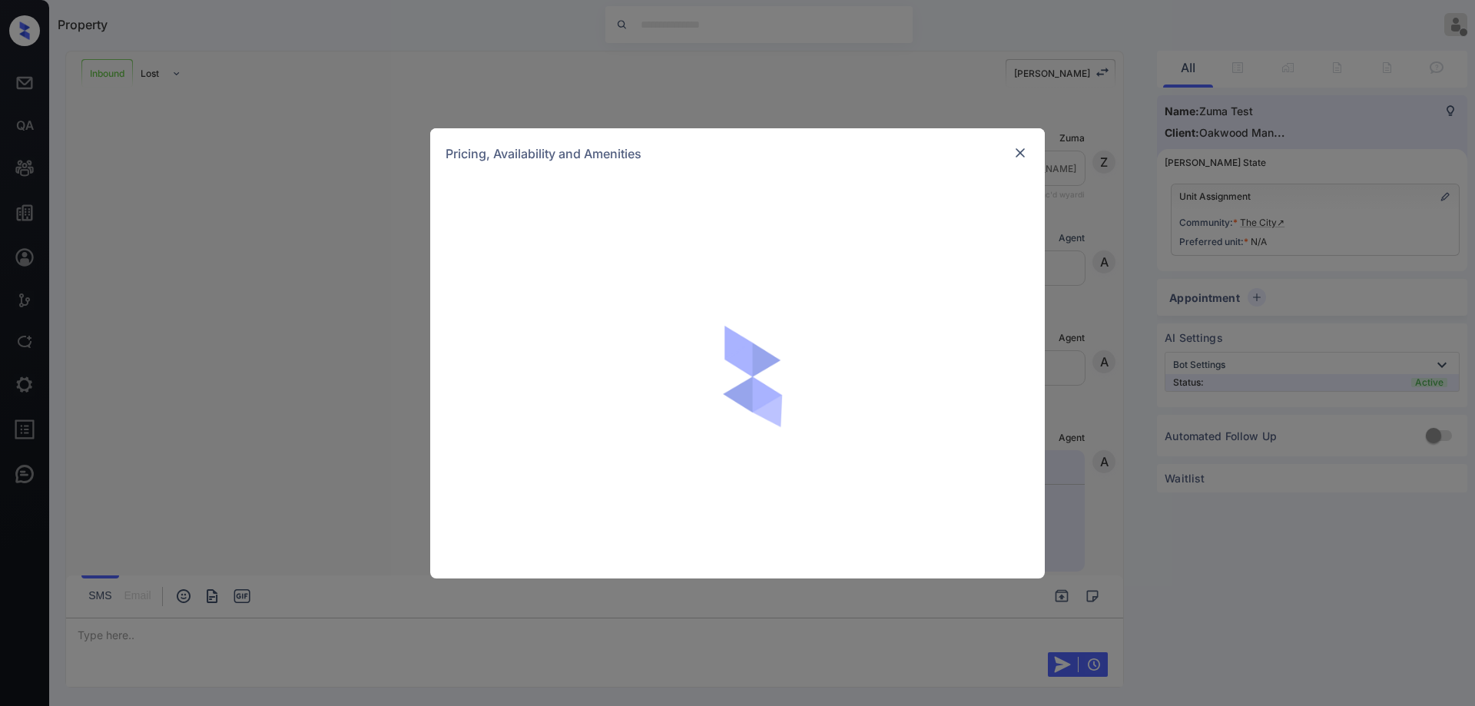
scroll to position [268, 0]
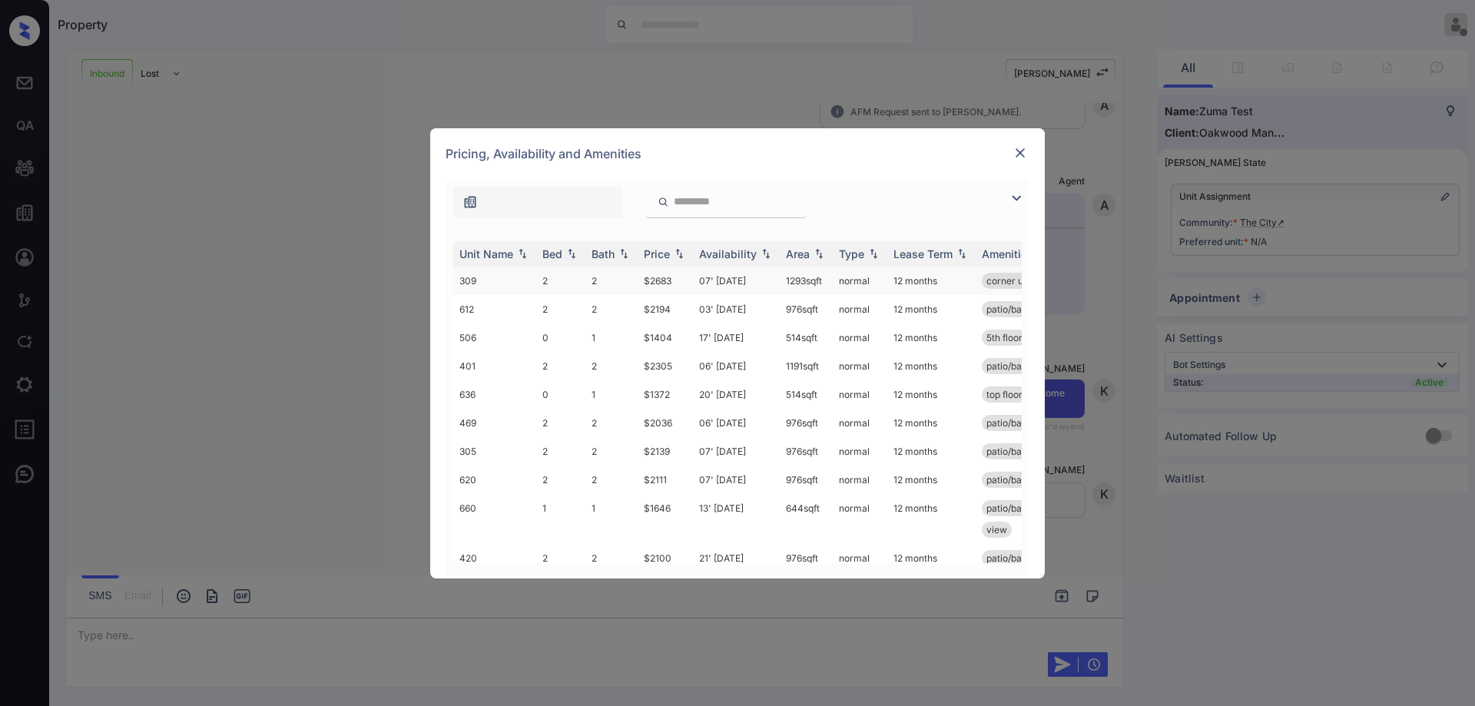
click at [784, 280] on td "1293 sqft" at bounding box center [806, 281] width 53 height 28
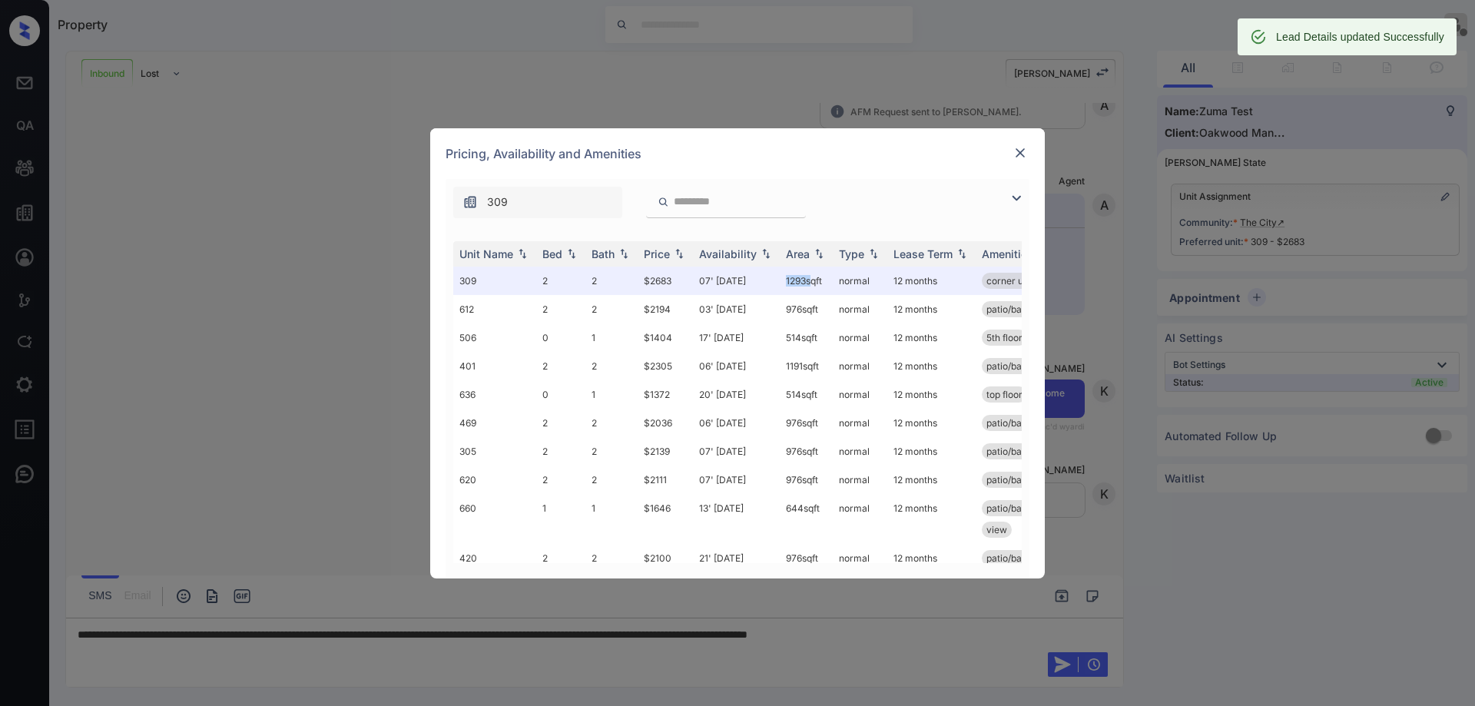
click at [1020, 152] on img at bounding box center [1020, 152] width 15 height 15
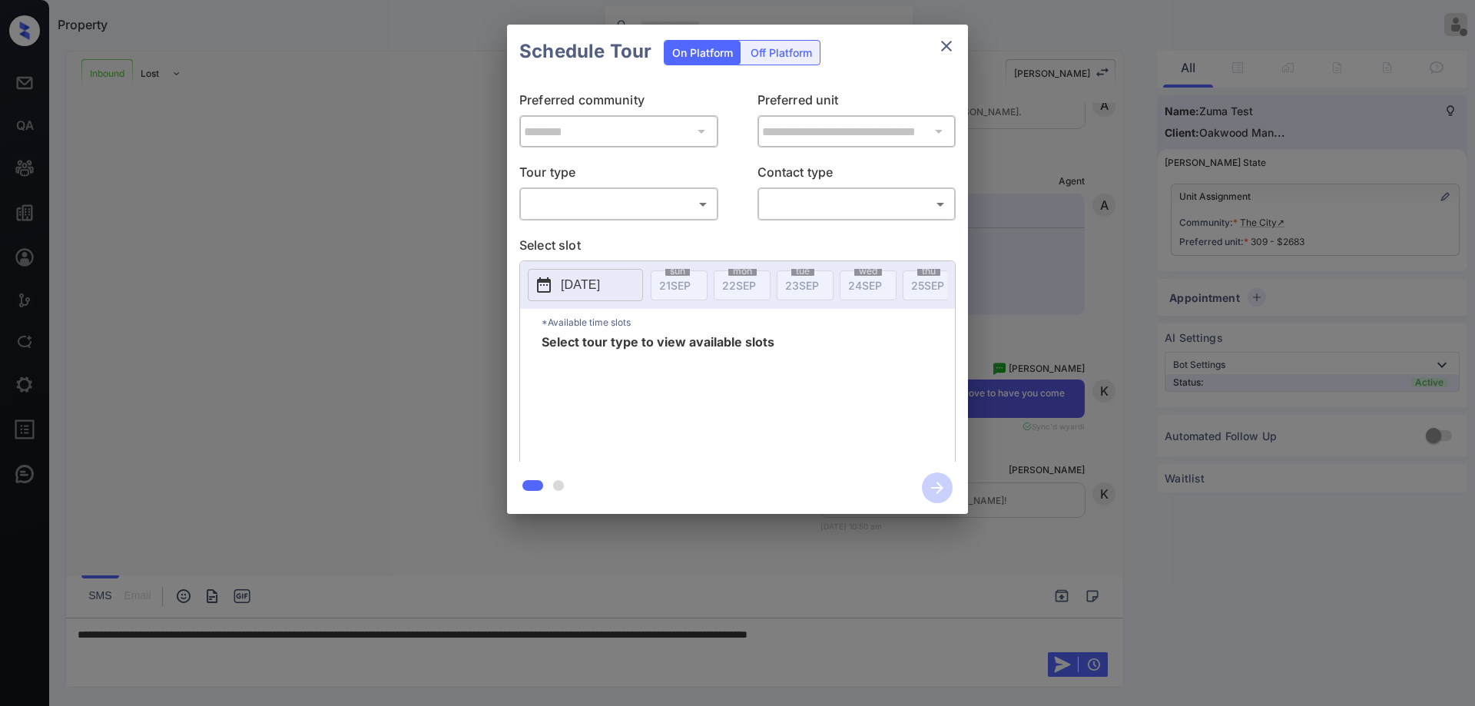
click at [652, 209] on body "Property Ryan Guarin Offline Set yourself online Set yourself on break Profile …" at bounding box center [737, 353] width 1475 height 706
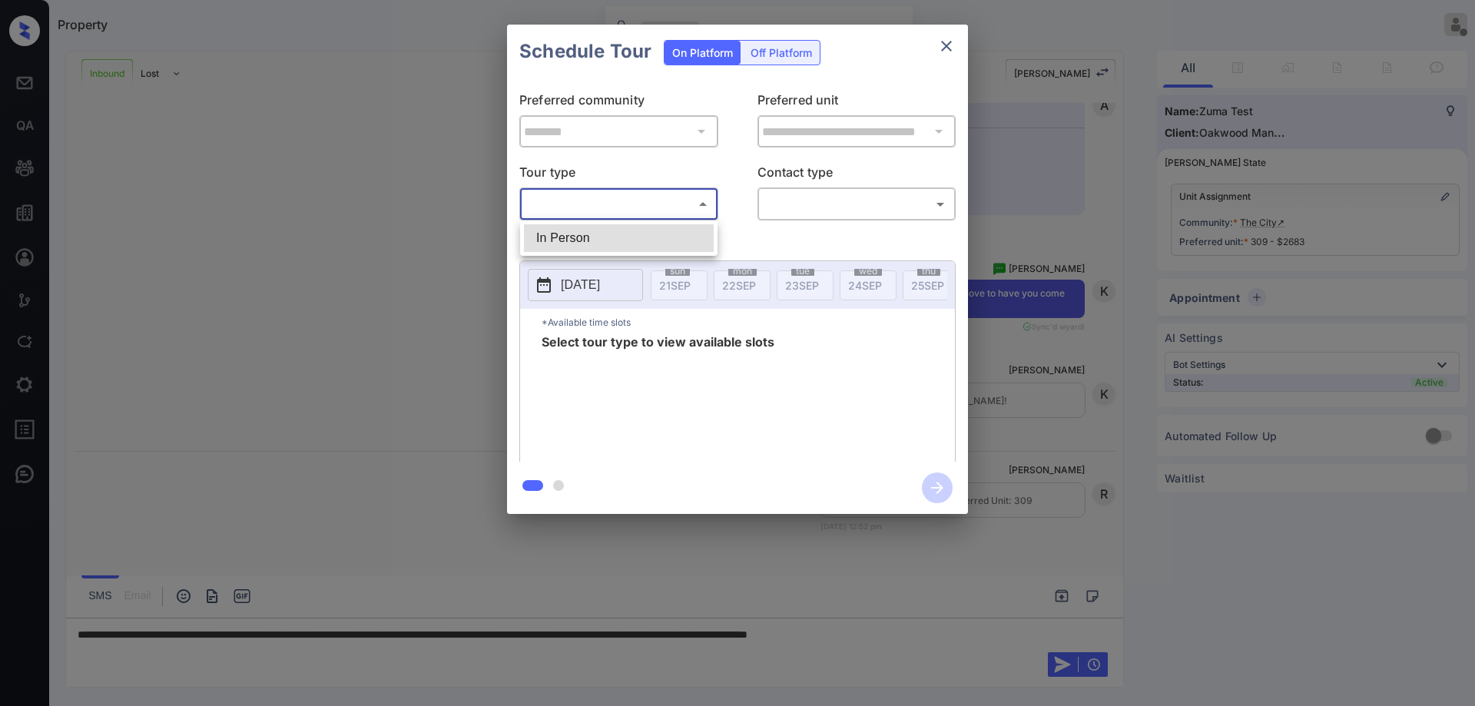
scroll to position [368, 0]
click at [604, 240] on li "In Person" at bounding box center [619, 238] width 190 height 28
type input "********"
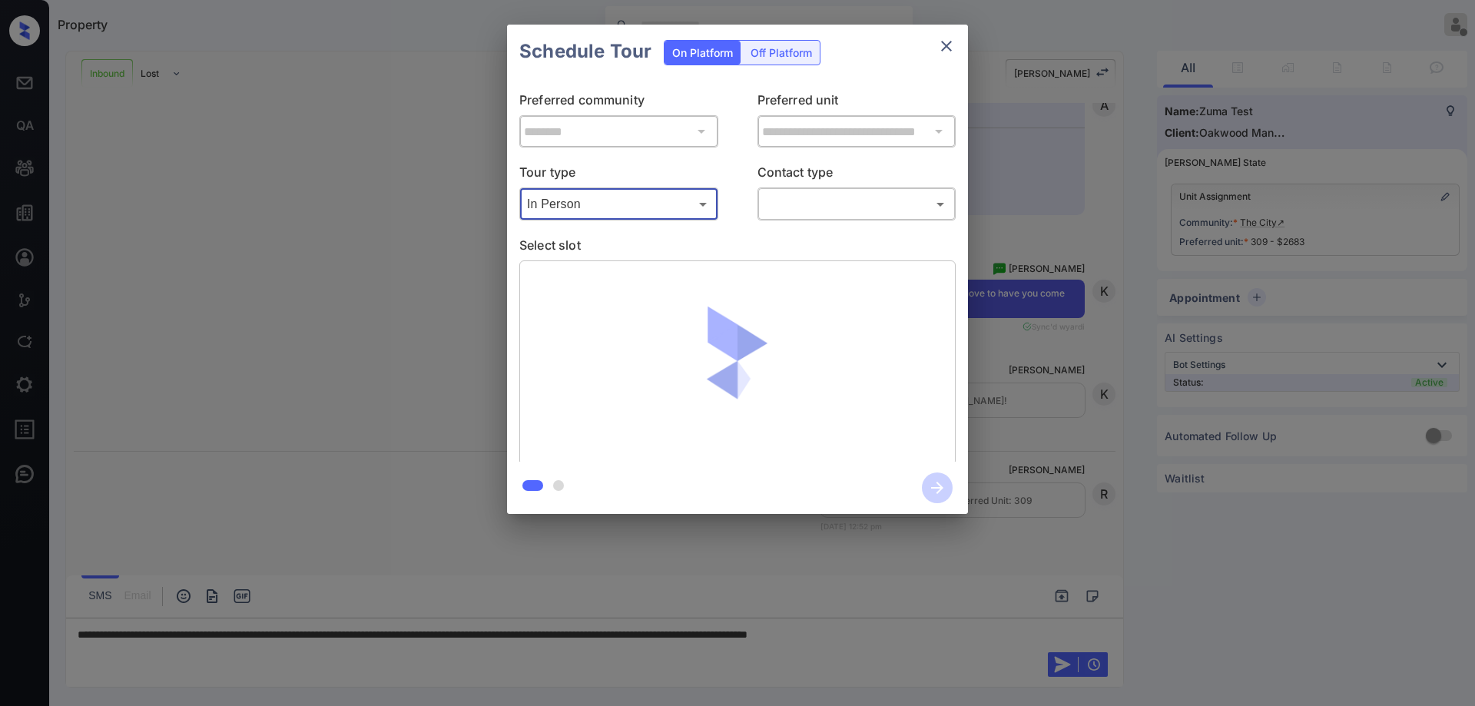
click at [824, 204] on body "Property Ryan Guarin Offline Set yourself online Set yourself on break Profile …" at bounding box center [737, 353] width 1475 height 706
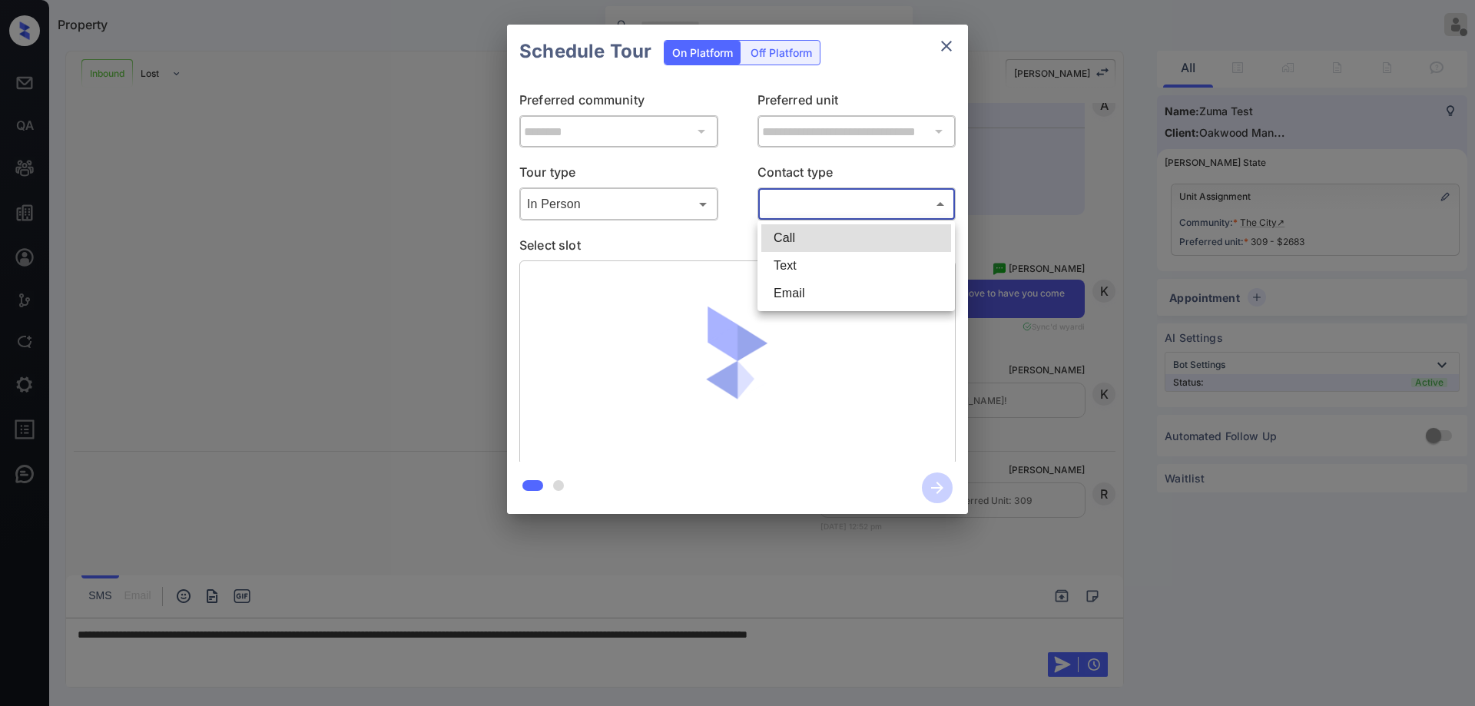
click at [809, 262] on li "Text" at bounding box center [856, 266] width 190 height 28
type input "****"
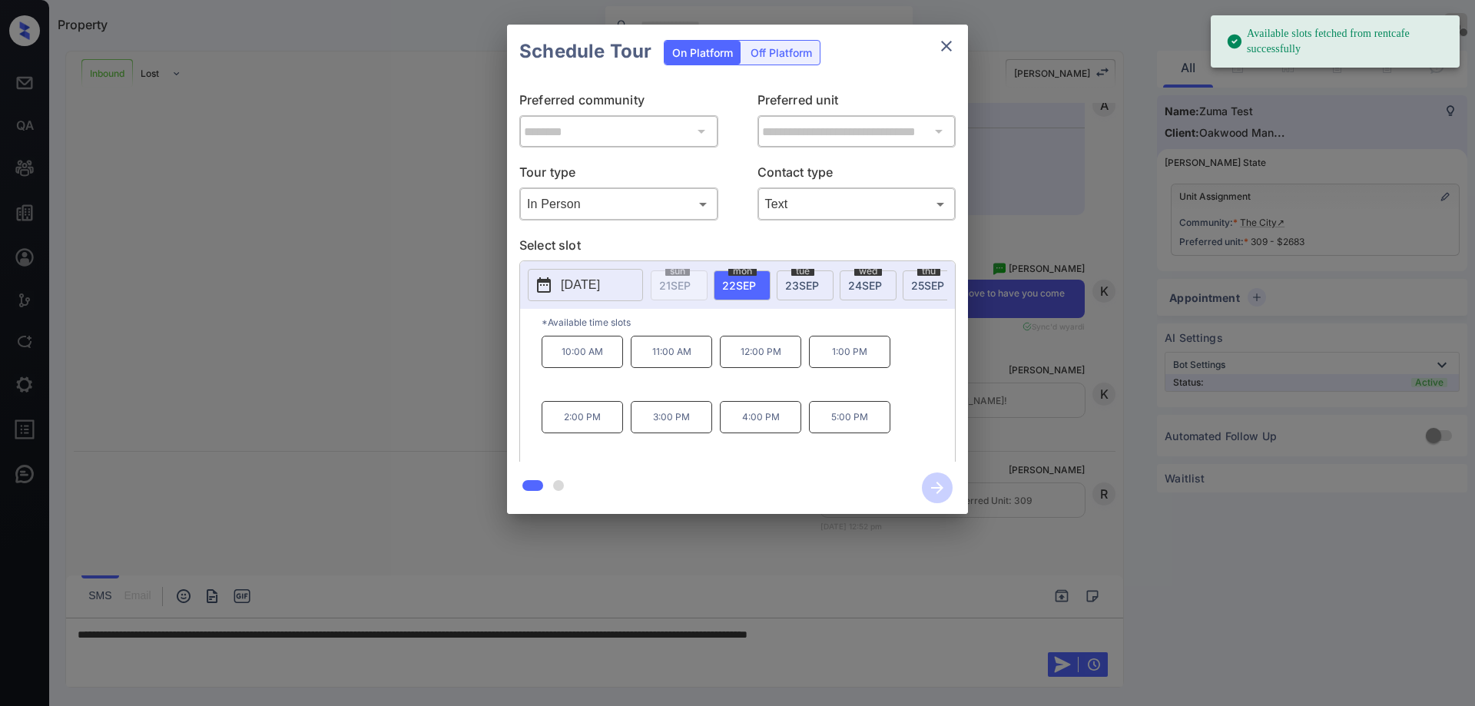
click at [873, 286] on span "24 SEP" at bounding box center [865, 285] width 34 height 13
click at [749, 433] on p "4:00 PM" at bounding box center [760, 417] width 81 height 32
click at [948, 483] on icon "button" at bounding box center [937, 488] width 31 height 31
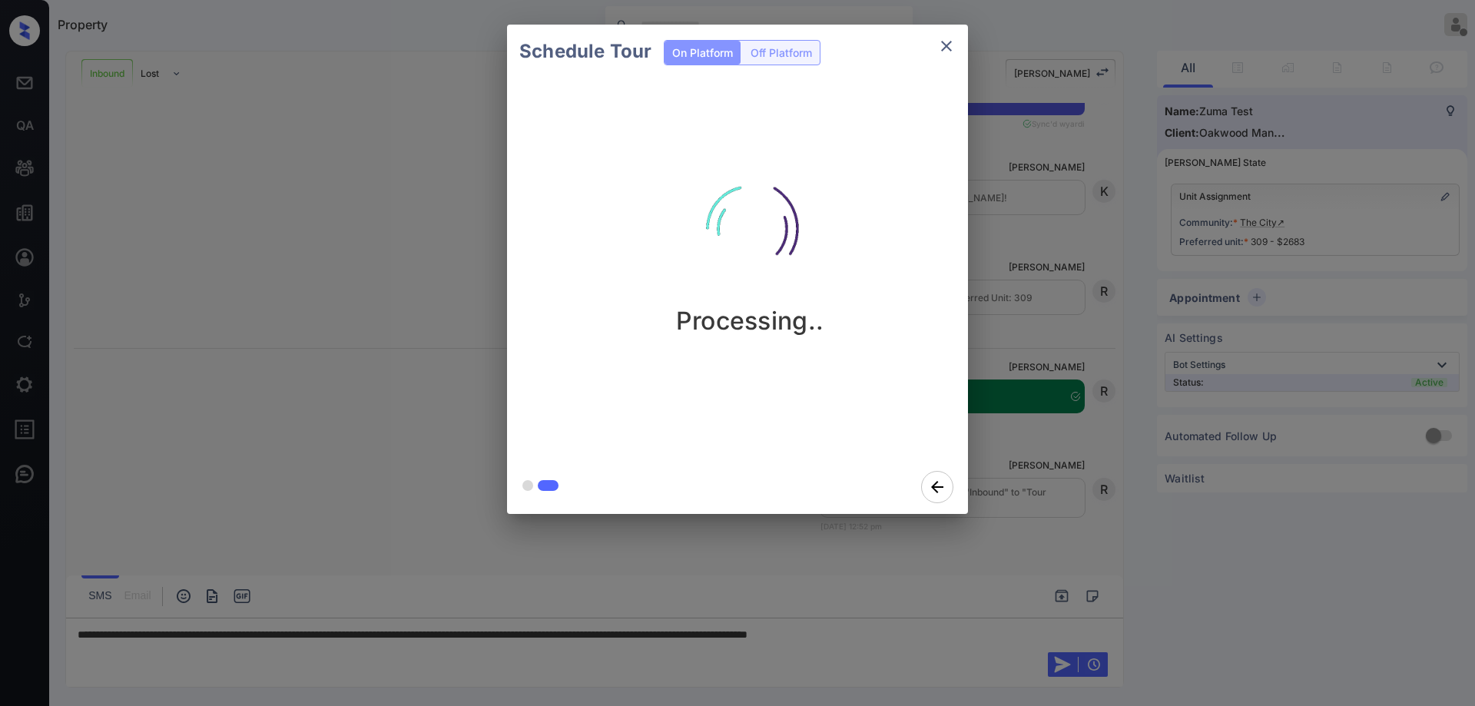
scroll to position [571, 0]
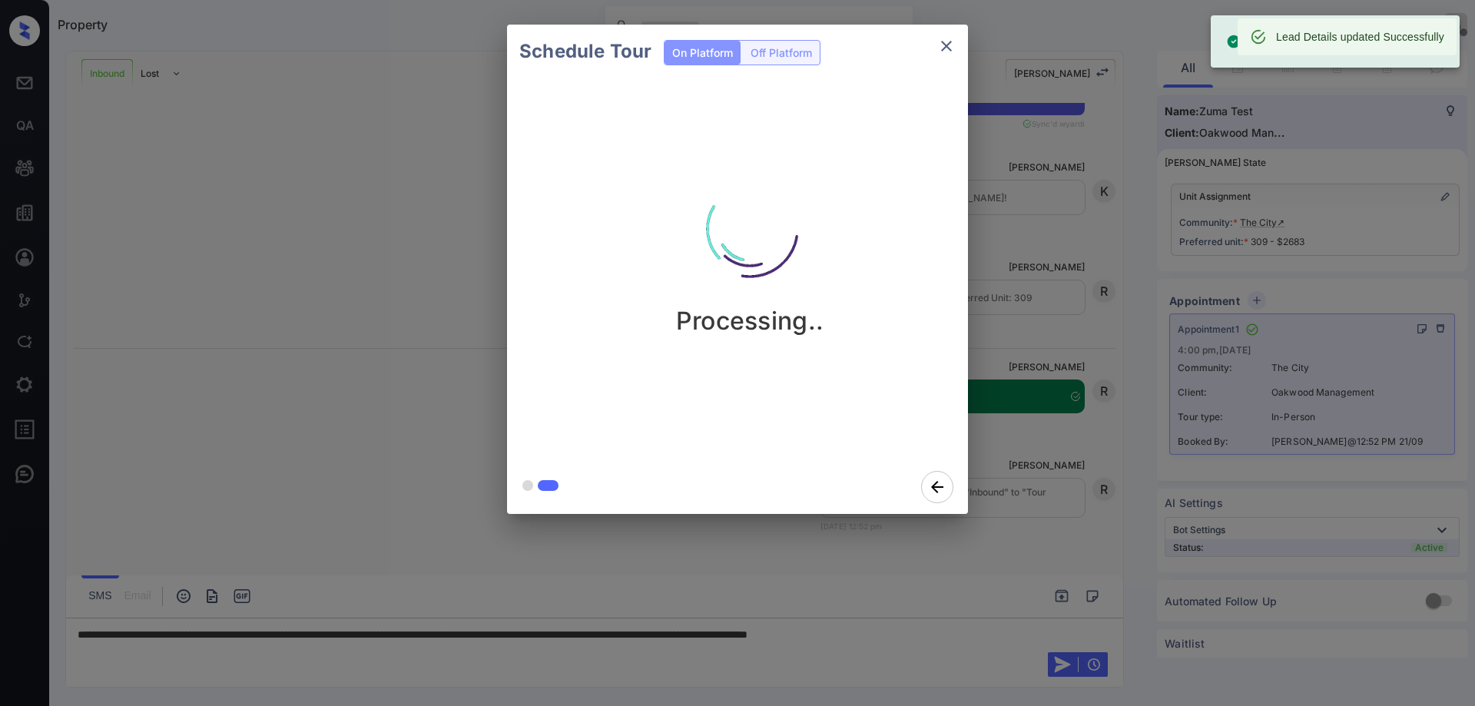
click at [948, 41] on icon "close" at bounding box center [946, 46] width 18 height 18
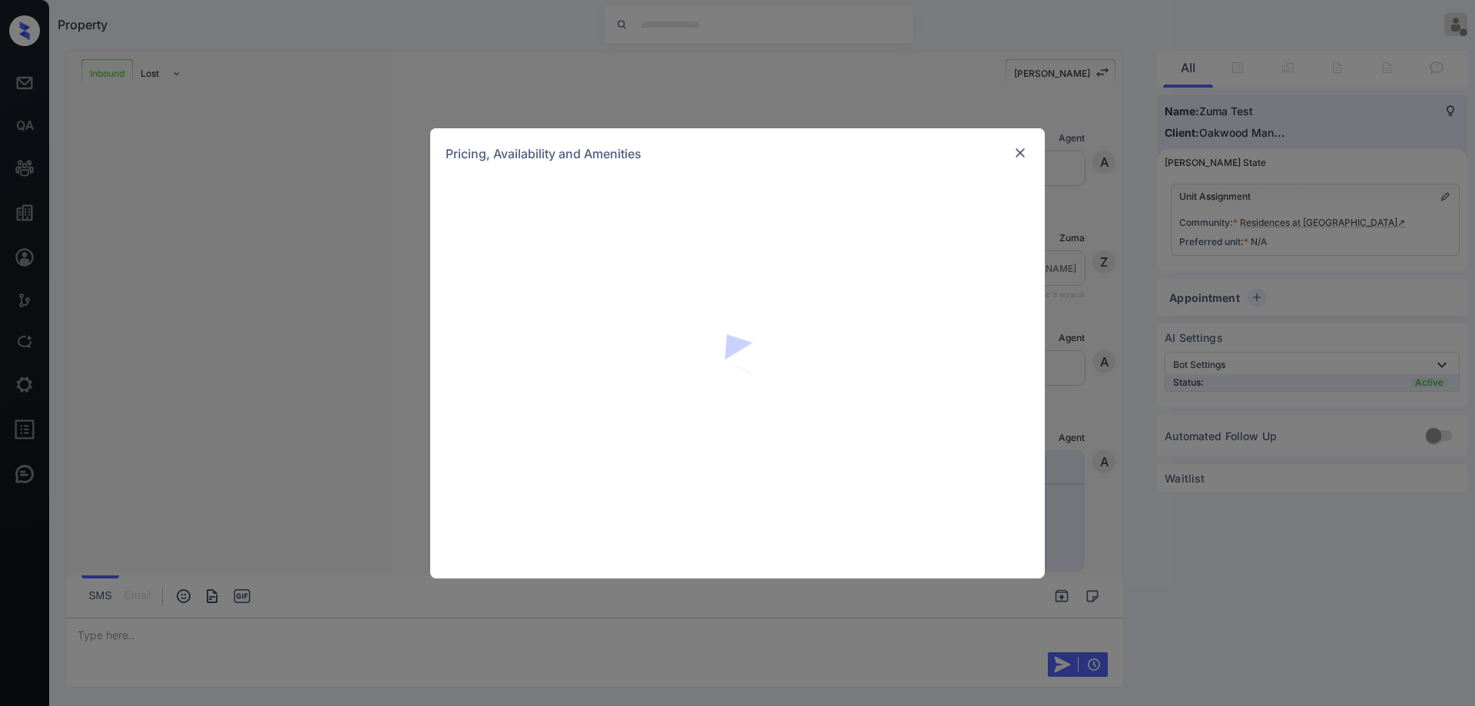
scroll to position [268, 0]
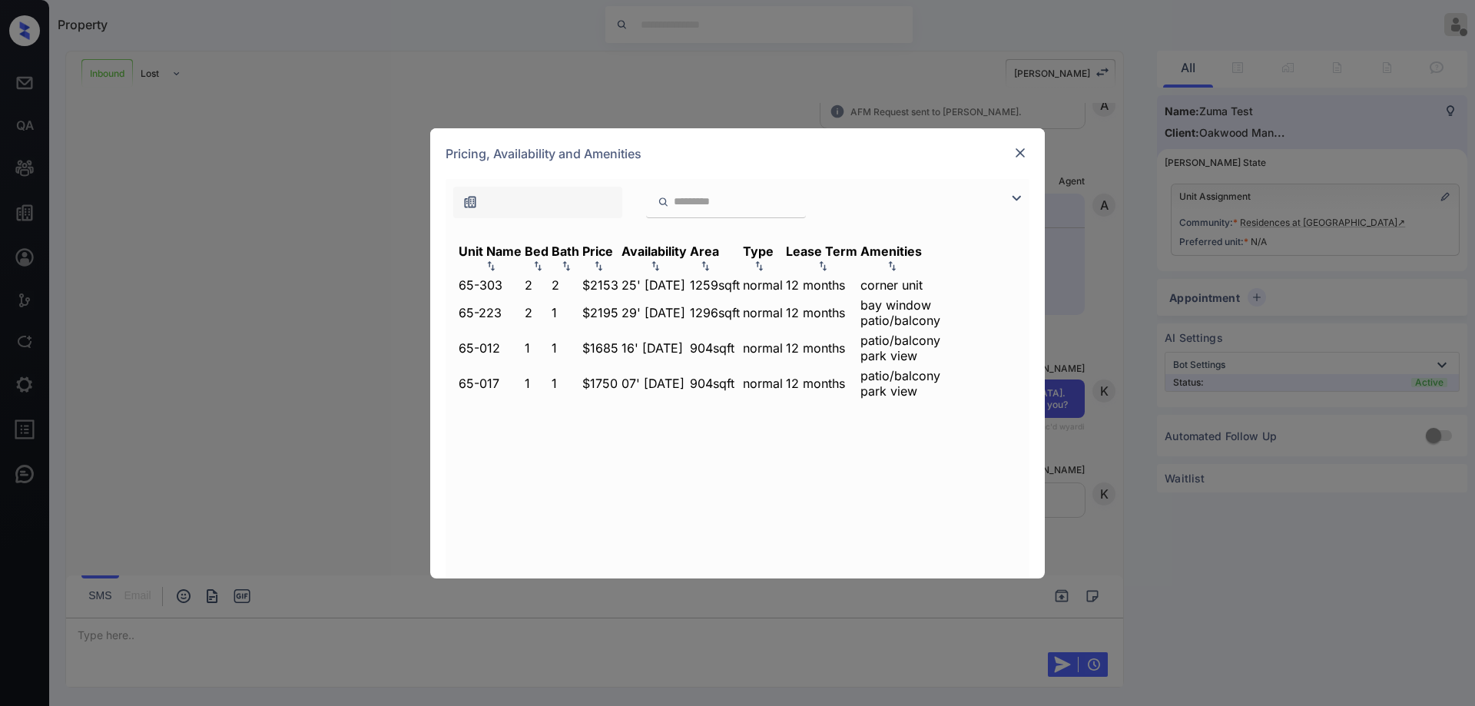
click at [688, 310] on td "29' [DATE]" at bounding box center [654, 313] width 67 height 32
click at [688, 313] on td "29' [DATE]" at bounding box center [654, 313] width 67 height 32
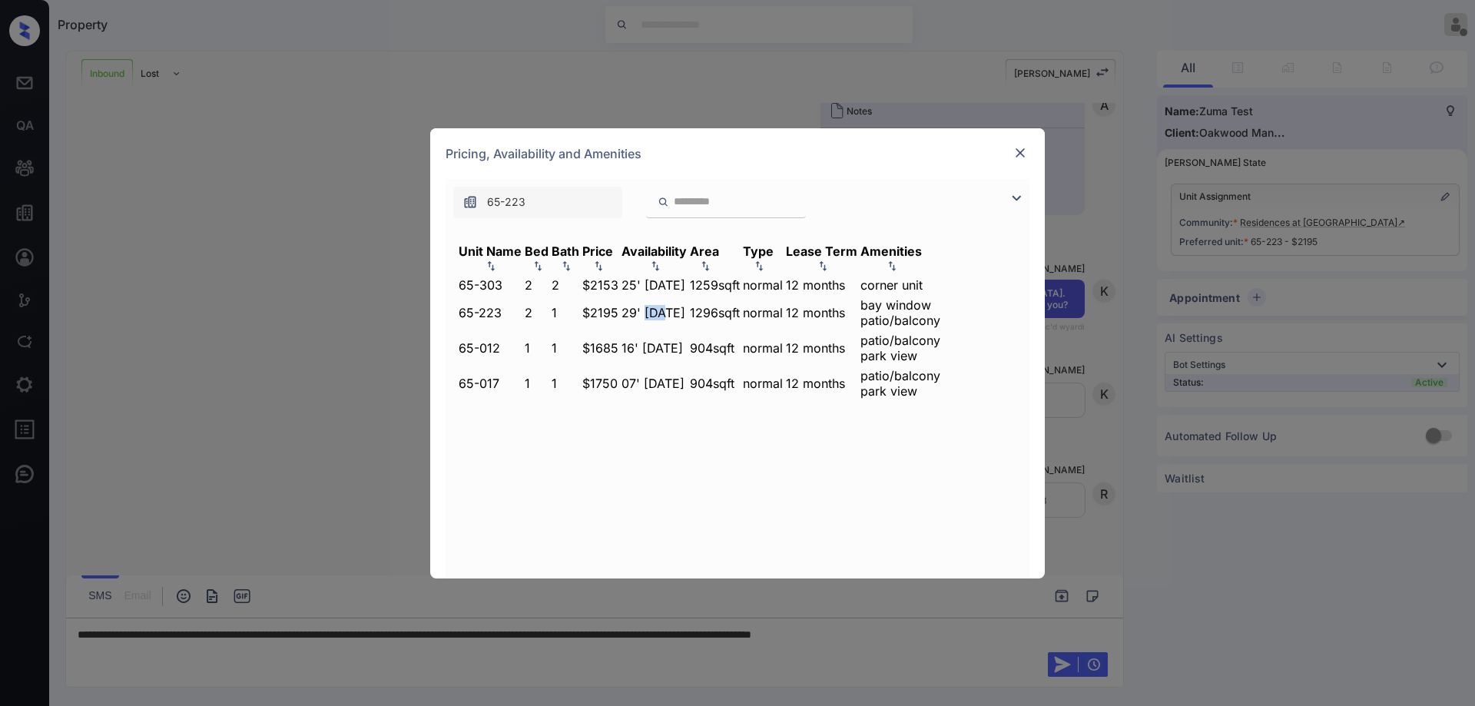
scroll to position [368, 0]
click at [1014, 158] on img at bounding box center [1020, 152] width 15 height 15
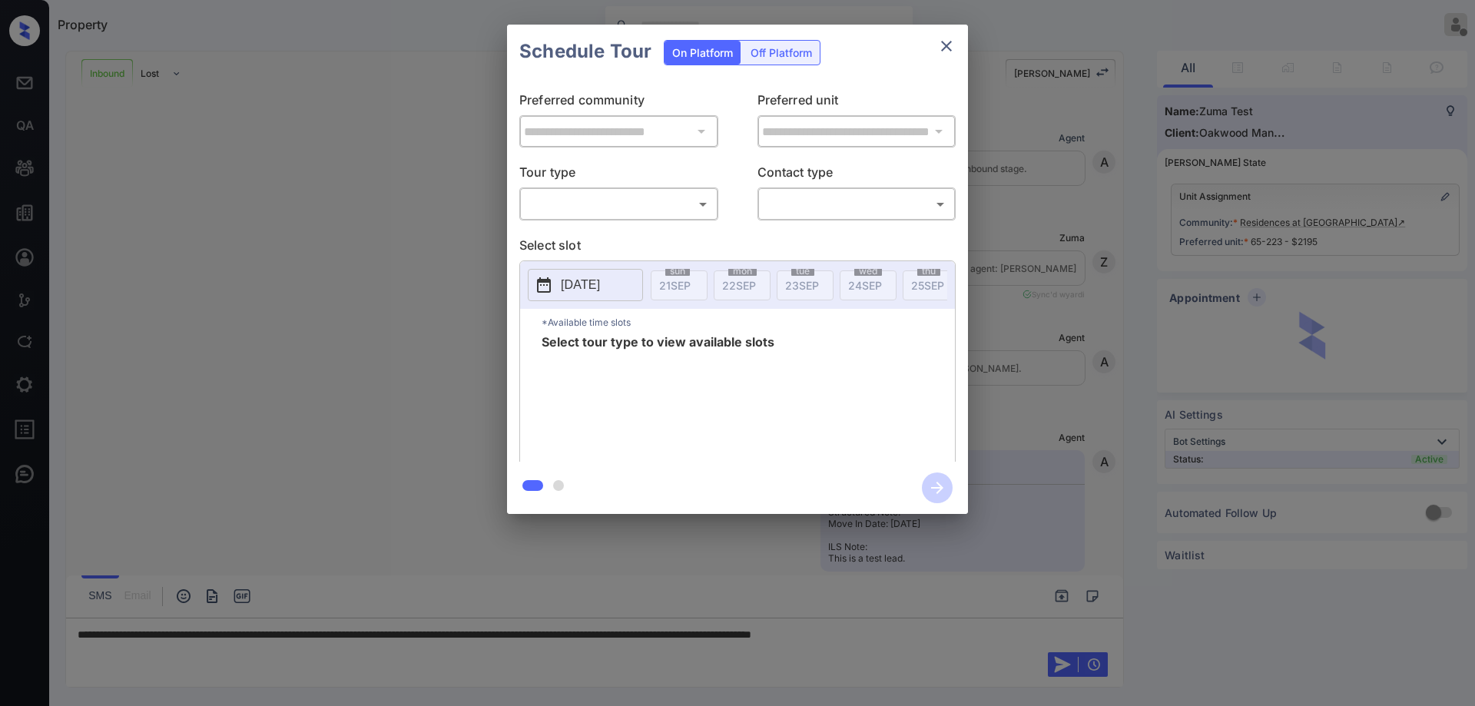
scroll to position [368, 0]
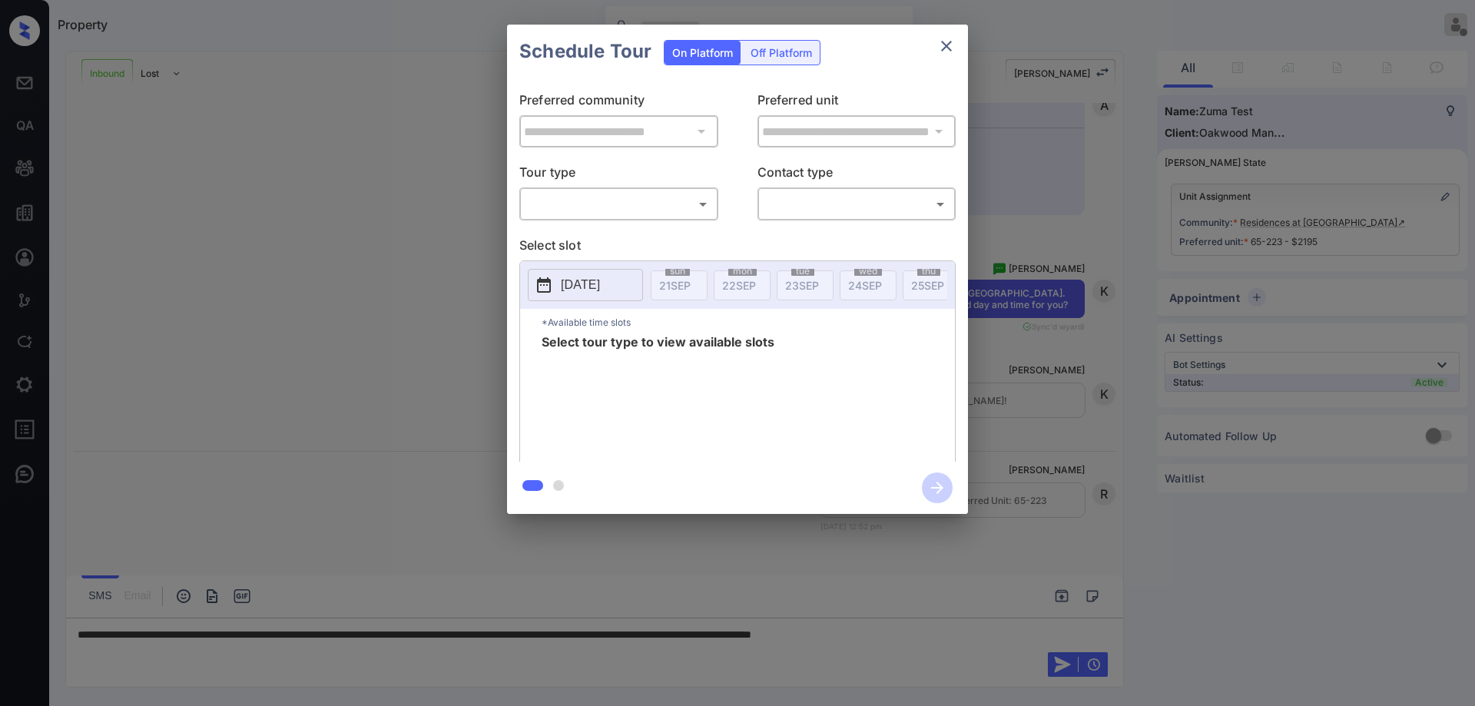
click at [642, 212] on body "Property [PERSON_NAME] Offline Set yourself online Set yourself on break Profil…" at bounding box center [737, 353] width 1475 height 706
type input "********"
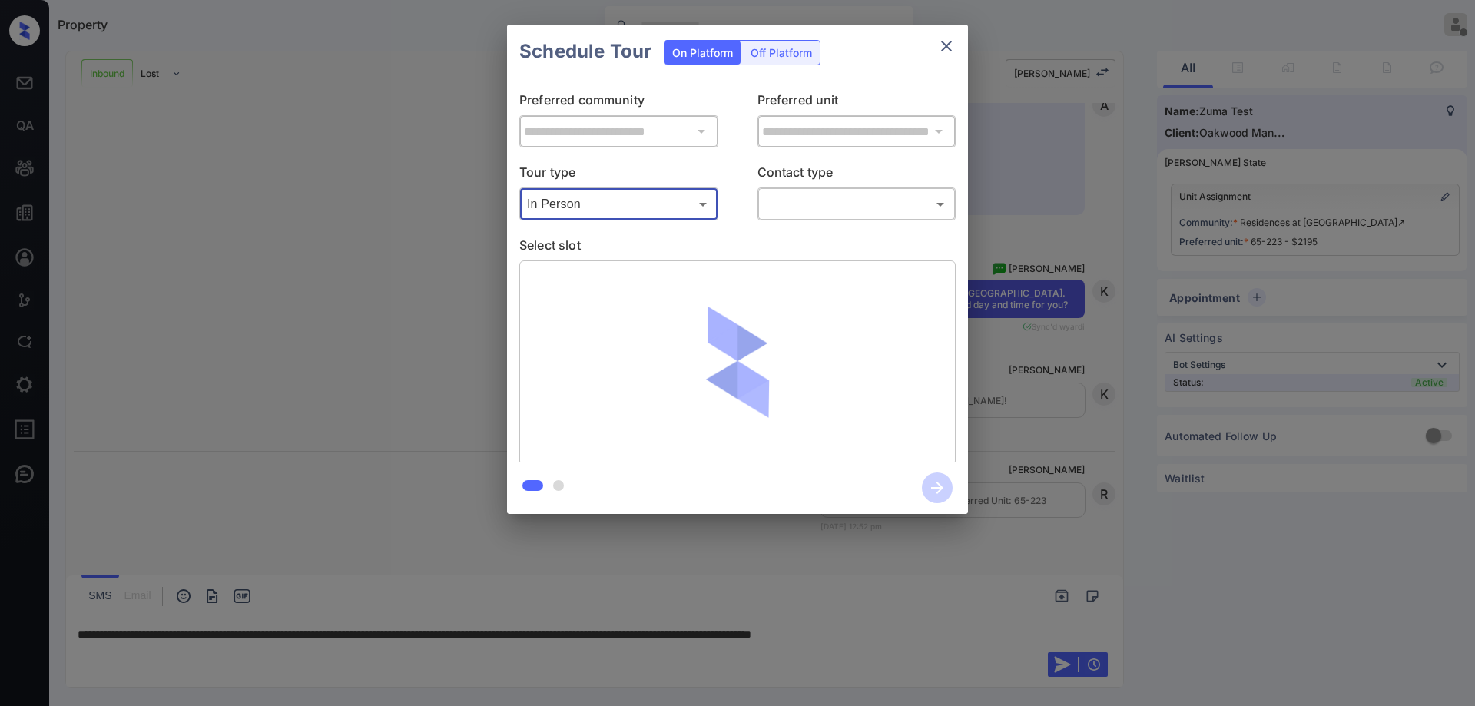
click at [826, 204] on body "Property [PERSON_NAME] Offline Set yourself online Set yourself on break Profil…" at bounding box center [737, 353] width 1475 height 706
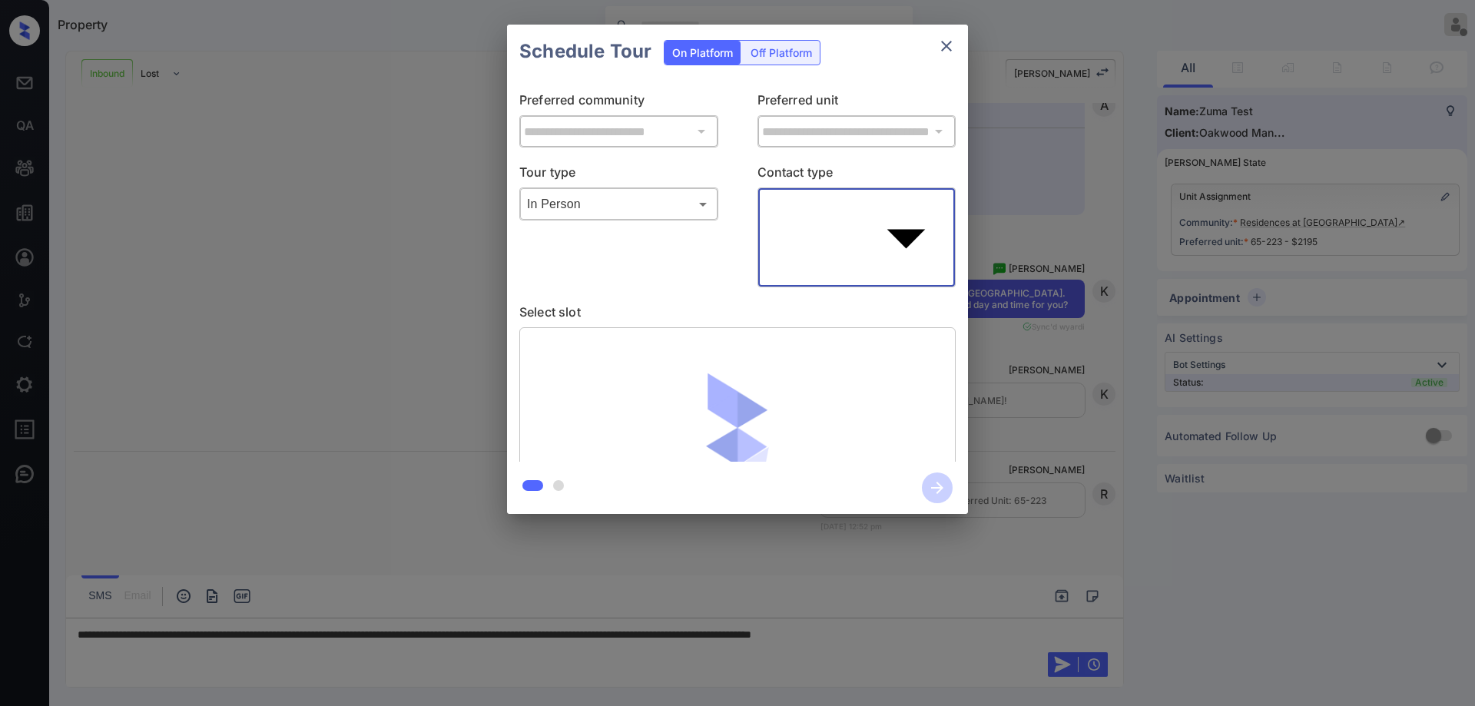
type input "****"
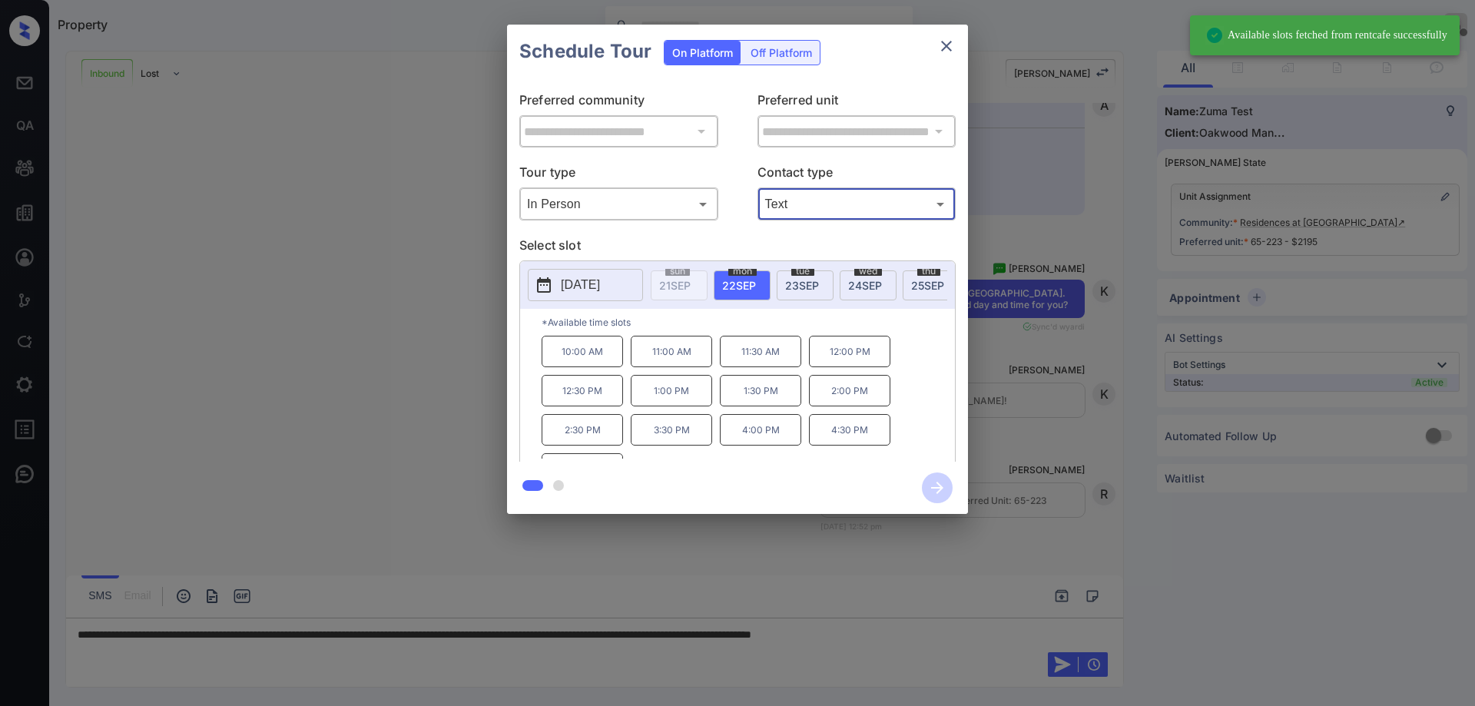
click at [863, 293] on div "[DATE]" at bounding box center [868, 285] width 57 height 30
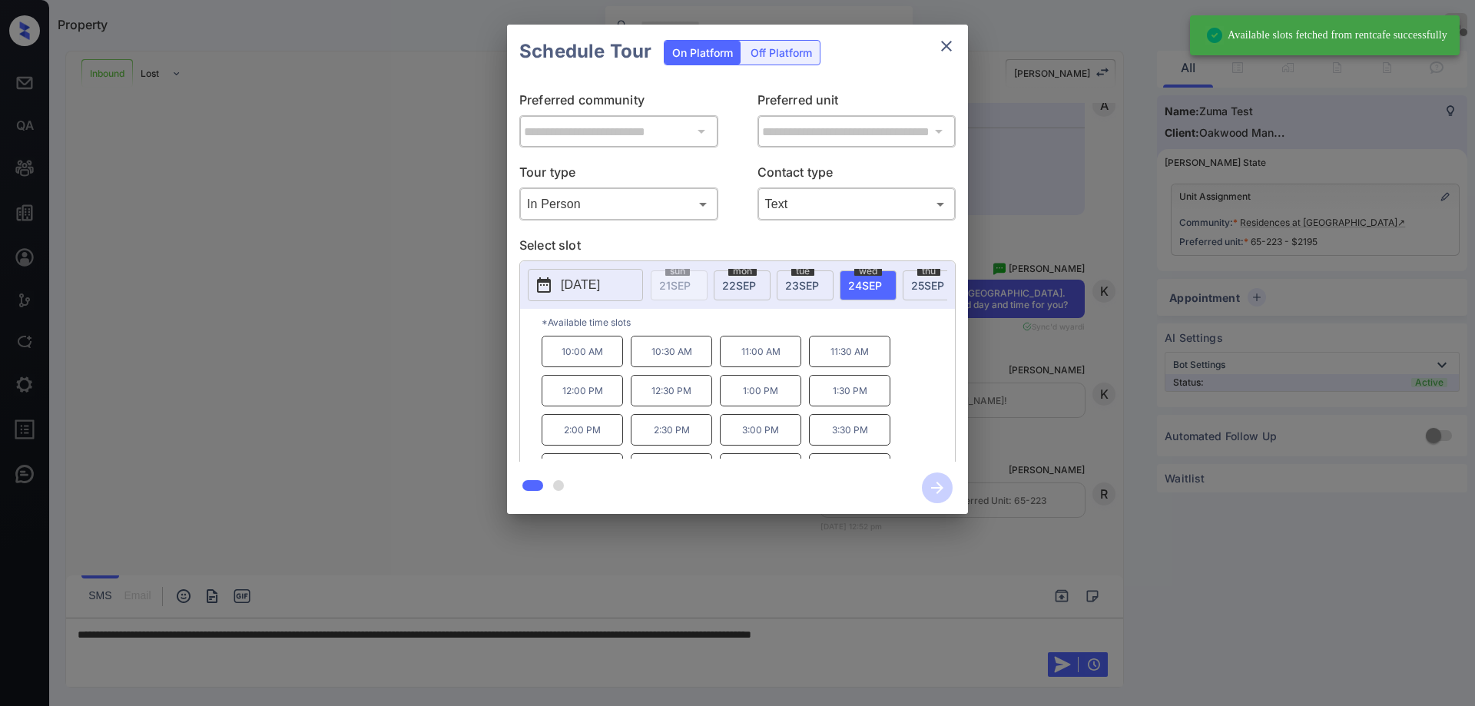
click at [844, 439] on p "3:30 PM" at bounding box center [849, 430] width 81 height 32
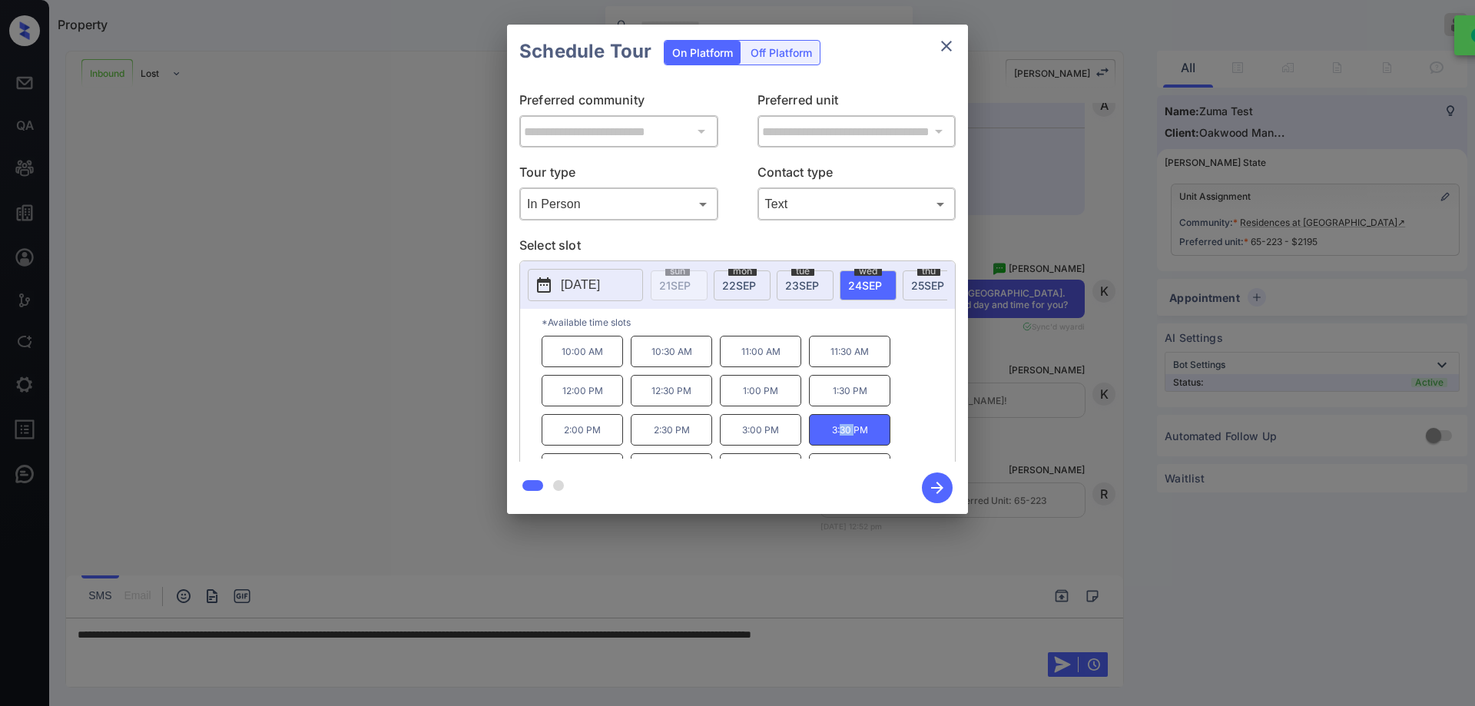
click at [915, 474] on button "button" at bounding box center [937, 488] width 49 height 40
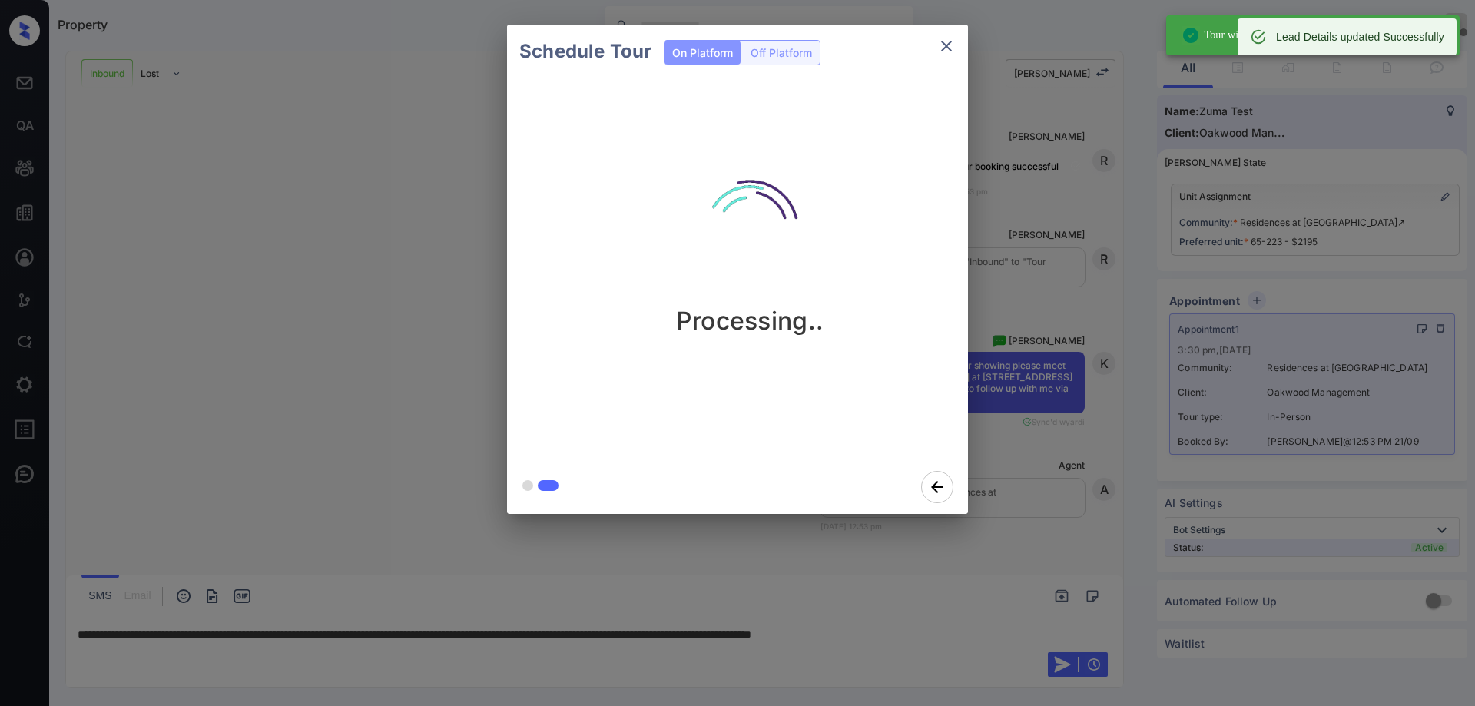
scroll to position [808, 0]
click at [951, 46] on icon "close" at bounding box center [946, 46] width 18 height 18
